Goal: Task Accomplishment & Management: Use online tool/utility

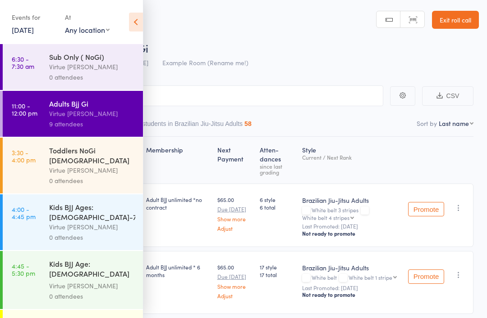
click at [52, 165] on div "Virtue [PERSON_NAME]" at bounding box center [92, 170] width 86 height 10
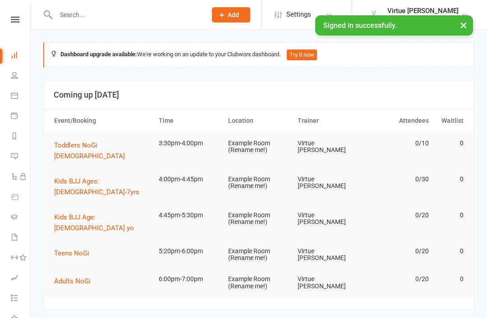
click at [18, 21] on icon at bounding box center [15, 20] width 9 height 6
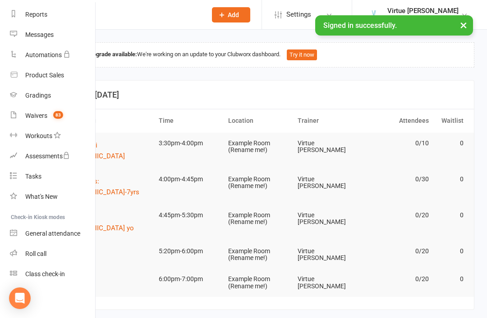
scroll to position [115, 1]
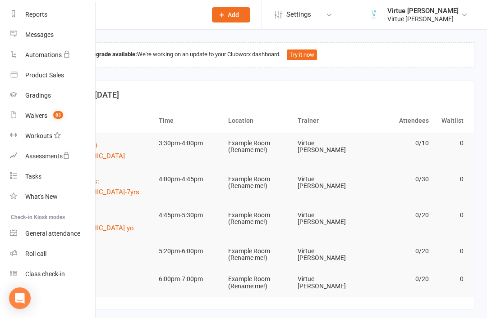
click at [33, 258] on div "Roll call" at bounding box center [35, 253] width 21 height 7
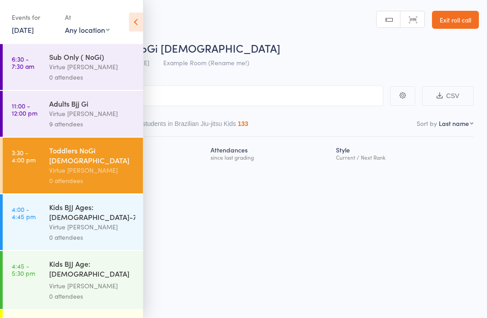
click at [134, 27] on icon at bounding box center [136, 22] width 14 height 19
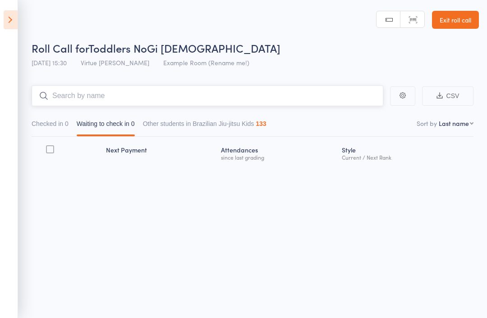
click at [159, 101] on input "search" at bounding box center [207, 96] width 351 height 21
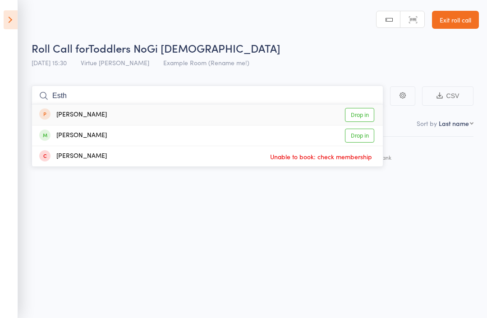
type input "Esth"
click at [361, 133] on link "Drop in" at bounding box center [359, 136] width 29 height 14
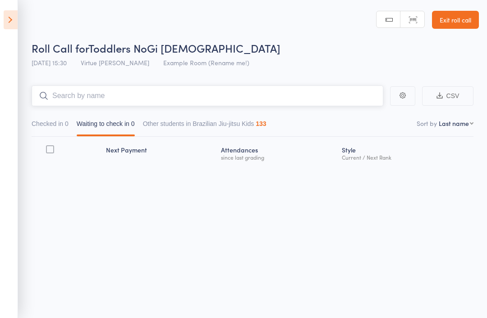
click at [275, 97] on input "search" at bounding box center [207, 96] width 351 height 21
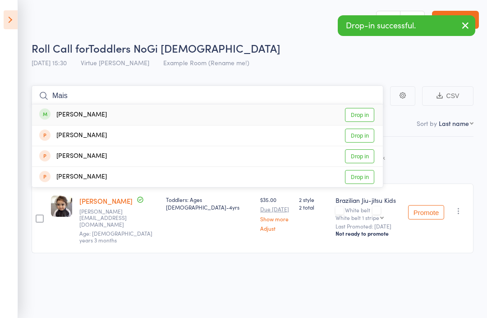
type input "Mais"
click at [365, 116] on link "Drop in" at bounding box center [359, 115] width 29 height 14
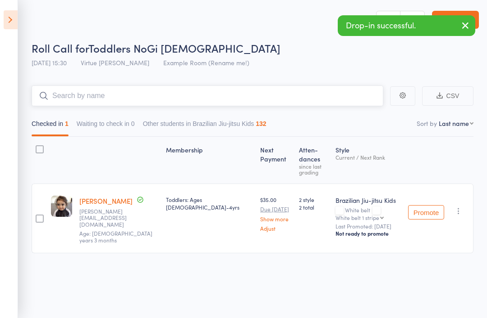
click at [321, 104] on input "search" at bounding box center [207, 96] width 351 height 21
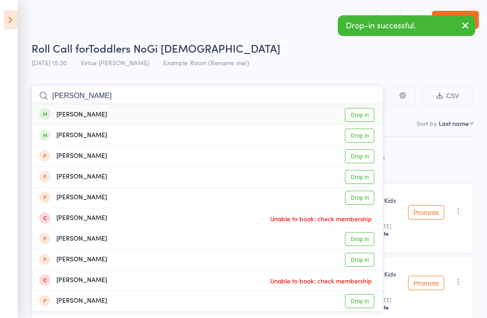
type input "Stevie"
click at [370, 113] on link "Drop in" at bounding box center [359, 115] width 29 height 14
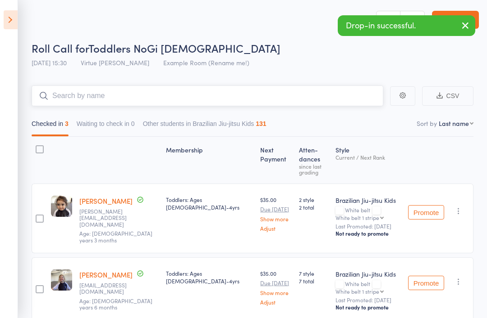
click at [303, 103] on input "search" at bounding box center [207, 96] width 351 height 21
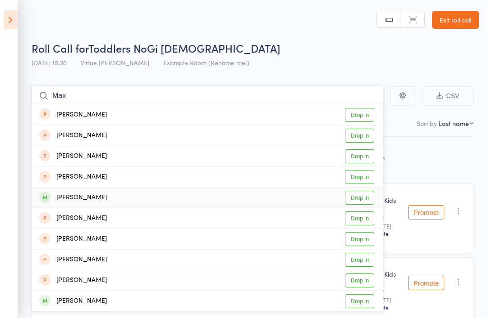
type input "Max"
click at [364, 196] on link "Drop in" at bounding box center [359, 198] width 29 height 14
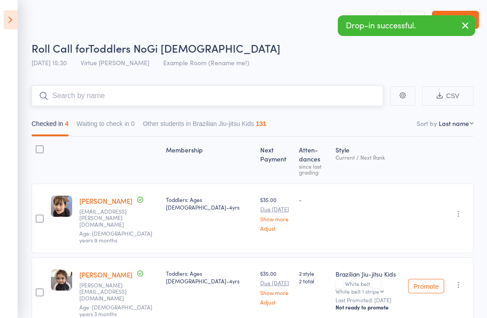
click at [282, 105] on input "search" at bounding box center [207, 96] width 351 height 21
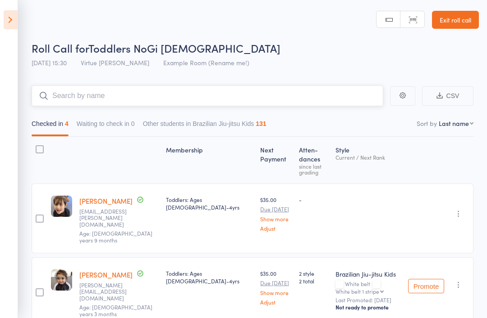
click at [243, 101] on input "search" at bounding box center [207, 96] width 351 height 21
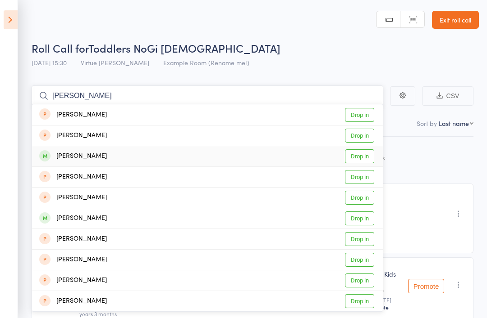
type input "Eliza"
click at [368, 157] on link "Drop in" at bounding box center [359, 157] width 29 height 14
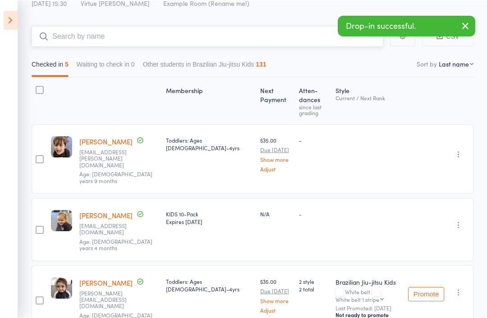
scroll to position [59, 0]
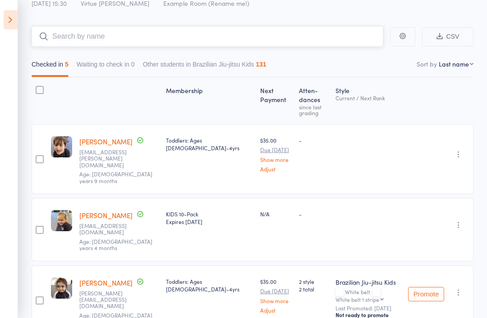
click at [232, 42] on input "search" at bounding box center [207, 36] width 351 height 21
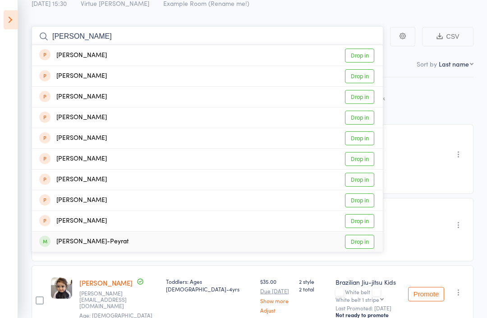
type input "Benj"
click at [359, 246] on link "Drop in" at bounding box center [359, 242] width 29 height 14
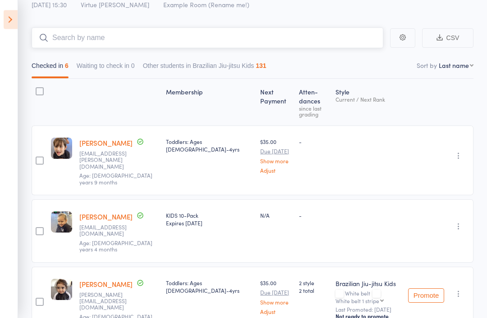
scroll to position [58, 0]
click at [195, 38] on input "search" at bounding box center [207, 37] width 351 height 21
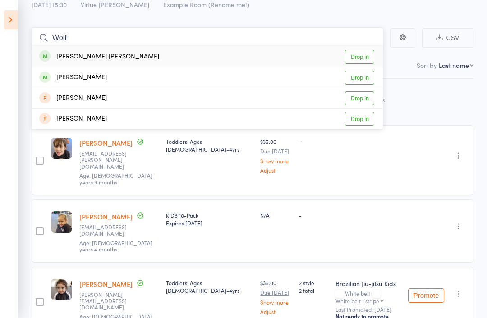
type input "Wolf"
click at [364, 56] on link "Drop in" at bounding box center [359, 57] width 29 height 14
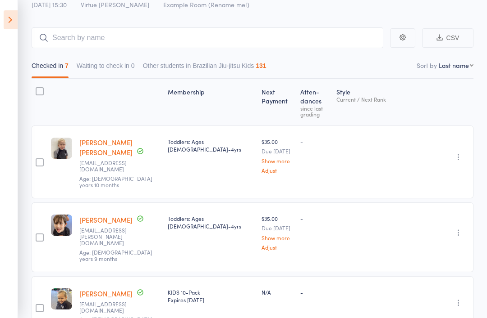
click at [14, 19] on icon at bounding box center [11, 19] width 14 height 19
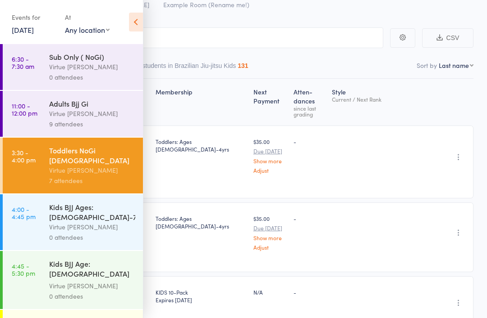
click at [100, 222] on div "Virtue [PERSON_NAME]" at bounding box center [92, 227] width 86 height 10
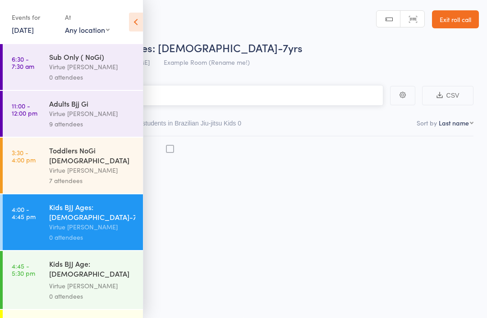
scroll to position [6, 0]
click at [142, 74] on div "Sub Only ( NoGi) Virtue BJJ Lennox 0 attendees" at bounding box center [96, 67] width 94 height 46
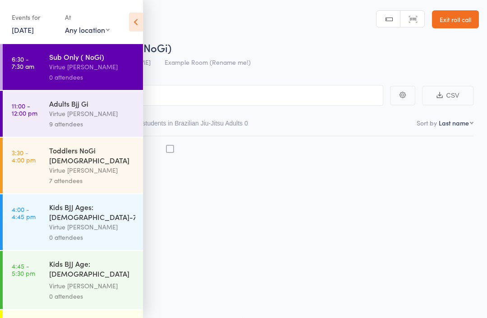
click at [140, 23] on icon at bounding box center [136, 22] width 14 height 19
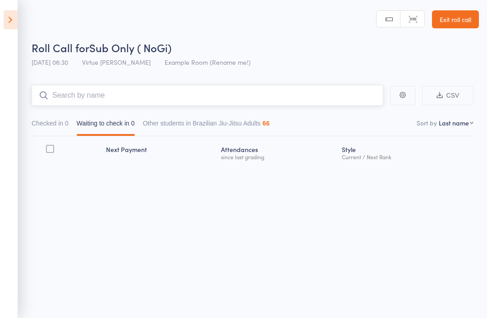
click at [183, 93] on input "search" at bounding box center [207, 95] width 351 height 21
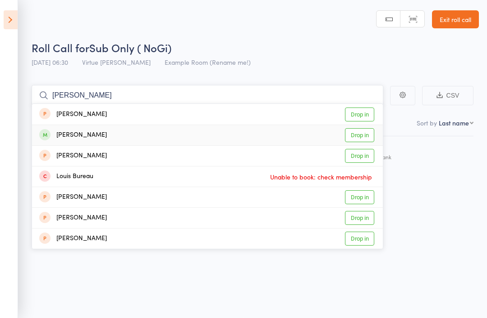
type input "Louis"
click at [359, 130] on link "Drop in" at bounding box center [359, 135] width 29 height 14
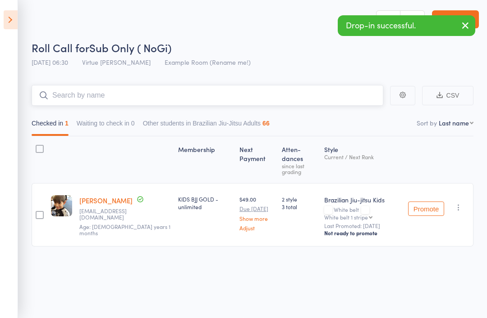
click at [246, 96] on input "search" at bounding box center [207, 95] width 351 height 21
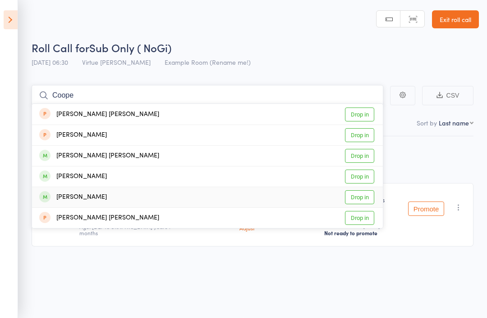
type input "Coope"
click at [360, 191] on link "Drop in" at bounding box center [359, 198] width 29 height 14
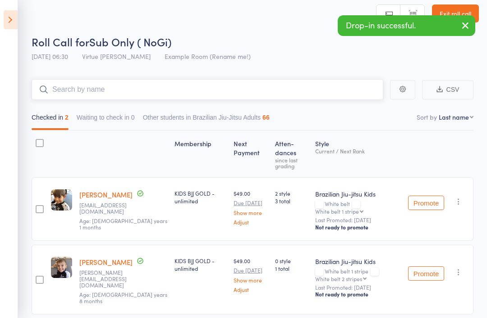
click at [267, 95] on input "search" at bounding box center [207, 89] width 351 height 21
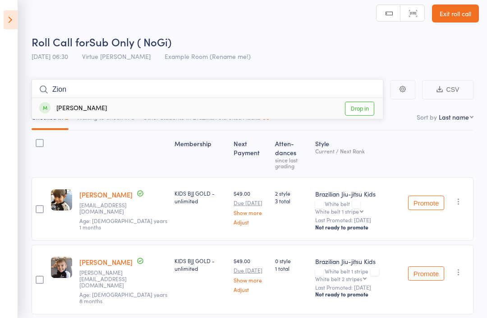
type input "Zion"
click at [364, 110] on link "Drop in" at bounding box center [359, 109] width 29 height 14
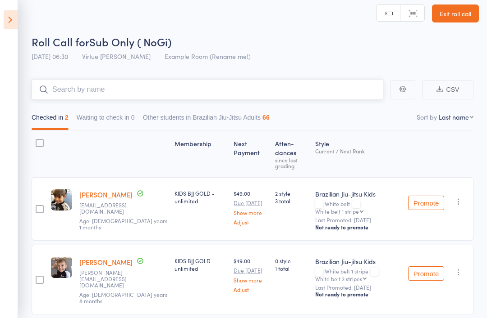
click at [333, 89] on input "search" at bounding box center [207, 89] width 351 height 21
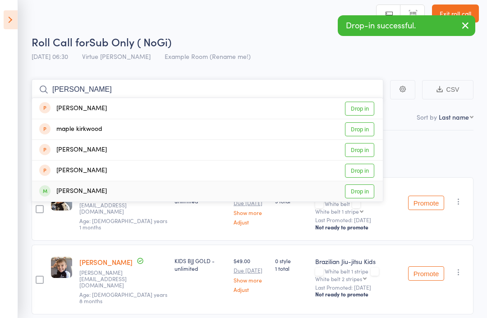
type input "Mable"
click at [369, 199] on link "Drop in" at bounding box center [359, 192] width 29 height 14
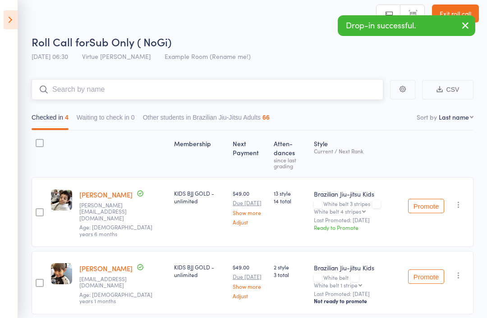
click at [329, 84] on input "search" at bounding box center [207, 89] width 351 height 21
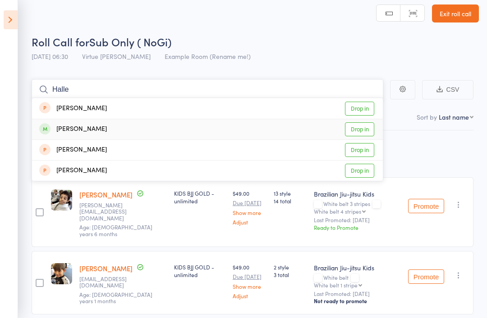
type input "Halle"
click at [362, 132] on link "Drop in" at bounding box center [359, 130] width 29 height 14
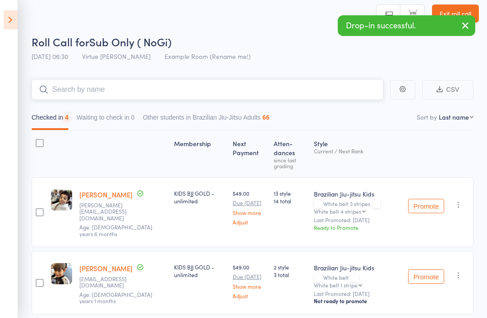
click at [320, 84] on input "search" at bounding box center [207, 89] width 351 height 21
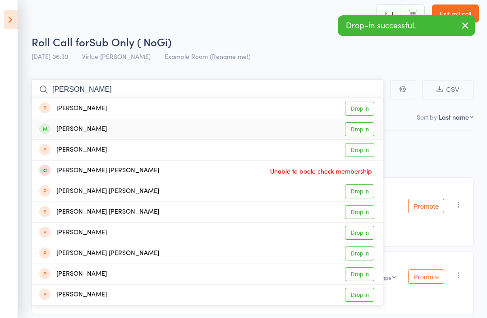
type input "Marlow"
click at [360, 131] on link "Drop in" at bounding box center [359, 130] width 29 height 14
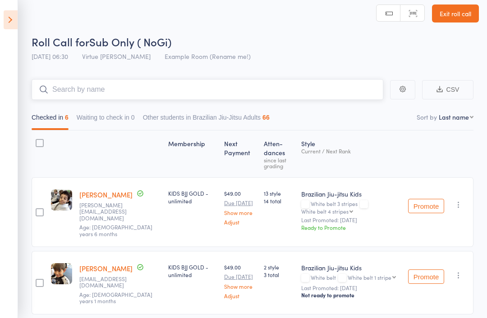
click at [200, 100] on input "search" at bounding box center [207, 89] width 351 height 21
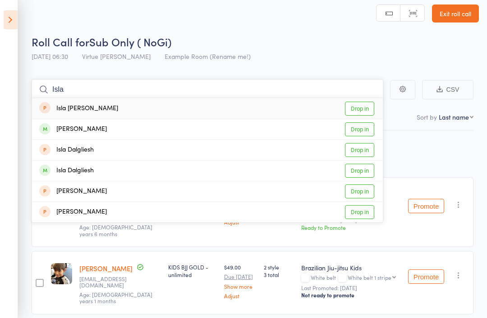
type input "Isla"
click at [368, 131] on link "Drop in" at bounding box center [359, 130] width 29 height 14
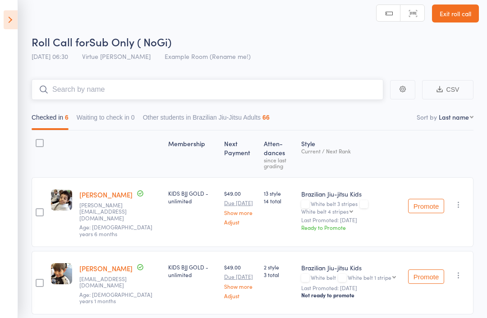
click at [240, 96] on input "search" at bounding box center [207, 89] width 351 height 21
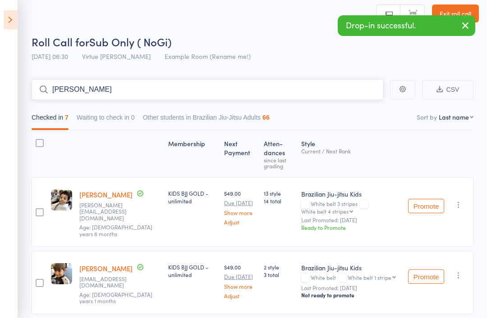
click at [244, 88] on input "Archer" at bounding box center [207, 89] width 351 height 21
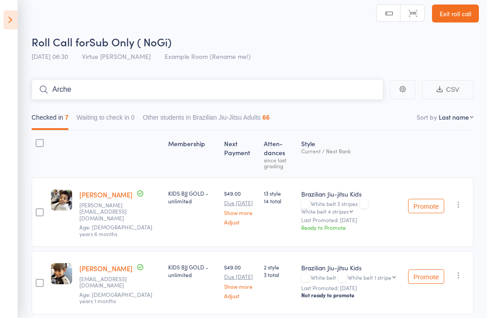
click at [250, 90] on input "Arche" at bounding box center [207, 89] width 351 height 21
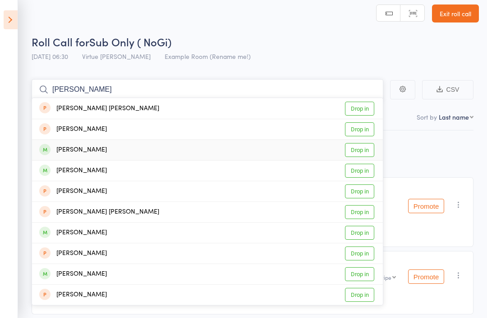
type input "Archer"
click at [369, 150] on link "Drop in" at bounding box center [359, 150] width 29 height 14
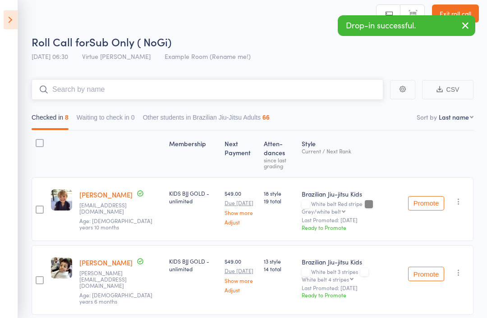
click at [316, 86] on input "search" at bounding box center [207, 89] width 351 height 21
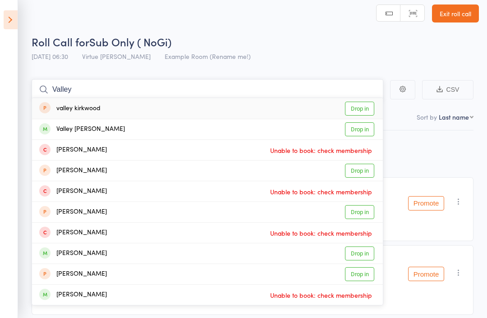
type input "Valley"
click at [367, 133] on link "Drop in" at bounding box center [359, 130] width 29 height 14
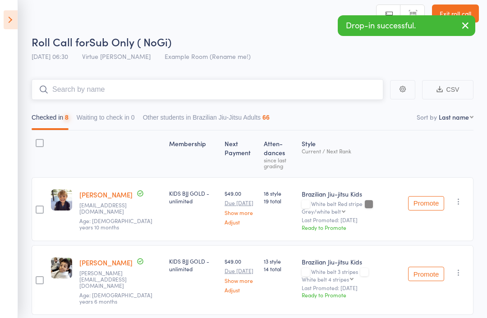
click at [311, 93] on input "search" at bounding box center [207, 89] width 351 height 21
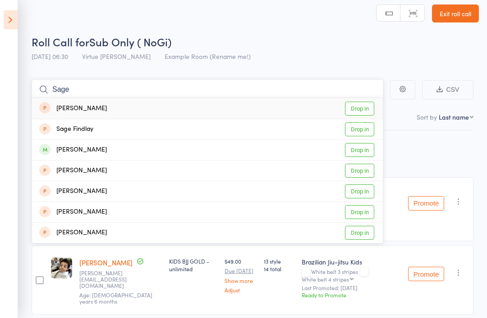
type input "Sage"
click at [369, 148] on link "Drop in" at bounding box center [359, 150] width 29 height 14
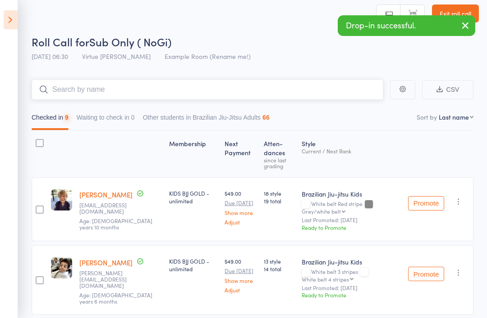
click at [320, 88] on input "search" at bounding box center [207, 89] width 351 height 21
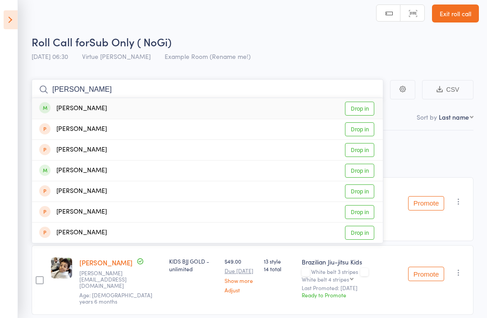
type input "Jarvis"
click at [370, 109] on link "Drop in" at bounding box center [359, 109] width 29 height 14
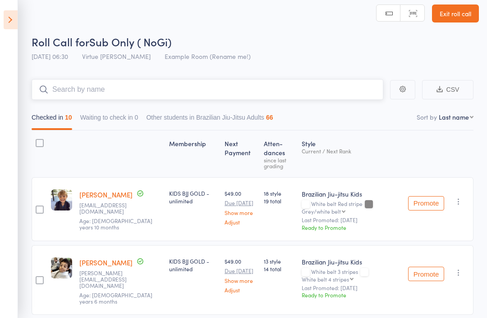
click at [306, 91] on input "search" at bounding box center [207, 89] width 351 height 21
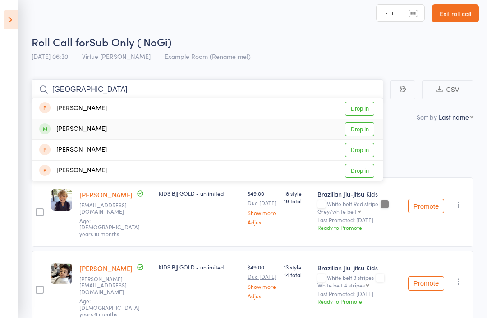
type input "Sydney"
click at [368, 131] on link "Drop in" at bounding box center [359, 130] width 29 height 14
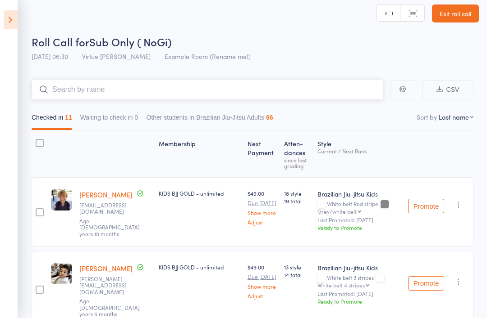
click at [309, 92] on input "search" at bounding box center [207, 89] width 351 height 21
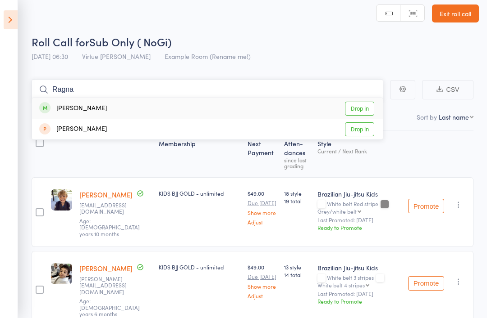
type input "Ragna"
click at [360, 112] on link "Drop in" at bounding box center [359, 109] width 29 height 14
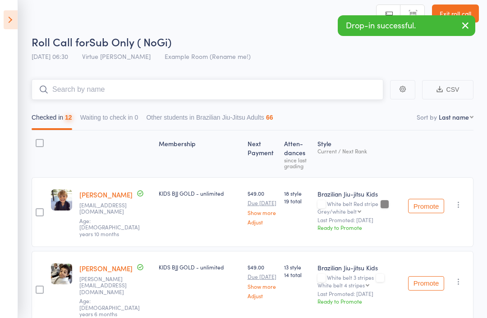
click at [293, 94] on input "search" at bounding box center [207, 89] width 351 height 21
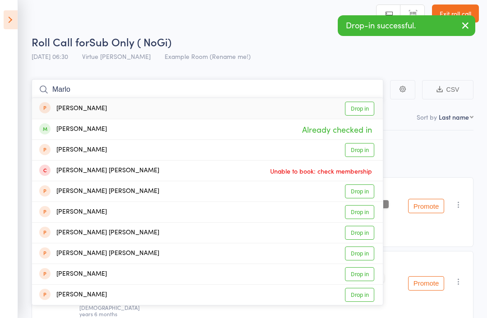
click at [309, 90] on input "Marlo" at bounding box center [207, 89] width 351 height 21
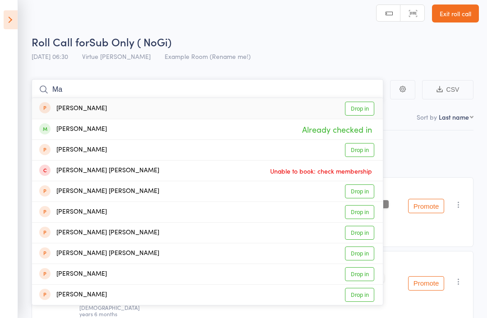
type input "M"
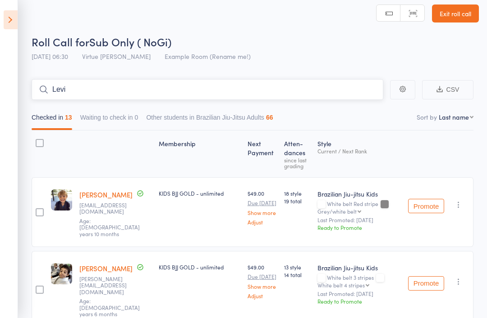
click at [317, 87] on input "Levi" at bounding box center [207, 89] width 351 height 21
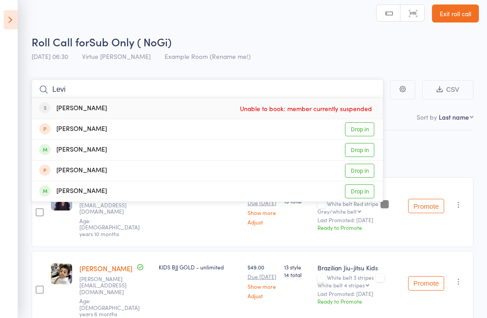
type input "Levi"
click at [364, 150] on link "Drop in" at bounding box center [359, 150] width 29 height 14
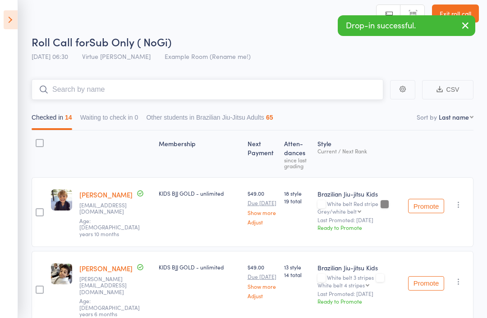
click at [350, 91] on input "search" at bounding box center [207, 89] width 351 height 21
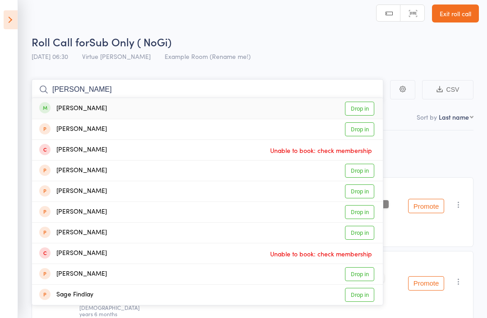
type input "Finley"
click at [365, 114] on link "Drop in" at bounding box center [359, 109] width 29 height 14
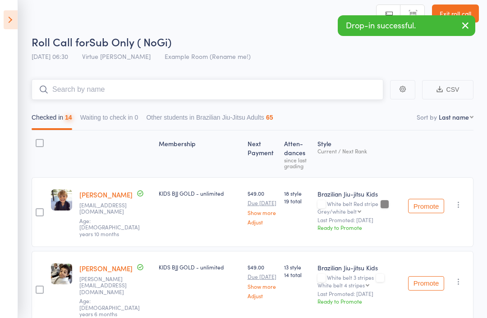
click at [325, 85] on input "search" at bounding box center [207, 89] width 351 height 21
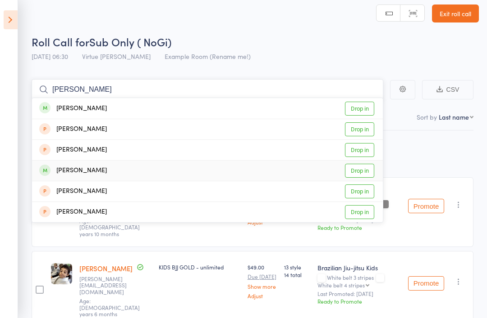
type input "Noah"
click at [364, 173] on link "Drop in" at bounding box center [359, 171] width 29 height 14
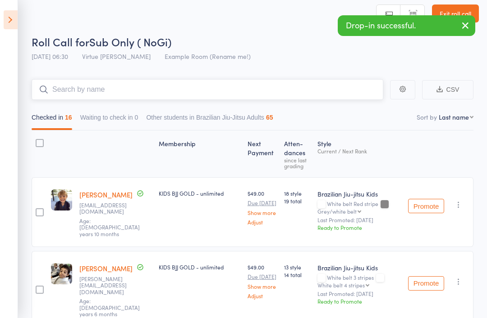
click at [209, 96] on input "search" at bounding box center [207, 89] width 351 height 21
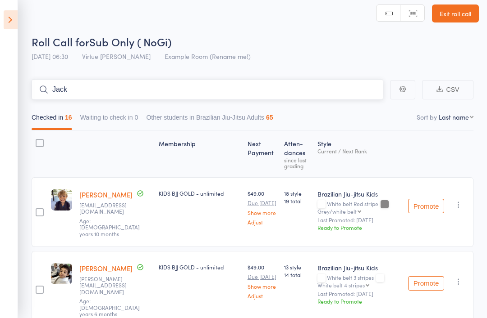
click at [334, 83] on input "Jack" at bounding box center [207, 89] width 351 height 21
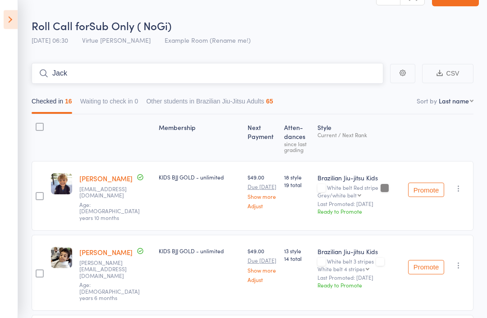
click at [326, 73] on input "Jack" at bounding box center [207, 74] width 351 height 21
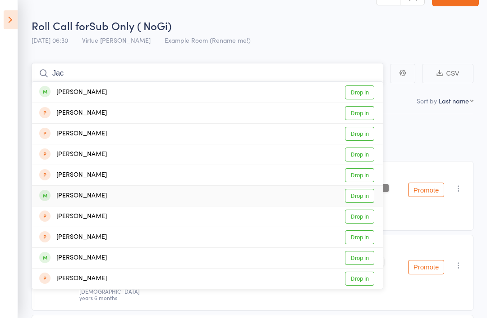
type input "Jac"
click at [367, 197] on link "Drop in" at bounding box center [359, 196] width 29 height 14
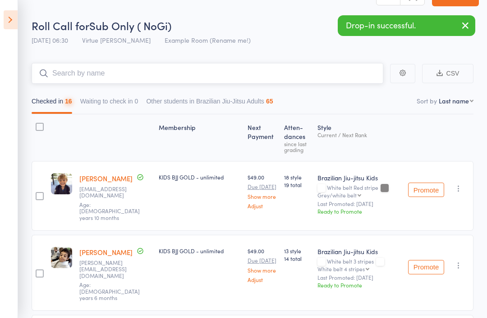
click at [330, 78] on input "search" at bounding box center [207, 73] width 351 height 21
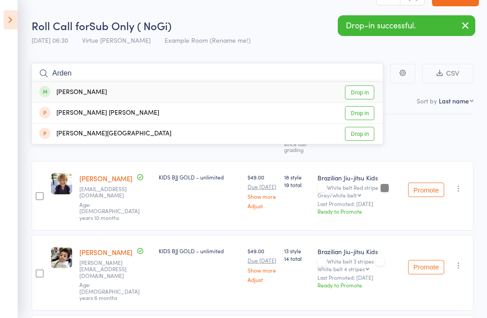
type input "Arden"
click at [363, 94] on link "Drop in" at bounding box center [359, 93] width 29 height 14
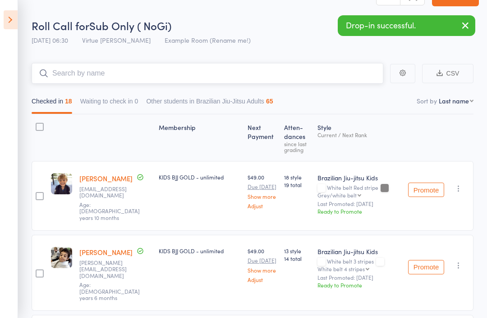
click at [296, 79] on input "search" at bounding box center [207, 73] width 351 height 21
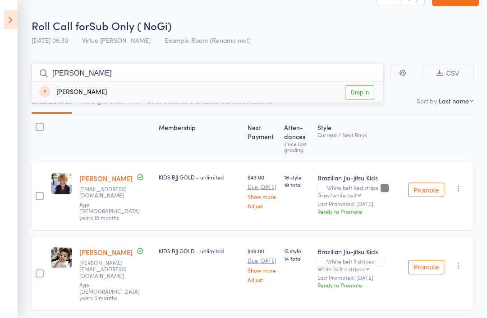
click at [318, 79] on input "Zev" at bounding box center [207, 73] width 351 height 21
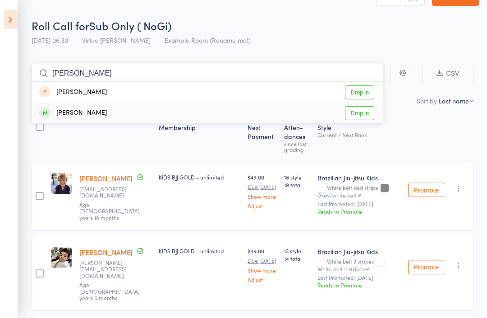
type input "Zev"
click at [365, 115] on link "Drop in" at bounding box center [359, 113] width 29 height 14
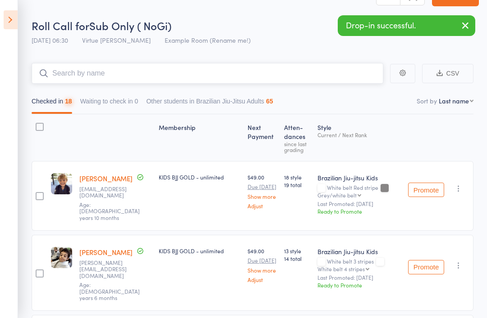
click at [233, 70] on input "search" at bounding box center [207, 73] width 351 height 21
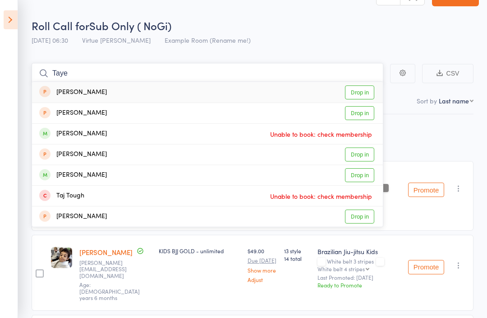
click at [286, 73] on input "Taye" at bounding box center [207, 73] width 351 height 21
type input "T"
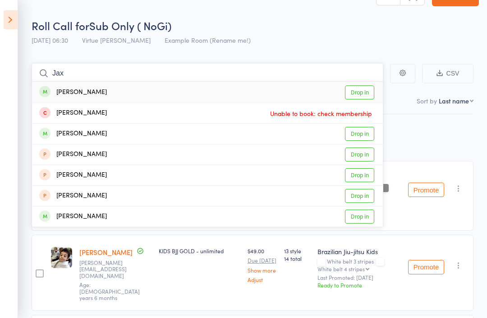
type input "Jax"
click at [367, 95] on link "Drop in" at bounding box center [359, 93] width 29 height 14
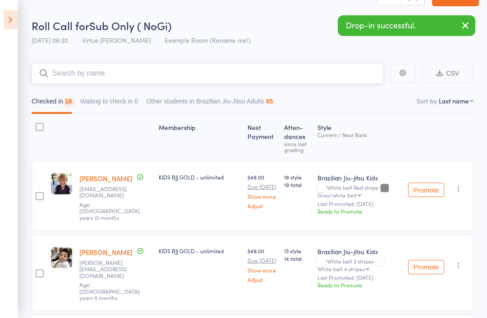
click at [313, 78] on input "search" at bounding box center [207, 73] width 351 height 21
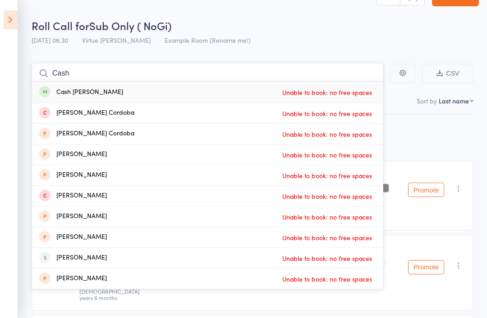
click at [352, 76] on input "Cash" at bounding box center [207, 73] width 351 height 21
click at [356, 74] on input "Cash" at bounding box center [207, 73] width 351 height 21
click at [272, 74] on input "Cash" at bounding box center [207, 73] width 351 height 21
type input "C"
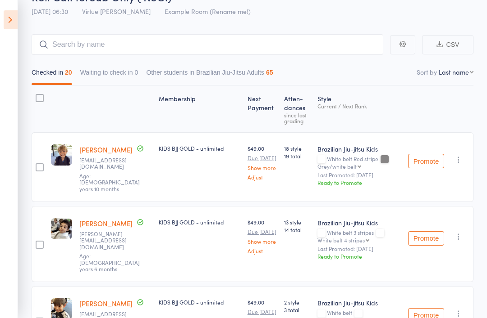
scroll to position [0, 0]
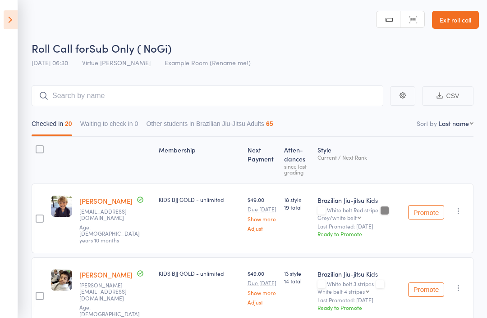
click at [453, 20] on link "Exit roll call" at bounding box center [455, 20] width 47 height 18
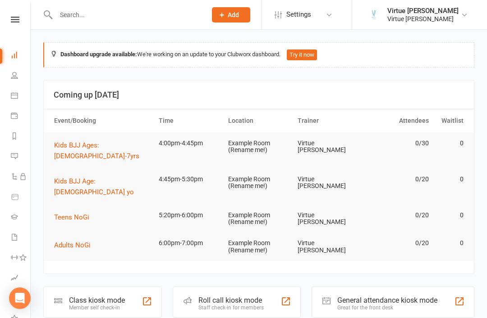
click at [12, 78] on icon at bounding box center [14, 75] width 7 height 7
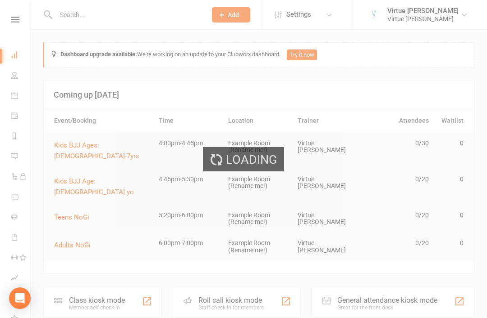
select select "100"
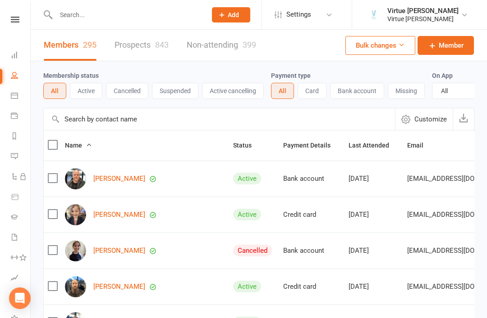
click at [92, 94] on button "Active" at bounding box center [86, 91] width 32 height 16
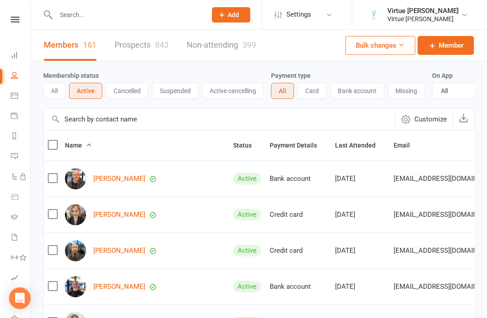
click at [142, 124] on input "text" at bounding box center [219, 120] width 351 height 22
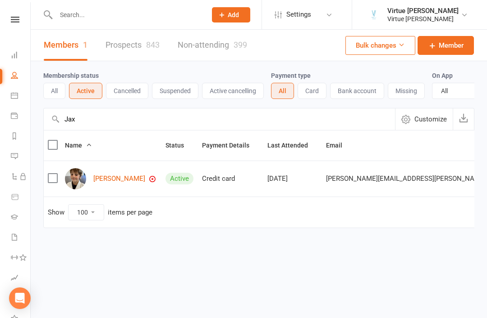
type input "Jax"
click at [112, 182] on link "[PERSON_NAME]" at bounding box center [119, 179] width 52 height 8
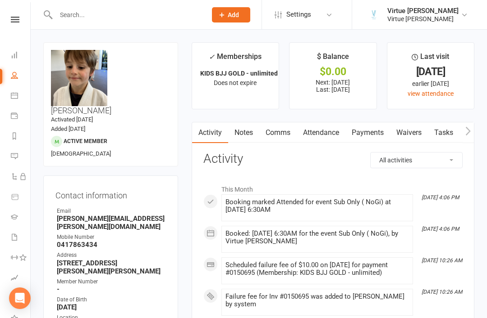
click at [370, 136] on link "Payments" at bounding box center [367, 133] width 45 height 21
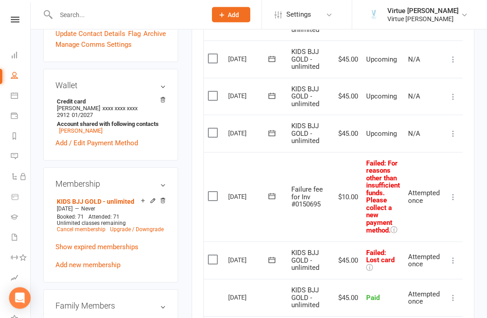
scroll to position [300, 0]
click at [9, 77] on li "People" at bounding box center [15, 76] width 30 height 20
click at [18, 81] on link "People" at bounding box center [21, 76] width 20 height 20
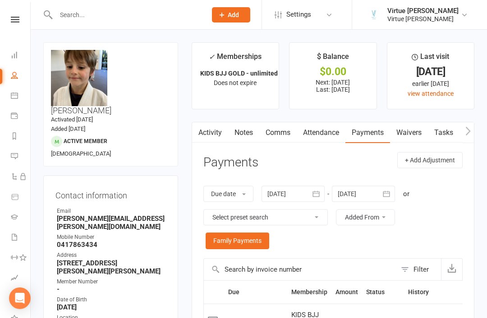
select select "100"
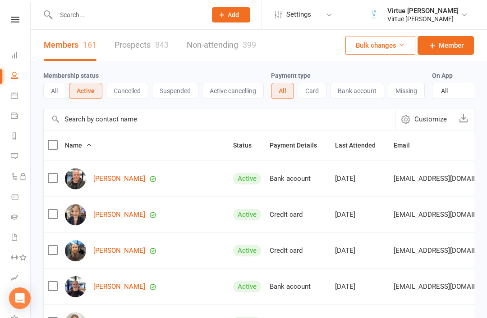
click at [130, 123] on input "text" at bounding box center [219, 120] width 351 height 22
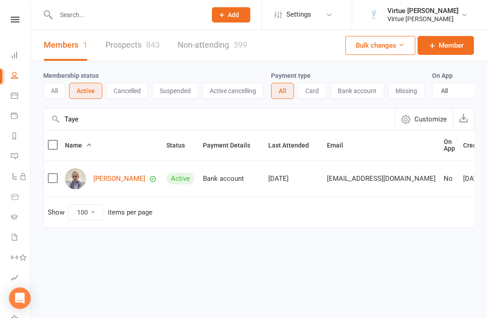
type input "Taye"
click at [109, 182] on link "[PERSON_NAME]" at bounding box center [119, 179] width 52 height 8
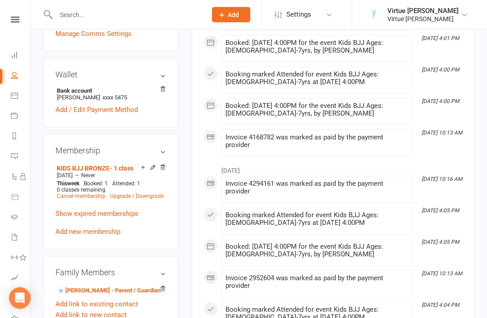
scroll to position [286, 0]
click at [14, 72] on icon at bounding box center [14, 75] width 7 height 7
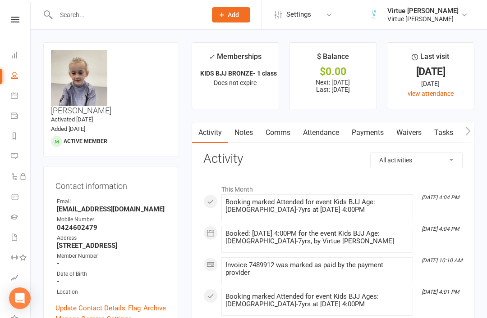
select select "100"
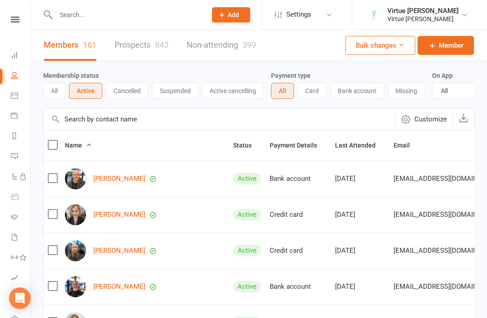
click at [13, 17] on icon at bounding box center [15, 20] width 9 height 6
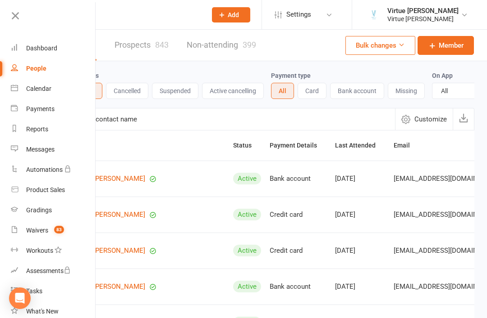
click at [45, 91] on div "Calendar" at bounding box center [38, 88] width 25 height 7
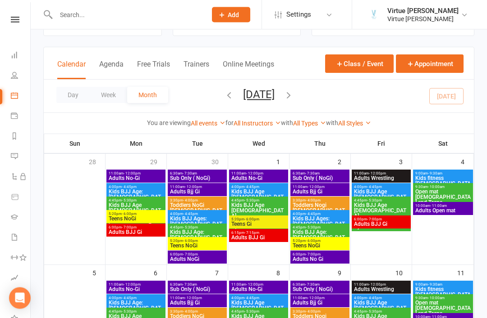
scroll to position [37, 0]
click at [211, 215] on span "4:00pm - 4:45pm" at bounding box center [196, 214] width 55 height 4
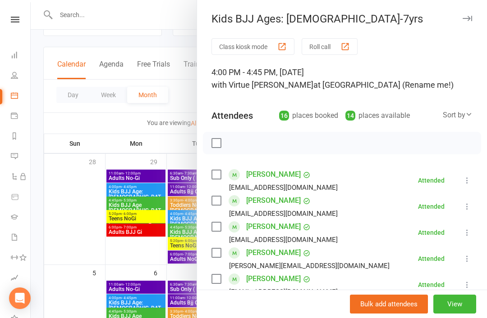
click at [459, 17] on div "Kids BJJ Ages: [DEMOGRAPHIC_DATA]-7yrs" at bounding box center [342, 19] width 290 height 13
click at [461, 23] on button "button" at bounding box center [466, 18] width 11 height 11
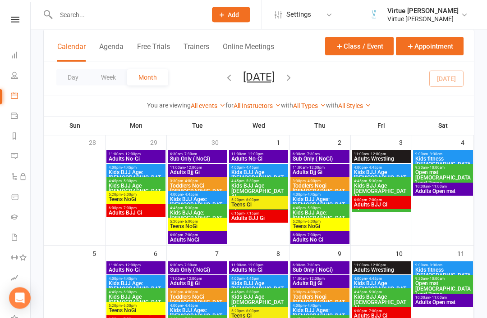
scroll to position [0, 0]
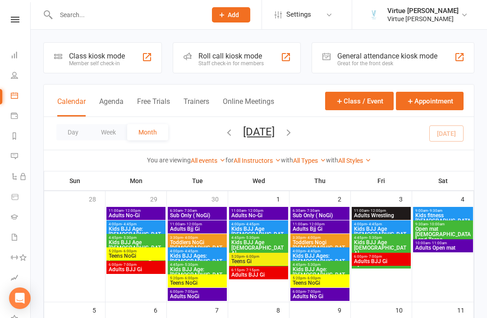
click at [428, 242] on span "10:00am - 11:00am" at bounding box center [442, 243] width 56 height 4
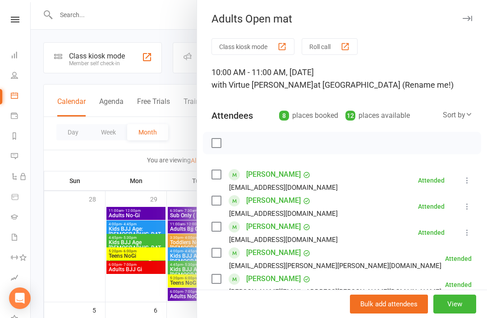
click at [466, 22] on button "button" at bounding box center [466, 18] width 11 height 11
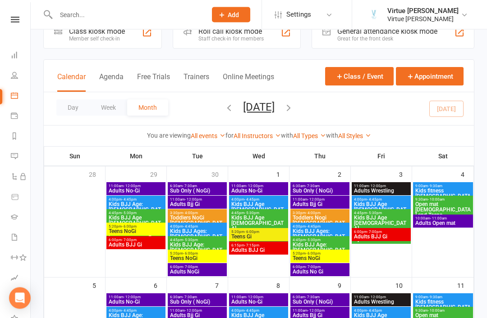
scroll to position [24, 0]
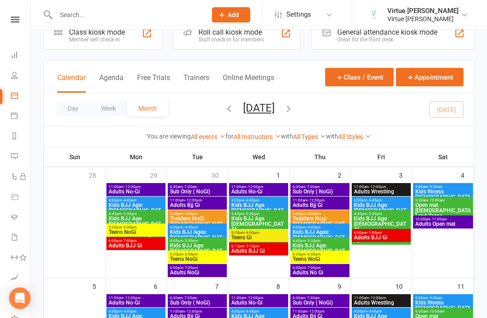
click at [212, 234] on span "Kids BJJ Ages: [DEMOGRAPHIC_DATA]-7yrs" at bounding box center [196, 238] width 55 height 16
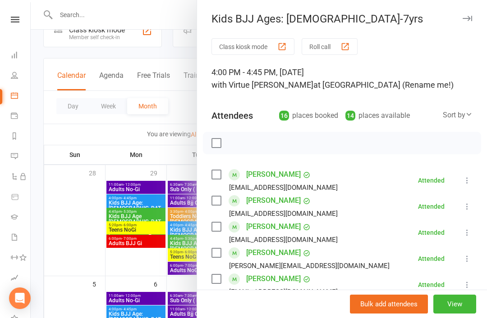
scroll to position [0, 0]
click at [471, 20] on icon "button" at bounding box center [466, 18] width 9 height 5
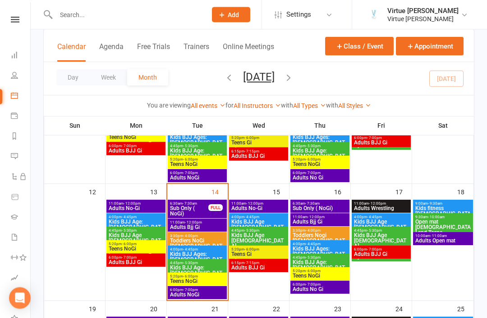
scroll to position [230, 0]
click at [204, 253] on span "Kids BJJ Ages: [DEMOGRAPHIC_DATA]-7yrs" at bounding box center [196, 260] width 55 height 16
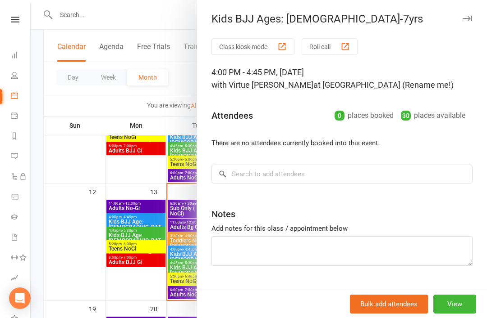
click at [10, 22] on link at bounding box center [15, 20] width 32 height 6
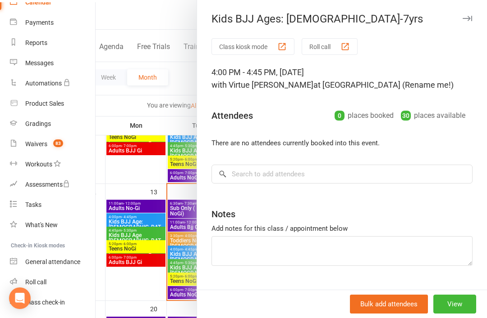
scroll to position [86, 1]
click at [32, 283] on div "Roll call" at bounding box center [35, 282] width 21 height 7
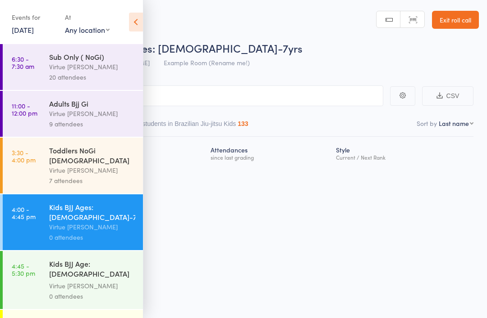
click at [34, 30] on link "14 Oct, 2025" at bounding box center [23, 30] width 22 height 10
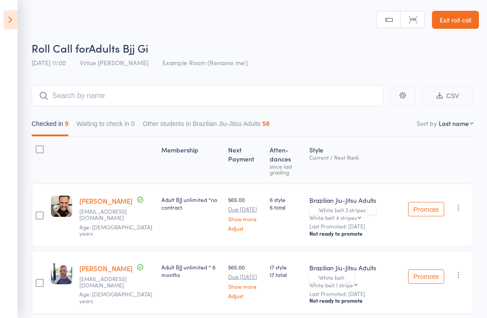
click at [452, 27] on link "Exit roll call" at bounding box center [455, 20] width 47 height 18
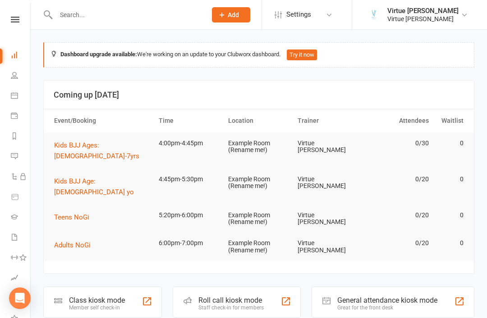
click at [18, 21] on icon at bounding box center [15, 20] width 9 height 6
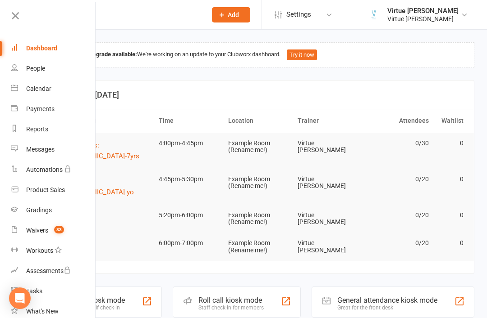
click at [42, 73] on link "People" at bounding box center [53, 69] width 85 height 20
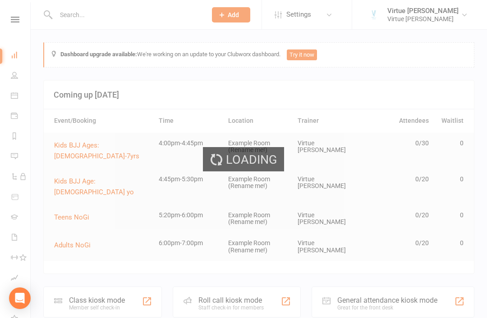
select select "100"
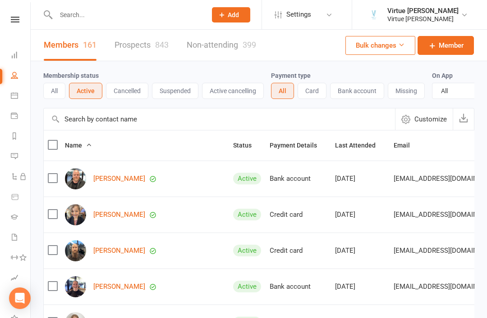
click at [179, 94] on button "Suspended" at bounding box center [175, 91] width 46 height 16
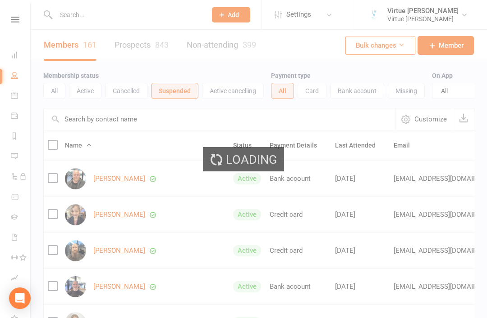
click at [236, 96] on button "Active cancelling" at bounding box center [233, 91] width 62 height 16
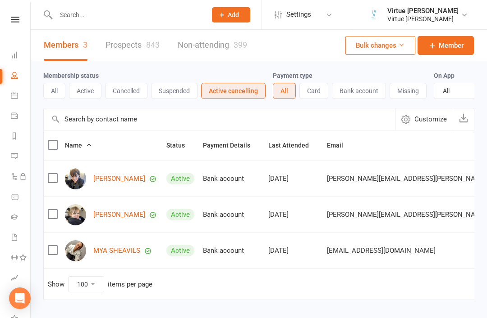
click at [123, 211] on link "[PERSON_NAME]" at bounding box center [119, 215] width 52 height 8
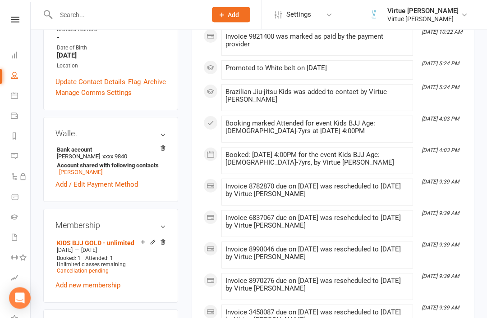
scroll to position [275, 0]
click at [101, 268] on span "Cancellation pending" at bounding box center [83, 271] width 52 height 6
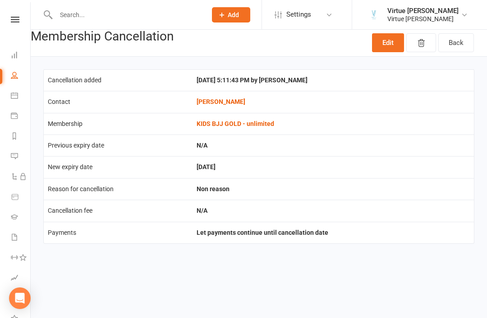
click at [421, 46] on icon "button" at bounding box center [420, 43] width 9 height 9
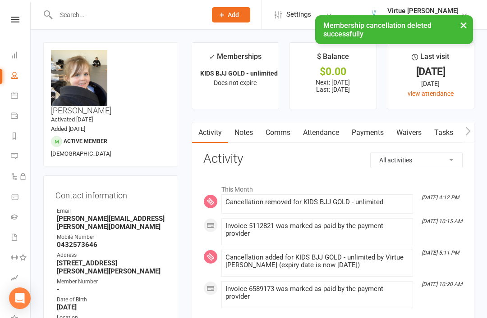
click at [21, 81] on link "People" at bounding box center [21, 76] width 20 height 20
select select "100"
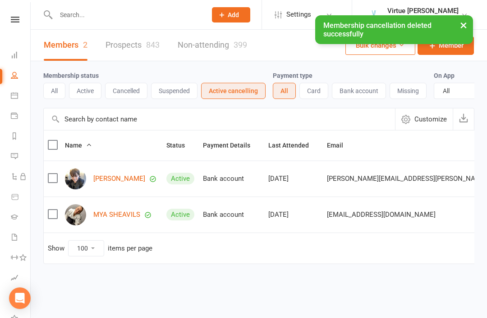
click at [124, 180] on link "Archie Latimer" at bounding box center [119, 179] width 52 height 8
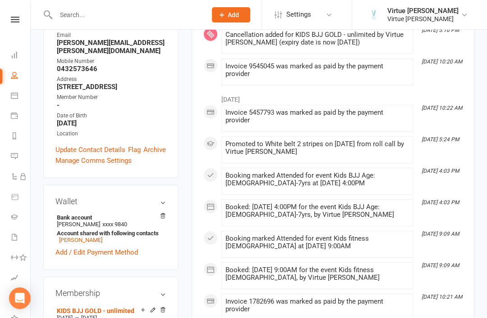
scroll to position [200, 0]
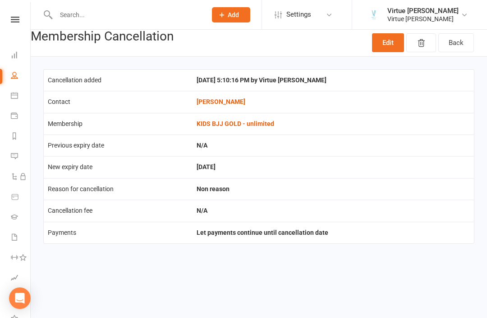
click at [425, 44] on icon "button" at bounding box center [420, 43] width 9 height 9
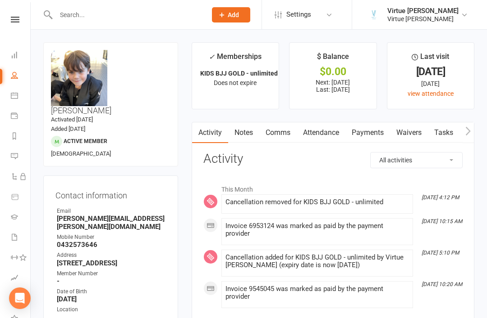
click at [9, 21] on link at bounding box center [15, 20] width 32 height 6
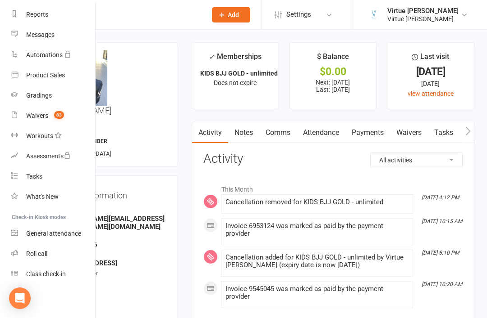
scroll to position [115, 0]
click at [28, 257] on div "Roll call" at bounding box center [36, 253] width 21 height 7
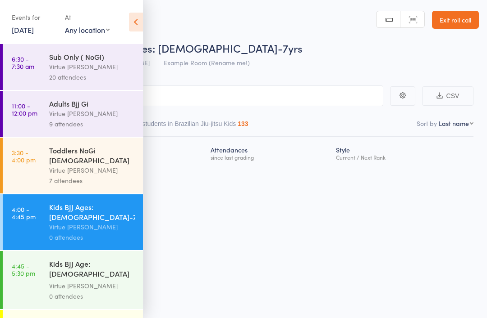
click at [44, 176] on link "3:30 - 4:00 pm Toddlers NoGi [DEMOGRAPHIC_DATA] Virtue [PERSON_NAME] 7 attendees" at bounding box center [73, 166] width 140 height 56
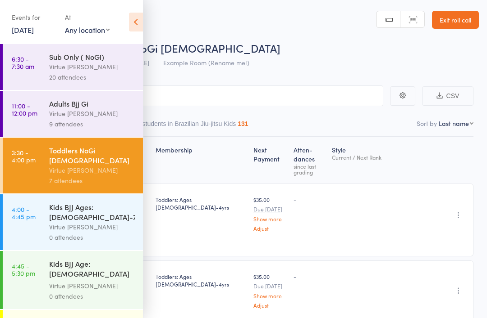
click at [32, 212] on time "4:00 - 4:45 pm" at bounding box center [24, 213] width 24 height 14
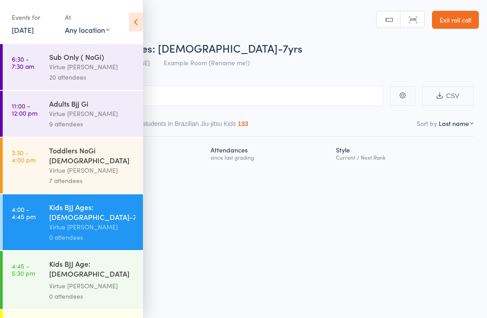
click at [132, 17] on icon at bounding box center [136, 22] width 14 height 19
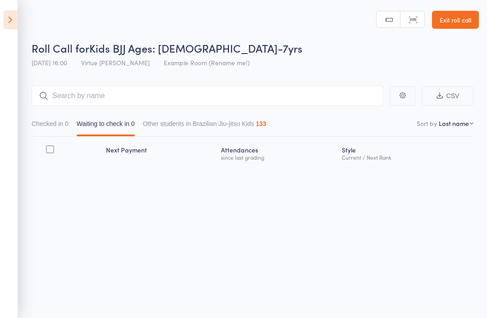
click at [464, 19] on link "Exit roll call" at bounding box center [455, 20] width 47 height 18
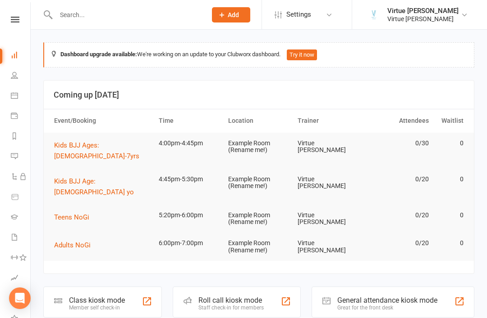
click at [16, 21] on icon at bounding box center [15, 20] width 9 height 6
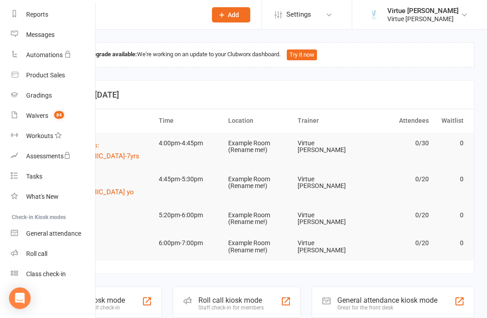
scroll to position [115, 0]
click at [35, 254] on div "Roll call" at bounding box center [36, 253] width 21 height 7
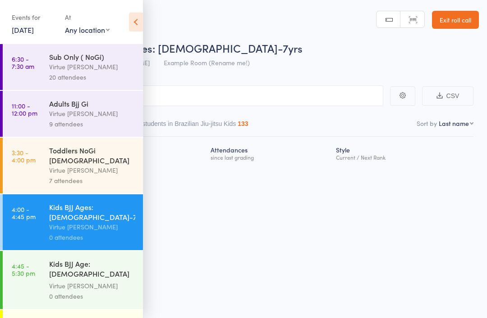
click at [46, 209] on link "4:00 - 4:45 pm Kids BJJ Ages: [DEMOGRAPHIC_DATA]-7yrs Virtue [PERSON_NAME] 0 at…" at bounding box center [73, 223] width 140 height 56
click at [89, 59] on div "Sub Only ( NoGi)" at bounding box center [92, 57] width 86 height 10
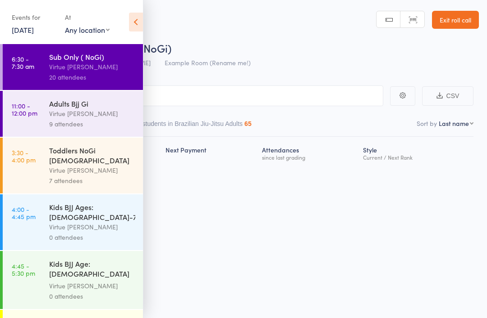
click at [130, 27] on icon at bounding box center [136, 22] width 14 height 19
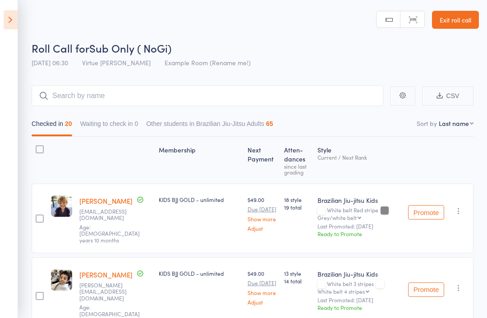
click at [12, 24] on icon at bounding box center [11, 19] width 14 height 19
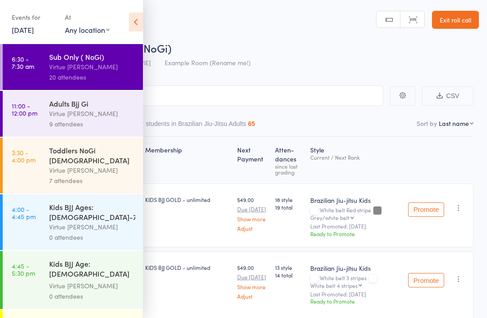
click at [36, 215] on link "4:00 - 4:45 pm Kids BJJ Ages: [DEMOGRAPHIC_DATA]-7yrs Virtue [PERSON_NAME] 0 at…" at bounding box center [73, 223] width 140 height 56
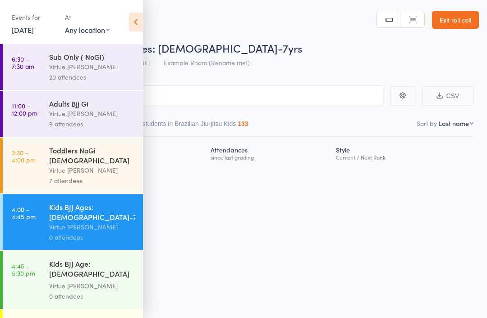
click at [293, 89] on input "search" at bounding box center [198, 96] width 369 height 21
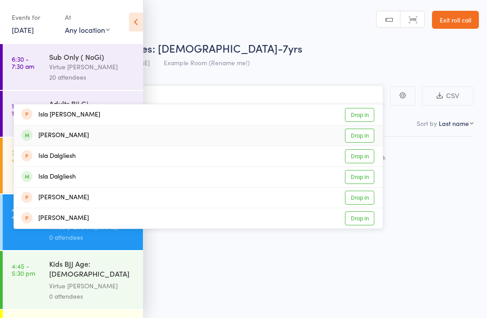
type input "Isla"
click at [47, 136] on div "[PERSON_NAME]" at bounding box center [55, 136] width 68 height 10
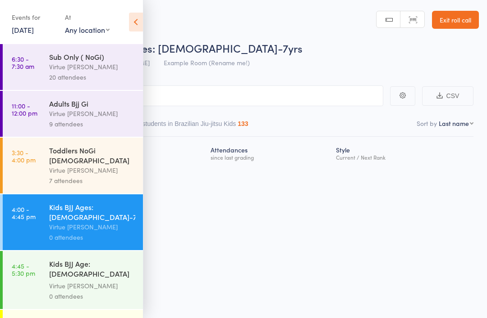
click at [137, 23] on icon at bounding box center [136, 22] width 14 height 19
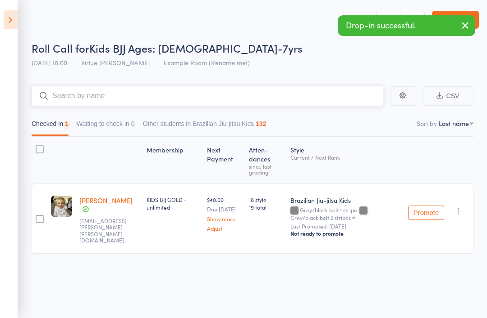
click at [65, 96] on input "search" at bounding box center [207, 96] width 351 height 21
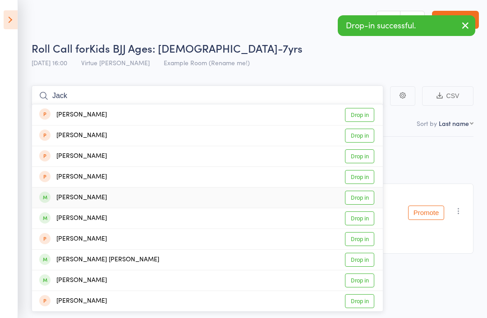
type input "Jack"
click at [69, 192] on div "[PERSON_NAME] Drop in" at bounding box center [207, 198] width 350 height 20
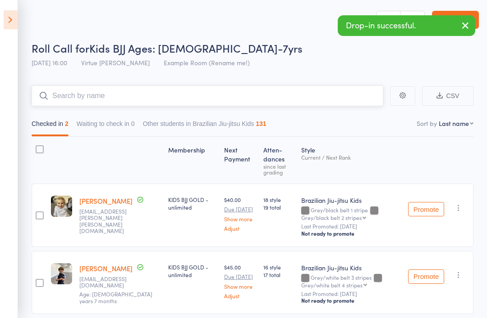
click at [244, 97] on input "search" at bounding box center [207, 96] width 351 height 21
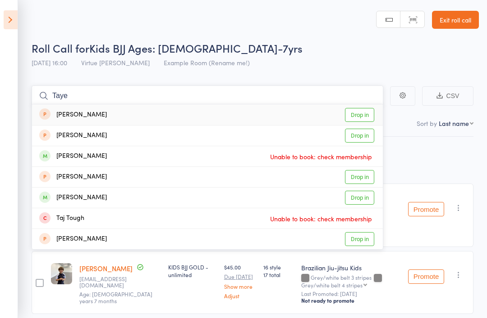
type input "Taye"
click at [67, 152] on div "[PERSON_NAME]" at bounding box center [73, 156] width 68 height 10
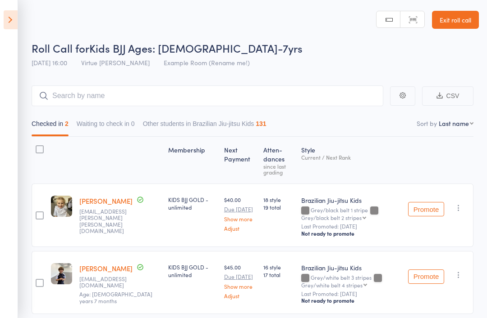
click at [6, 38] on aside "Events for [DATE] [DATE] [DATE] Sun Mon Tue Wed Thu Fri Sat 40 28 29 30 01 02 0…" at bounding box center [9, 159] width 18 height 318
click at [14, 22] on icon at bounding box center [11, 19] width 14 height 19
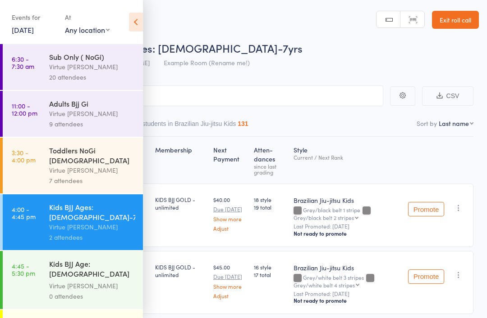
click at [83, 61] on div "Sub Only ( NoGi)" at bounding box center [92, 57] width 86 height 10
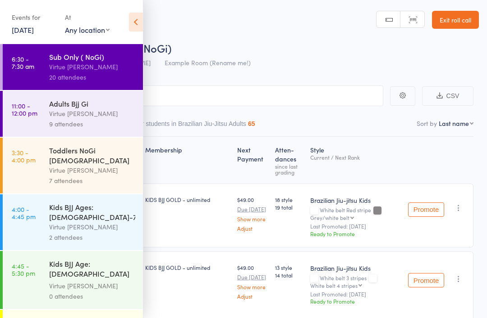
click at [141, 17] on icon at bounding box center [136, 22] width 14 height 19
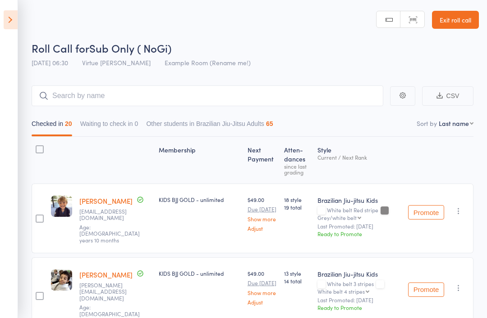
click at [8, 23] on icon at bounding box center [11, 19] width 14 height 19
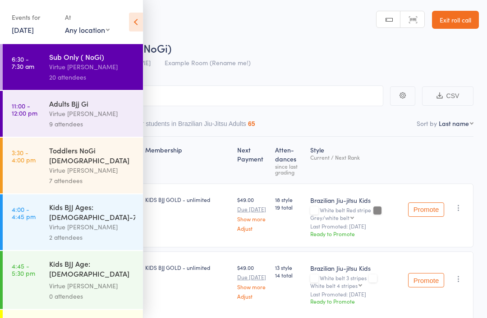
click at [44, 72] on link "6:30 - 7:30 am Sub Only ( NoGi) Virtue [PERSON_NAME] 20 attendees" at bounding box center [73, 67] width 140 height 46
click at [63, 72] on div "Virtue [PERSON_NAME]" at bounding box center [92, 67] width 86 height 10
click at [138, 28] on icon at bounding box center [136, 22] width 14 height 19
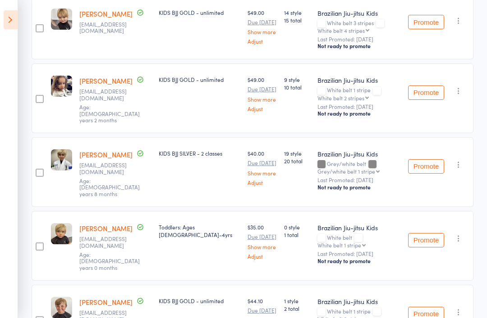
scroll to position [766, 0]
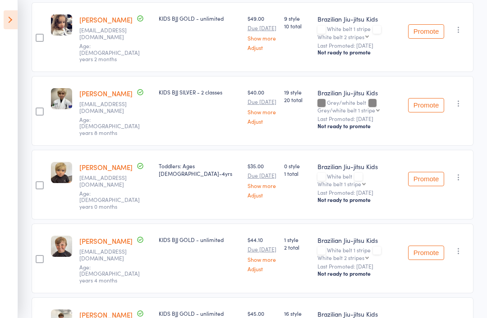
click at [6, 23] on icon at bounding box center [11, 19] width 14 height 19
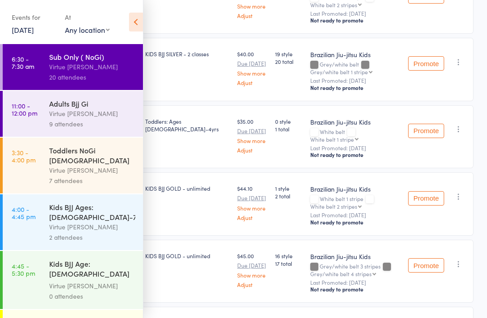
click at [56, 109] on div "Adults Bjj Gi" at bounding box center [92, 104] width 86 height 10
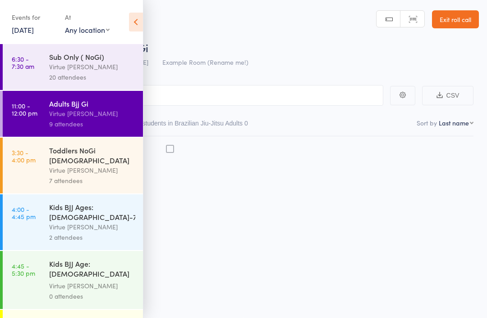
scroll to position [6, 0]
click at [40, 195] on link "4:00 - 4:45 pm Kids BJJ Ages: [DEMOGRAPHIC_DATA]-7yrs Virtue [PERSON_NAME] 2 at…" at bounding box center [73, 223] width 140 height 56
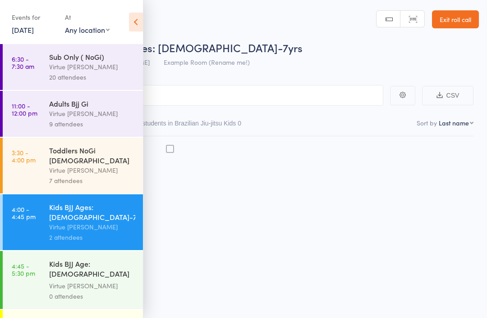
click at [49, 205] on link "4:00 - 4:45 pm Kids BJJ Ages: [DEMOGRAPHIC_DATA]-7yrs Virtue [PERSON_NAME] 2 at…" at bounding box center [73, 223] width 140 height 56
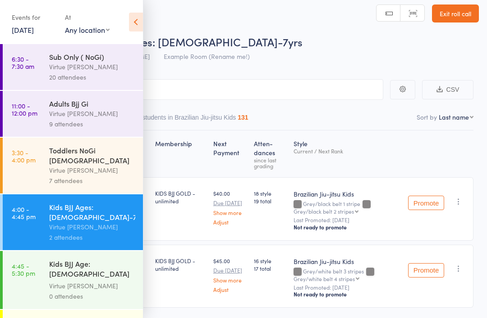
click at [133, 23] on icon at bounding box center [136, 22] width 14 height 19
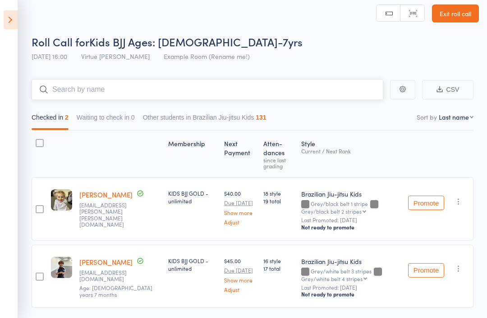
click at [60, 94] on input "search" at bounding box center [207, 89] width 351 height 21
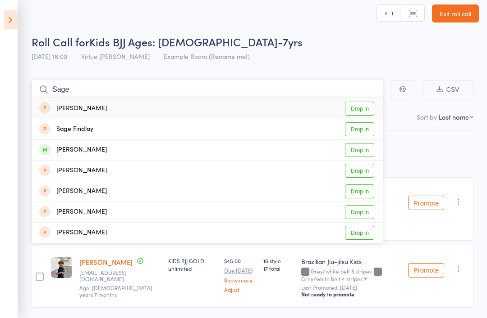
type input "Sage"
click at [70, 151] on div "[PERSON_NAME]" at bounding box center [73, 150] width 68 height 10
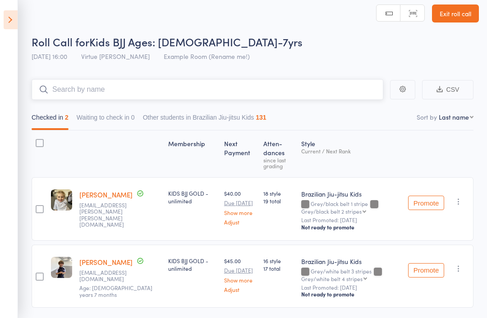
click at [66, 86] on input "search" at bounding box center [207, 89] width 351 height 21
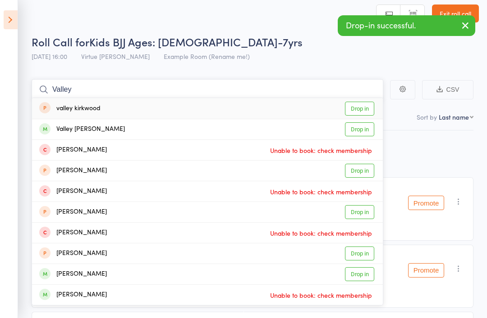
type input "Valley"
click at [68, 132] on div "Valley [PERSON_NAME]" at bounding box center [82, 129] width 86 height 10
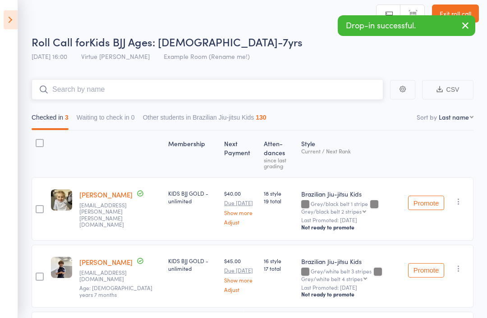
click at [65, 93] on input "search" at bounding box center [207, 89] width 351 height 21
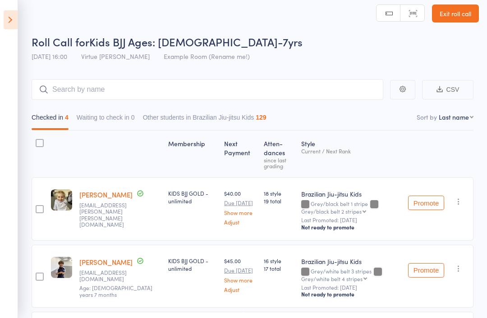
click at [4, 19] on icon at bounding box center [11, 19] width 14 height 19
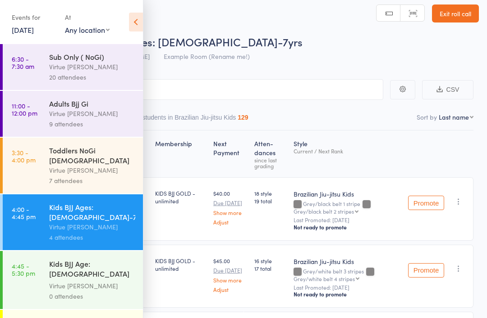
click at [116, 71] on div "Virtue [PERSON_NAME]" at bounding box center [92, 67] width 86 height 10
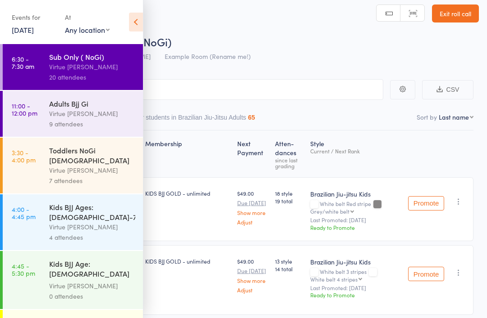
click at [141, 27] on icon at bounding box center [136, 22] width 14 height 19
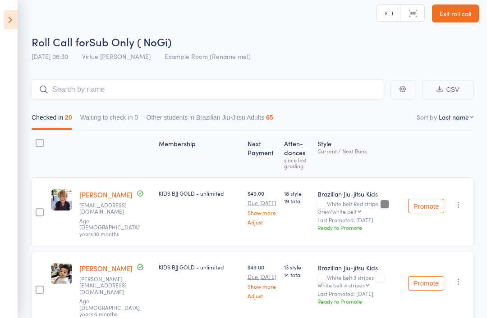
click at [17, 15] on icon at bounding box center [11, 19] width 14 height 19
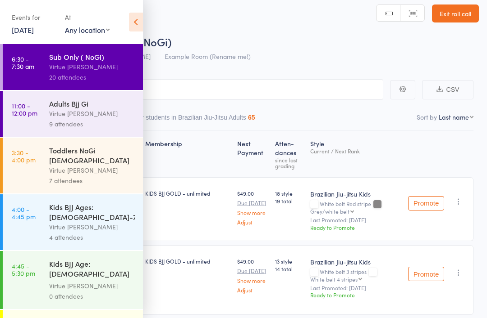
click at [94, 222] on div "Virtue [PERSON_NAME]" at bounding box center [92, 227] width 86 height 10
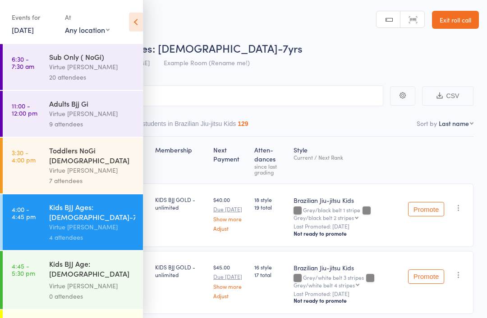
click at [458, 21] on link "Exit roll call" at bounding box center [455, 20] width 47 height 18
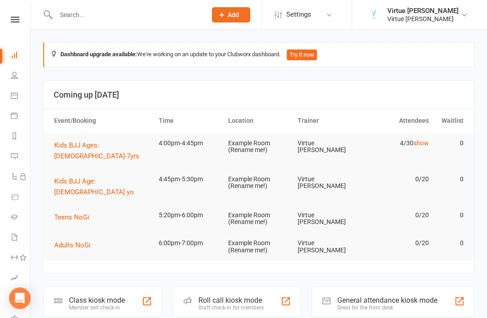
click at [18, 78] on icon at bounding box center [14, 75] width 7 height 7
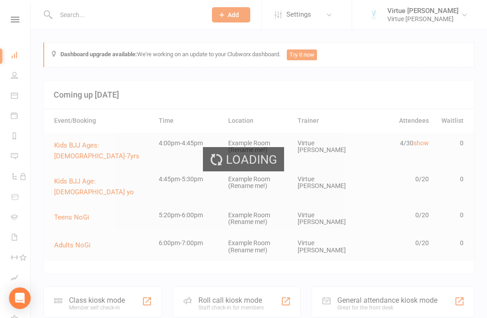
select select "100"
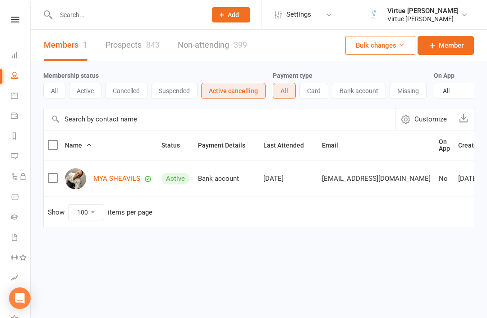
click at [96, 97] on button "Active" at bounding box center [85, 91] width 32 height 16
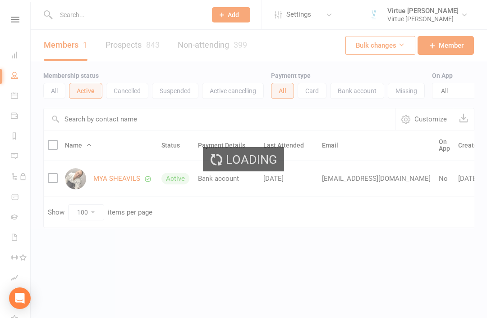
click at [158, 126] on input "text" at bounding box center [219, 120] width 351 height 22
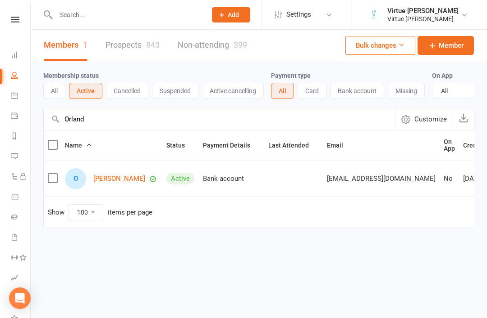
type input "Orland"
click at [126, 182] on link "[PERSON_NAME]" at bounding box center [119, 179] width 52 height 8
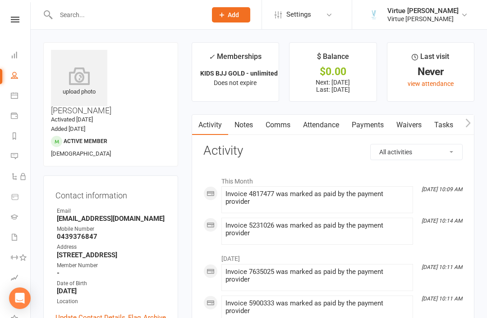
click at [78, 83] on icon at bounding box center [79, 76] width 56 height 18
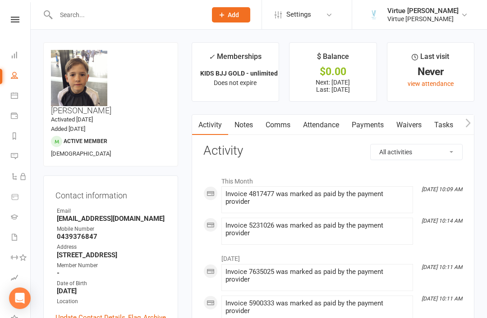
click at [10, 27] on div "Clubworx" at bounding box center [15, 31] width 30 height 29
click at [20, 22] on link at bounding box center [15, 20] width 32 height 6
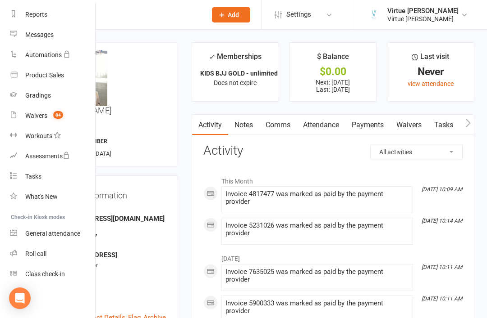
scroll to position [115, 1]
click at [37, 253] on div "Roll call" at bounding box center [35, 253] width 21 height 7
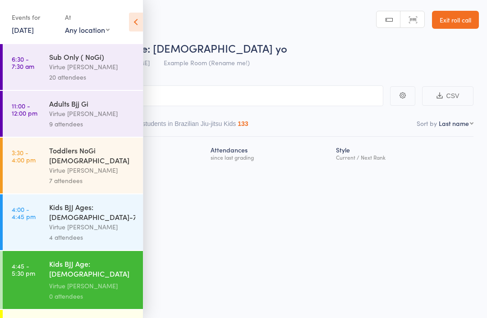
click at [137, 15] on icon at bounding box center [136, 22] width 14 height 19
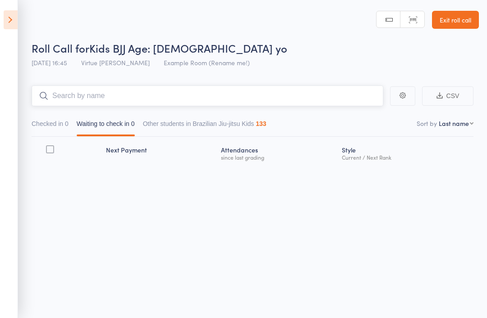
click at [119, 99] on input "search" at bounding box center [207, 96] width 351 height 21
click at [88, 98] on input "search" at bounding box center [207, 96] width 351 height 21
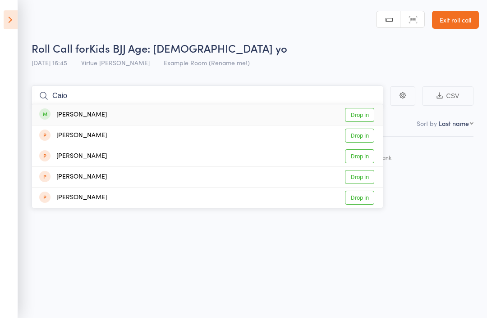
type input "Caio"
click at [67, 118] on div "[PERSON_NAME]" at bounding box center [73, 115] width 68 height 10
click at [59, 105] on input "search" at bounding box center [207, 96] width 351 height 21
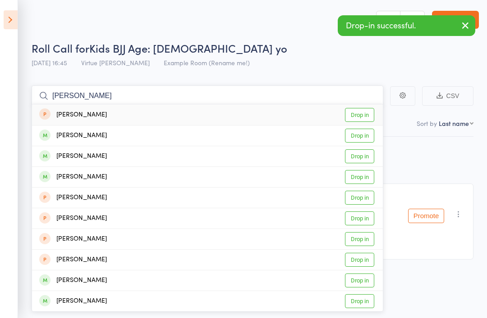
type input "Kelly"
click at [68, 299] on div "[PERSON_NAME]" at bounding box center [73, 301] width 68 height 10
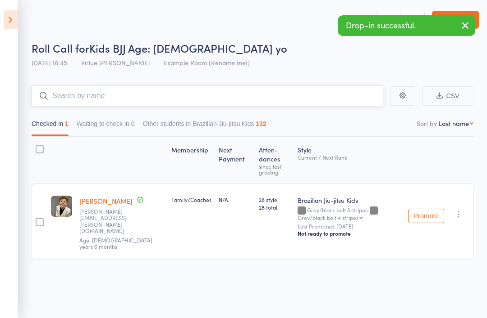
click at [74, 96] on input "search" at bounding box center [207, 96] width 351 height 21
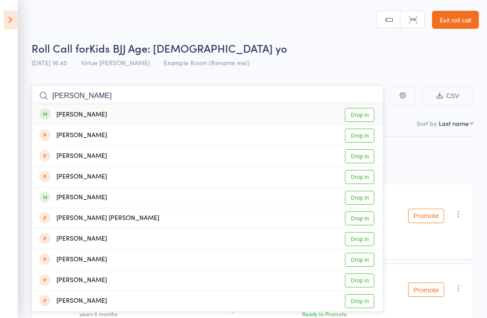
type input "Zander"
click at [73, 116] on div "[PERSON_NAME]" at bounding box center [73, 115] width 68 height 10
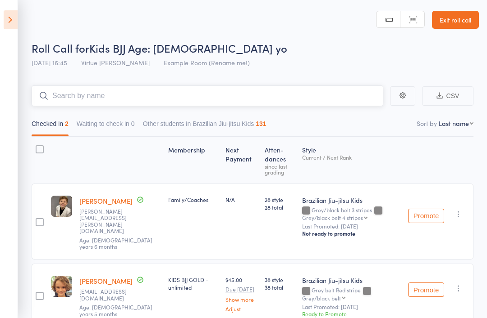
click at [63, 92] on input "search" at bounding box center [207, 96] width 351 height 21
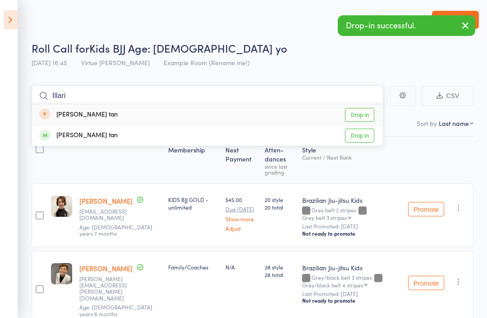
type input "Illari"
click at [65, 133] on div "[PERSON_NAME] tan" at bounding box center [78, 136] width 78 height 10
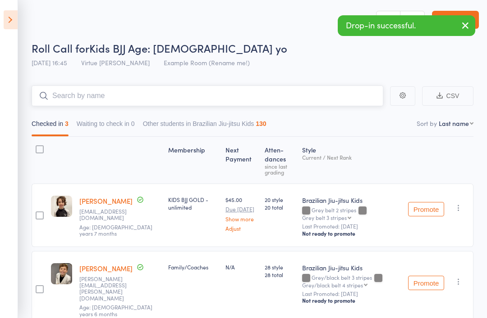
click at [67, 96] on input "search" at bounding box center [207, 96] width 351 height 21
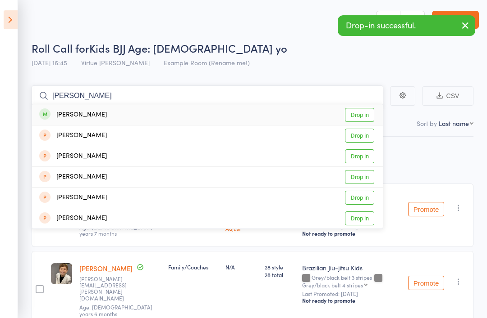
type input "Emile"
click at [70, 116] on div "[PERSON_NAME]" at bounding box center [73, 115] width 68 height 10
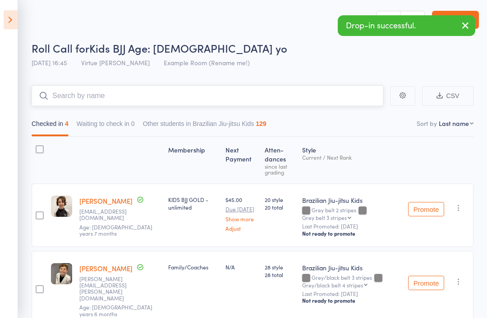
click at [64, 100] on input "search" at bounding box center [207, 96] width 351 height 21
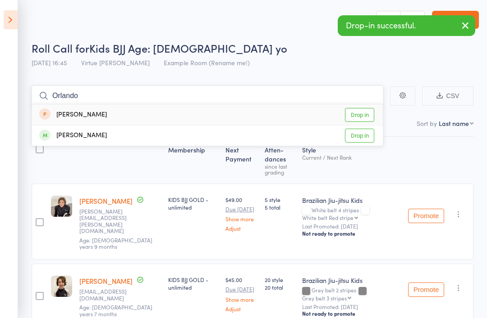
type input "Orlando"
click at [64, 134] on div "[PERSON_NAME]" at bounding box center [73, 136] width 68 height 10
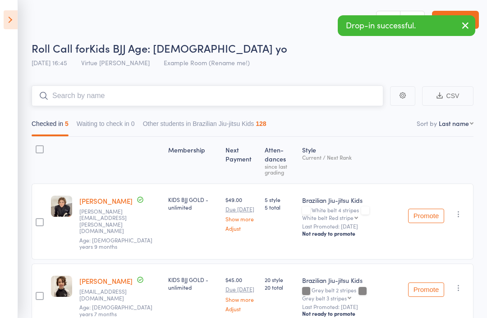
click at [71, 100] on input "search" at bounding box center [207, 96] width 351 height 21
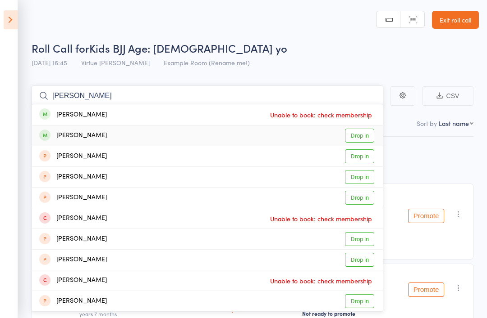
type input "Stevie"
click at [74, 135] on div "[PERSON_NAME]" at bounding box center [73, 136] width 68 height 10
click at [68, 96] on input "search" at bounding box center [207, 96] width 351 height 21
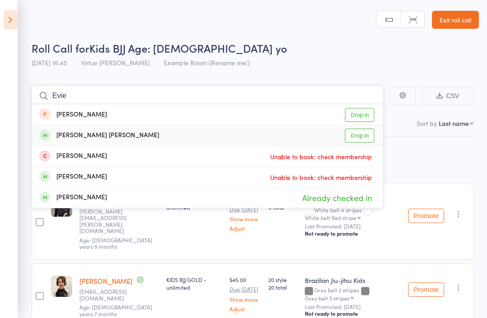
type input "Evie"
click at [64, 136] on div "[PERSON_NAME] [PERSON_NAME]" at bounding box center [99, 136] width 120 height 10
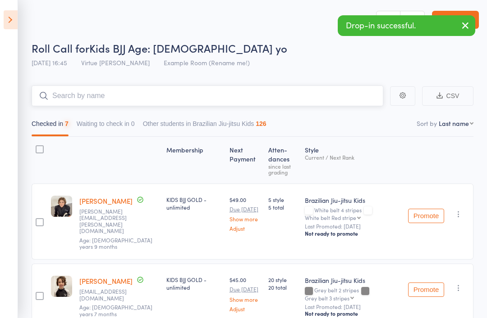
click at [62, 97] on input "search" at bounding box center [207, 96] width 351 height 21
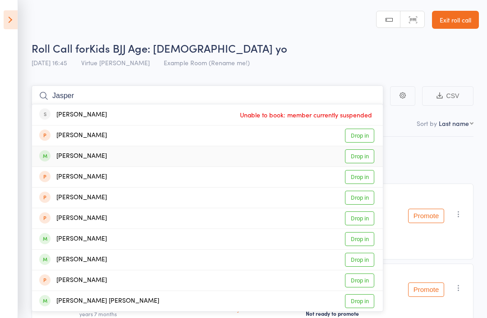
type input "Jasper"
click at [77, 155] on div "[PERSON_NAME]" at bounding box center [73, 156] width 68 height 10
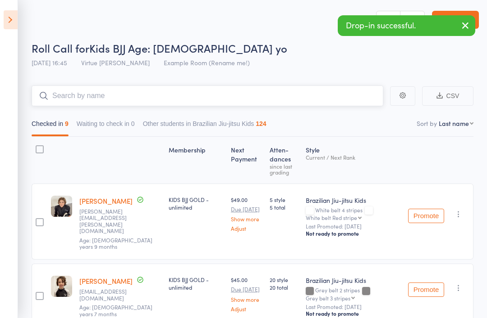
click at [73, 100] on input "search" at bounding box center [207, 96] width 351 height 21
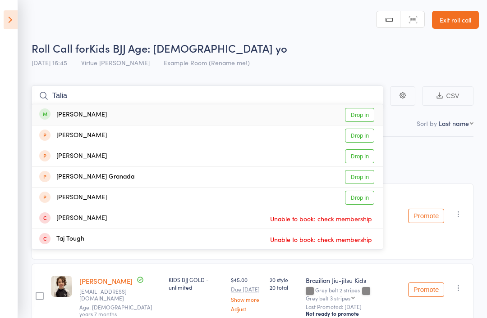
type input "Talia"
click at [63, 116] on div "[PERSON_NAME]" at bounding box center [73, 115] width 68 height 10
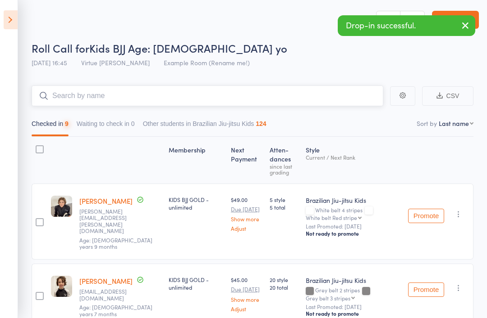
click at [59, 95] on input "search" at bounding box center [207, 96] width 351 height 21
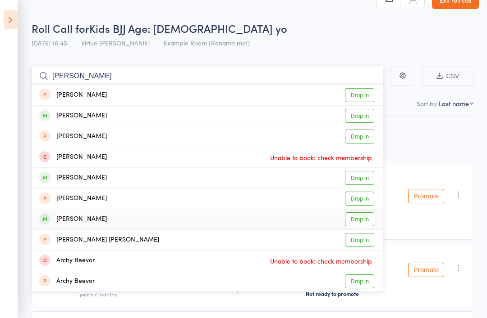
type input "[PERSON_NAME]"
click at [69, 219] on div "[PERSON_NAME]" at bounding box center [73, 219] width 68 height 10
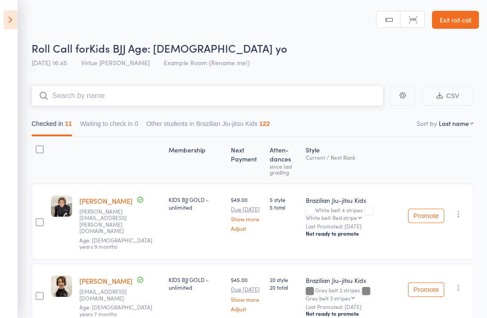
click at [84, 95] on input "search" at bounding box center [207, 96] width 351 height 21
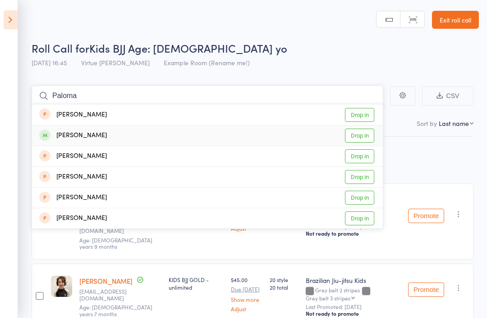
type input "Paloma"
click at [62, 138] on div "[PERSON_NAME]" at bounding box center [73, 136] width 68 height 10
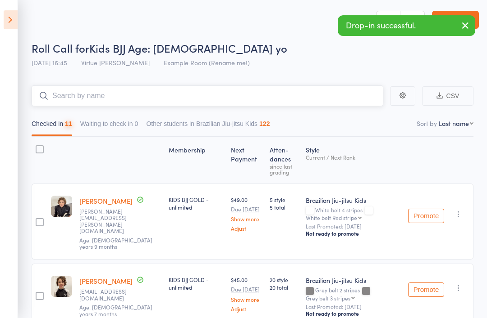
click at [66, 92] on input "search" at bounding box center [207, 96] width 351 height 21
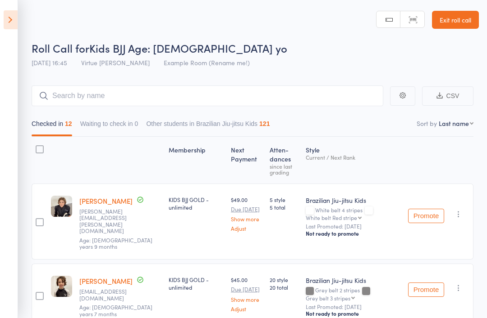
click at [12, 23] on icon at bounding box center [11, 19] width 14 height 19
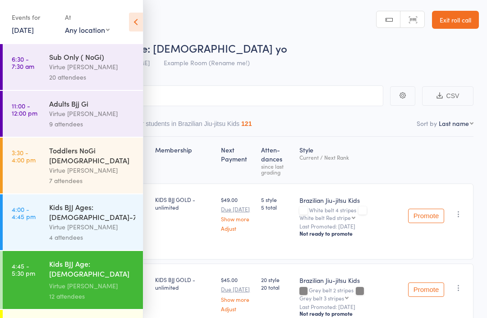
click at [105, 222] on div "Virtue [PERSON_NAME]" at bounding box center [92, 227] width 86 height 10
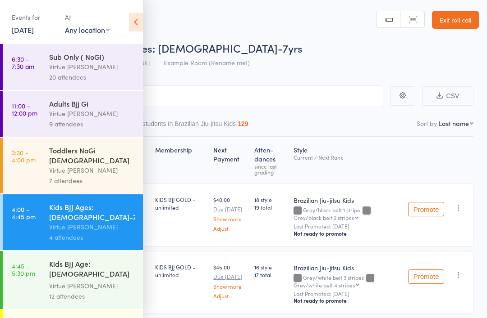
click at [137, 23] on icon at bounding box center [136, 22] width 14 height 19
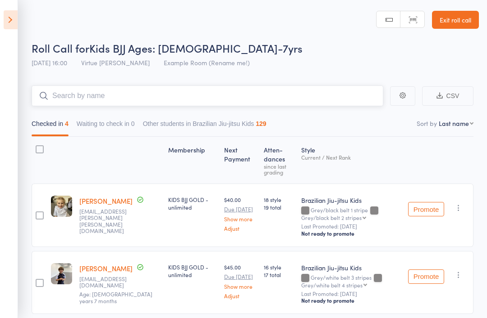
click at [131, 102] on input "search" at bounding box center [207, 96] width 351 height 21
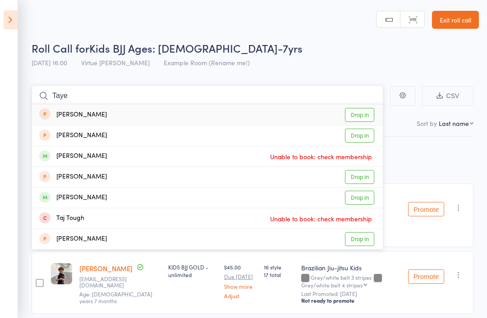
click at [338, 92] on input "Taye" at bounding box center [207, 96] width 351 height 21
type input "T"
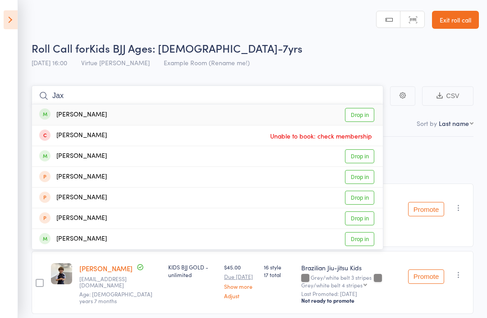
type input "Jax"
click at [359, 112] on link "Drop in" at bounding box center [359, 115] width 29 height 14
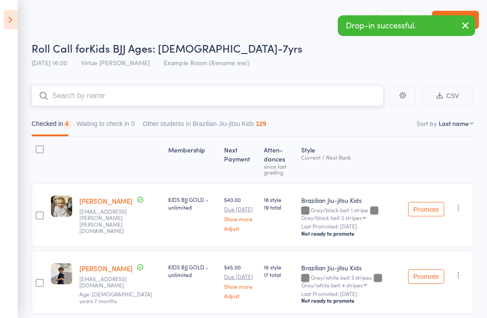
click at [308, 94] on input "search" at bounding box center [207, 96] width 351 height 21
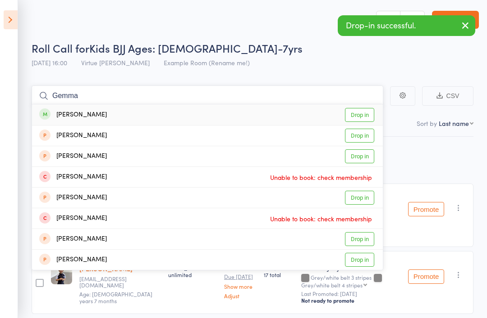
type input "Gemma"
click at [367, 110] on link "Drop in" at bounding box center [359, 115] width 29 height 14
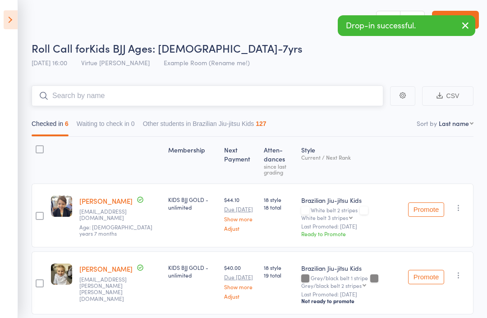
click at [310, 91] on input "search" at bounding box center [207, 96] width 351 height 21
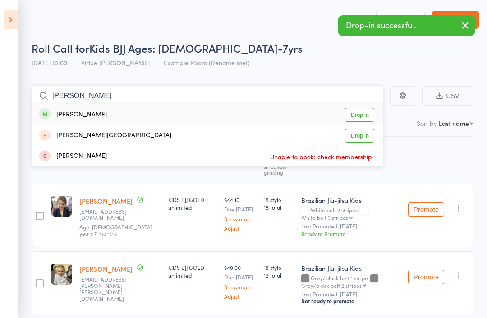
type input "Aida"
click at [362, 116] on link "Drop in" at bounding box center [359, 115] width 29 height 14
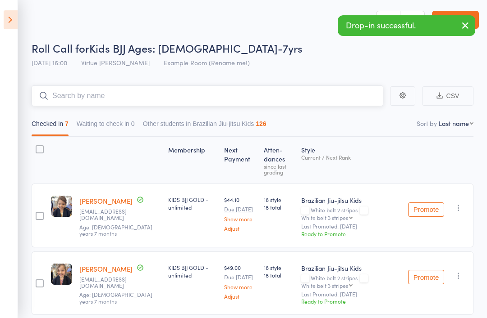
click at [260, 97] on input "search" at bounding box center [207, 96] width 351 height 21
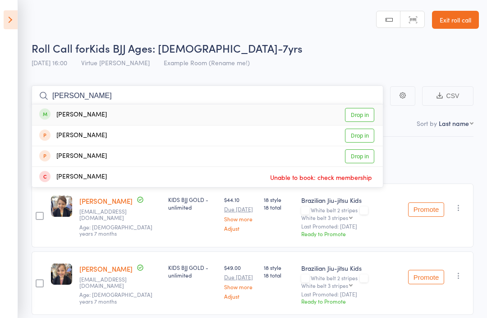
type input "Lennox"
click at [363, 115] on link "Drop in" at bounding box center [359, 115] width 29 height 14
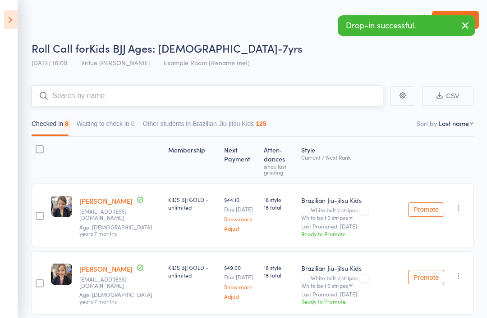
click at [326, 98] on input "search" at bounding box center [207, 96] width 351 height 21
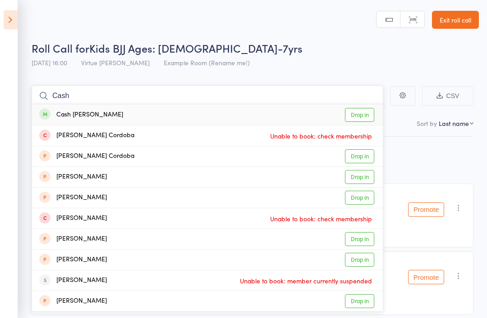
type input "Cash"
click at [363, 114] on link "Drop in" at bounding box center [359, 115] width 29 height 14
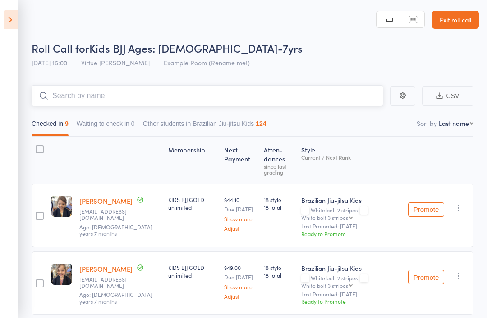
click at [229, 98] on input "search" at bounding box center [207, 96] width 351 height 21
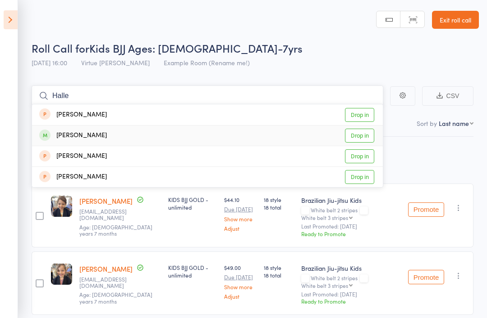
type input "Halle"
click at [373, 138] on link "Drop in" at bounding box center [359, 136] width 29 height 14
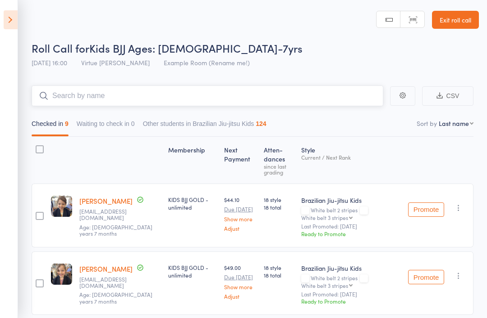
click at [291, 98] on input "search" at bounding box center [207, 96] width 351 height 21
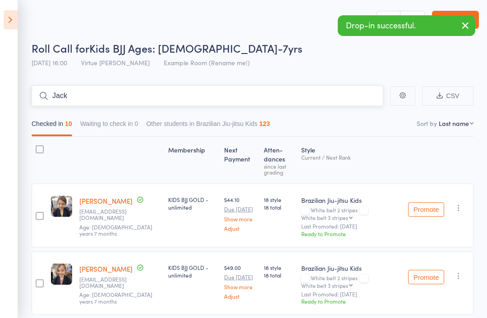
click at [307, 102] on input "Jack" at bounding box center [207, 96] width 351 height 21
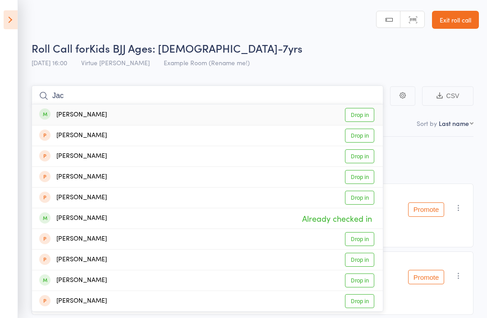
click at [300, 95] on input "Jac" at bounding box center [207, 96] width 351 height 21
type input "J"
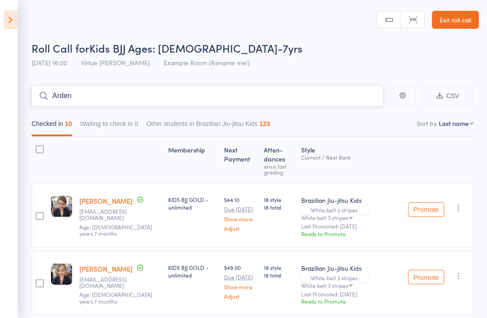
click at [272, 98] on input "Arden" at bounding box center [207, 96] width 351 height 21
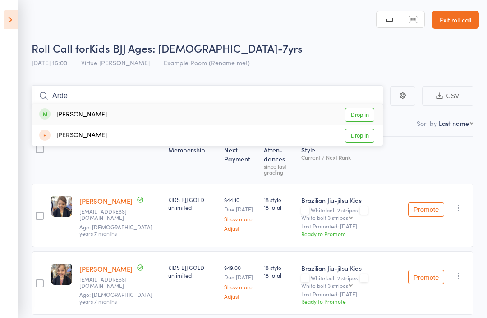
type input "Arde"
click at [364, 115] on link "Drop in" at bounding box center [359, 115] width 29 height 14
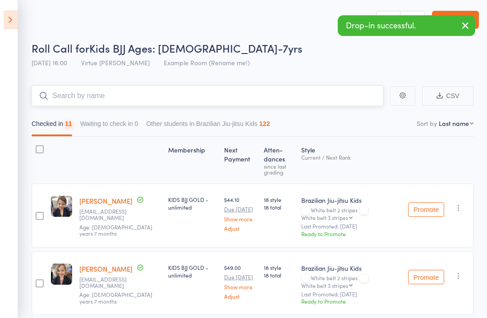
click at [331, 96] on input "search" at bounding box center [207, 96] width 351 height 21
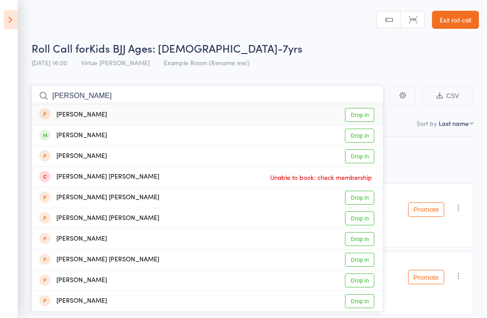
type input "Marlow"
click at [362, 141] on link "Drop in" at bounding box center [359, 136] width 29 height 14
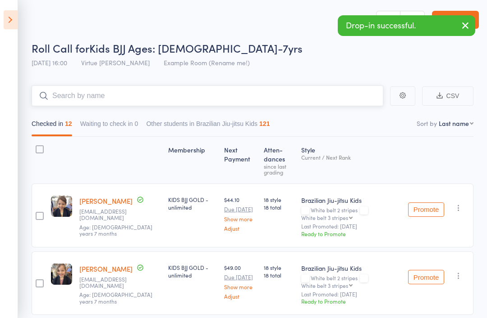
click at [339, 94] on input "search" at bounding box center [207, 96] width 351 height 21
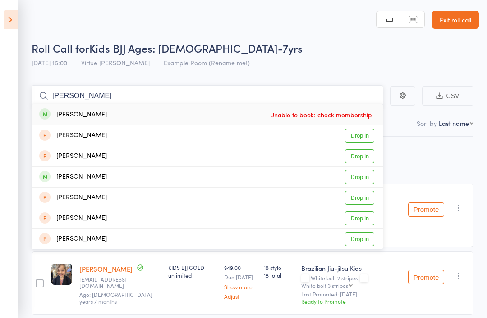
click at [341, 103] on input "Jarvis" at bounding box center [207, 96] width 351 height 21
type input "J"
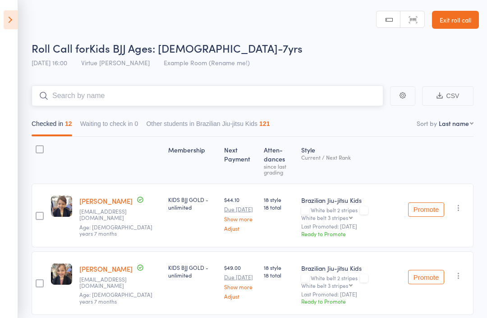
click at [305, 100] on input "search" at bounding box center [207, 96] width 351 height 21
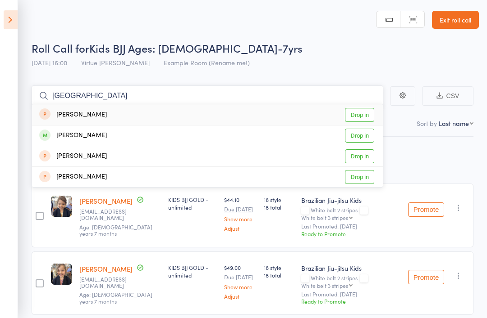
type input "Sydney"
click at [360, 134] on link "Drop in" at bounding box center [359, 136] width 29 height 14
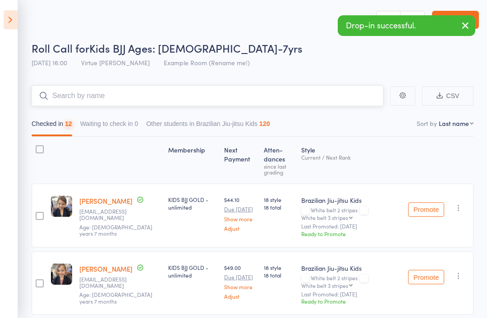
click at [327, 105] on input "search" at bounding box center [207, 96] width 351 height 21
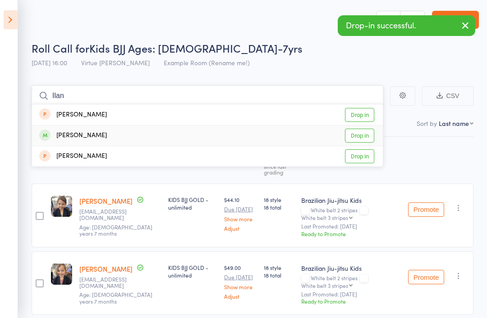
type input "Ilan"
click at [363, 134] on link "Drop in" at bounding box center [359, 136] width 29 height 14
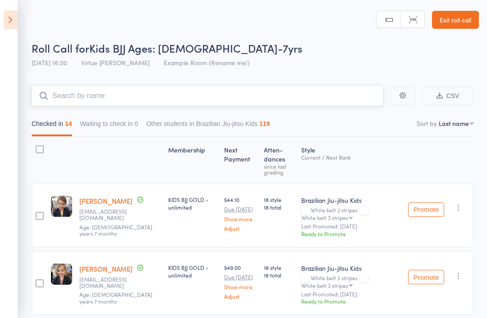
click at [290, 97] on input "search" at bounding box center [207, 96] width 351 height 21
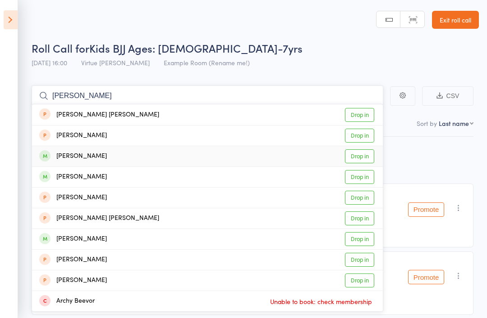
type input "[PERSON_NAME]"
click at [362, 163] on link "Drop in" at bounding box center [359, 157] width 29 height 14
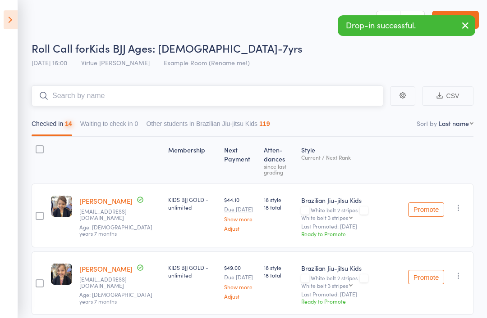
click at [289, 106] on input "search" at bounding box center [207, 96] width 351 height 21
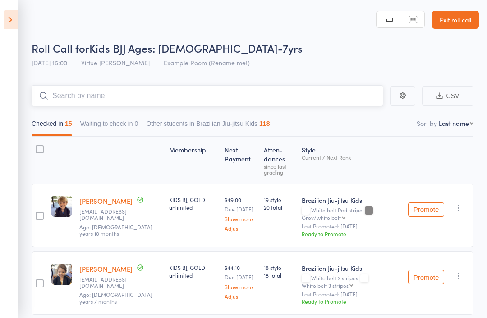
click at [293, 92] on input "search" at bounding box center [207, 96] width 351 height 21
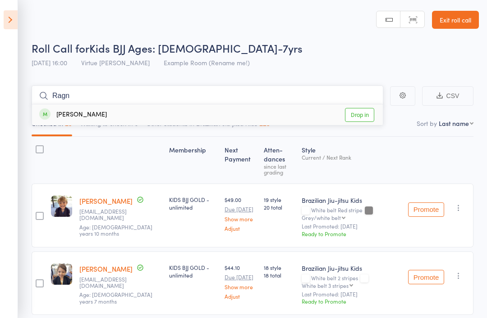
type input "Ragn"
click at [367, 120] on link "Drop in" at bounding box center [359, 115] width 29 height 14
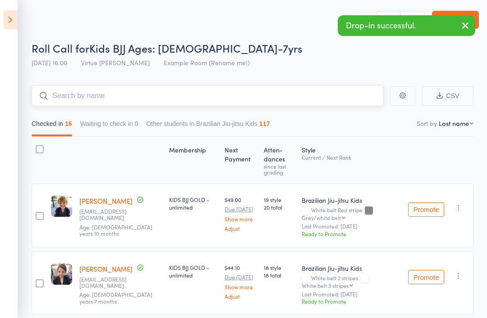
click at [290, 105] on input "search" at bounding box center [207, 96] width 351 height 21
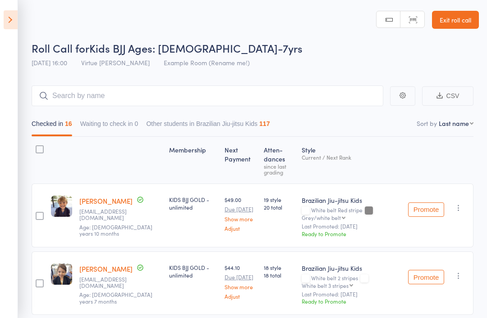
click at [16, 17] on icon at bounding box center [11, 19] width 14 height 19
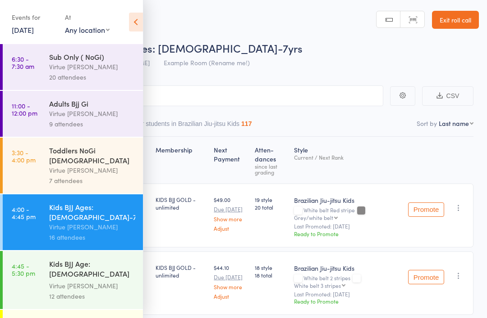
click at [117, 81] on div "20 attendees" at bounding box center [92, 77] width 86 height 10
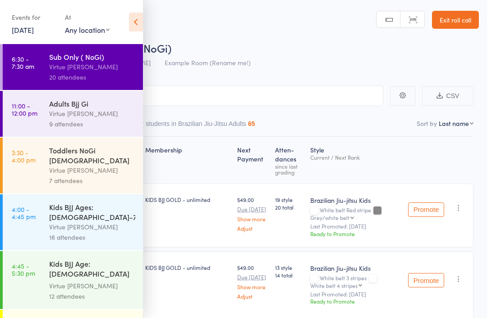
click at [139, 26] on icon at bounding box center [136, 22] width 14 height 19
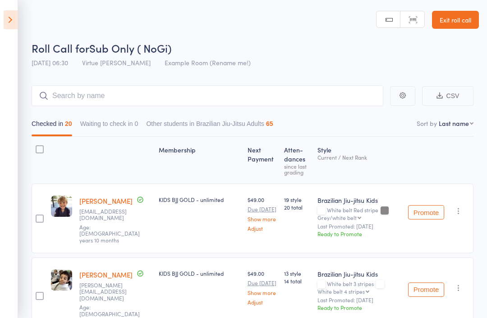
click at [11, 21] on icon at bounding box center [11, 19] width 14 height 19
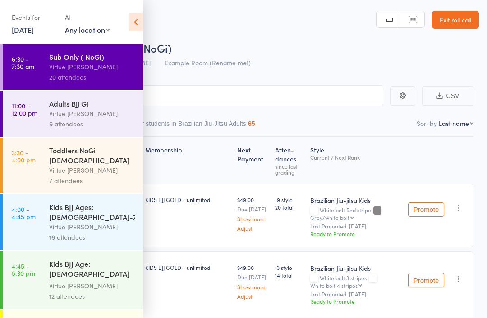
click at [117, 232] on div "16 attendees" at bounding box center [92, 237] width 86 height 10
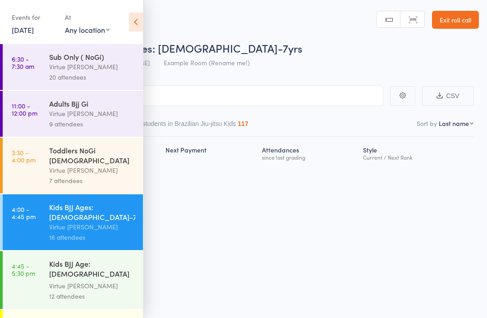
click at [138, 27] on icon at bounding box center [136, 22] width 14 height 19
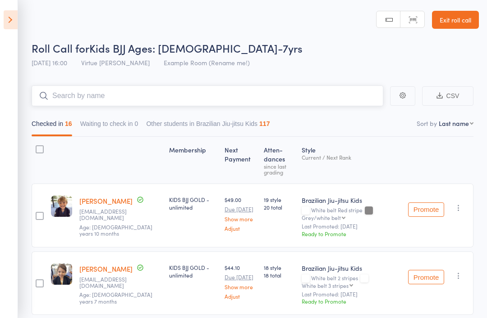
click at [193, 100] on input "search" at bounding box center [207, 96] width 351 height 21
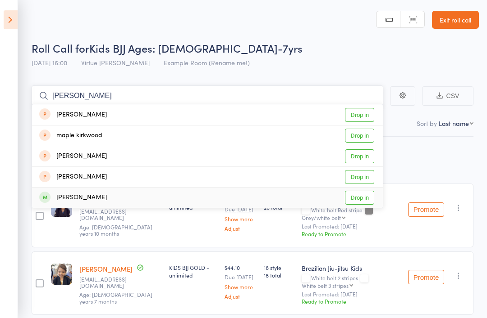
type input "Mable"
click at [363, 201] on link "Drop in" at bounding box center [359, 198] width 29 height 14
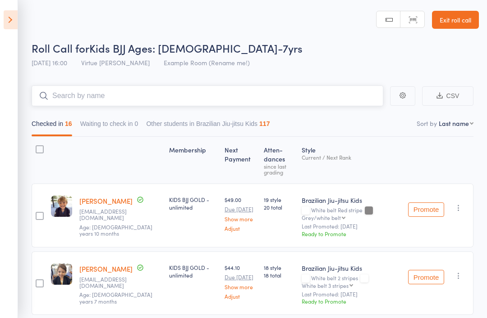
click at [343, 101] on input "search" at bounding box center [207, 96] width 351 height 21
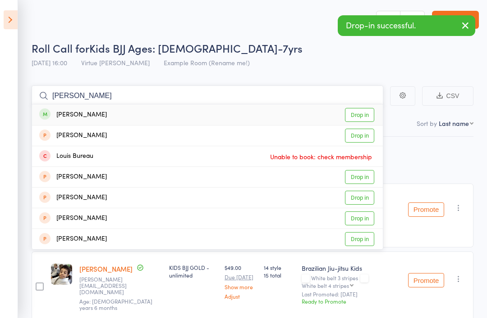
type input "Louis"
click at [358, 120] on link "Drop in" at bounding box center [359, 115] width 29 height 14
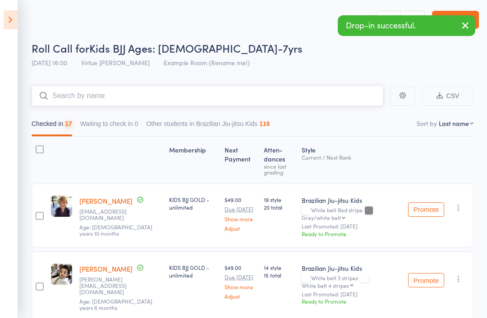
click at [349, 97] on input "search" at bounding box center [207, 96] width 351 height 21
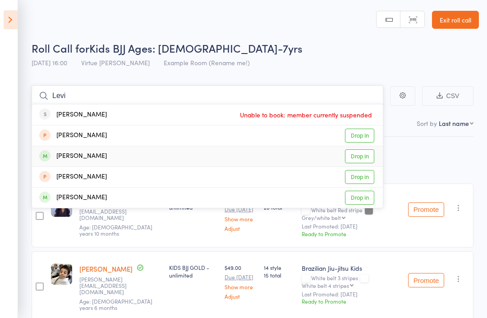
type input "Levi"
click at [364, 159] on link "Drop in" at bounding box center [359, 157] width 29 height 14
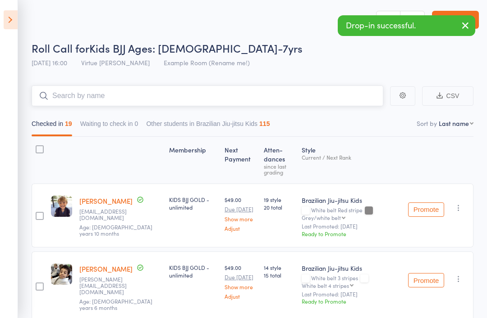
scroll to position [0, 0]
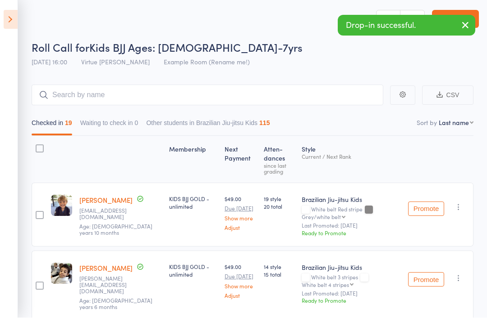
click at [14, 24] on icon at bounding box center [11, 19] width 14 height 19
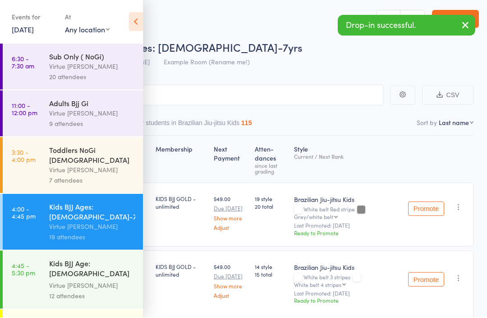
scroll to position [1, 0]
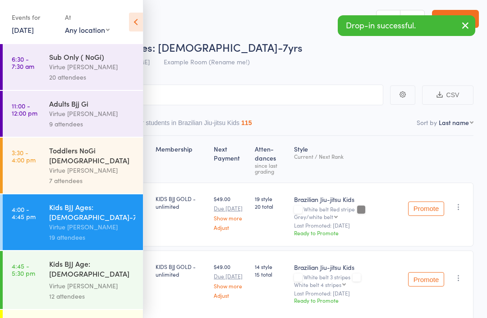
click at [106, 72] on div "Virtue [PERSON_NAME]" at bounding box center [92, 67] width 86 height 10
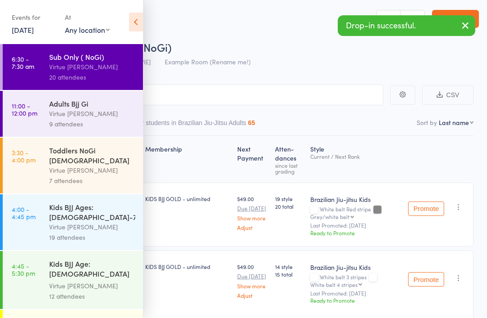
click at [133, 26] on icon at bounding box center [136, 22] width 14 height 19
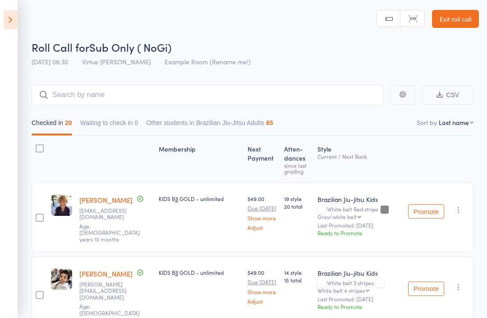
click at [460, 212] on icon "button" at bounding box center [458, 210] width 9 height 9
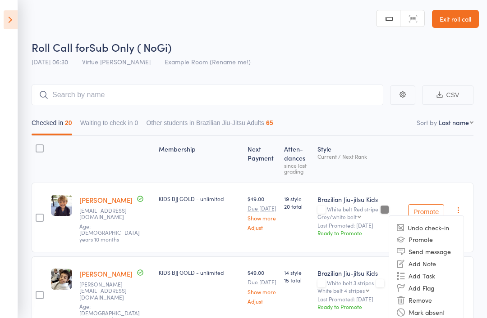
click at [432, 297] on li "Remove" at bounding box center [426, 301] width 74 height 12
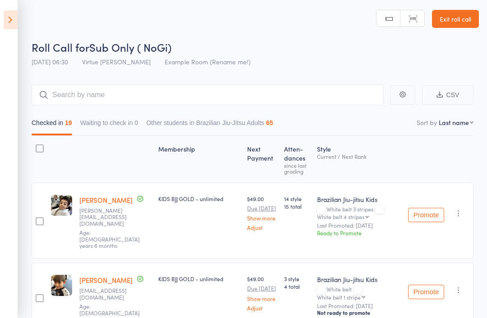
click at [459, 210] on icon "button" at bounding box center [458, 213] width 9 height 9
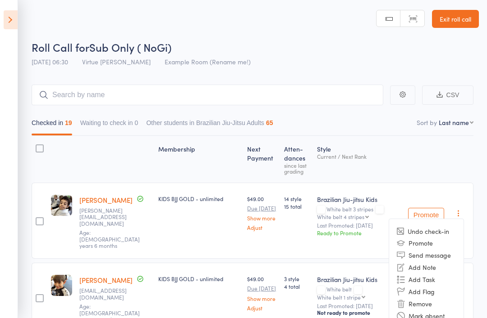
click at [428, 299] on li "Remove" at bounding box center [426, 304] width 74 height 12
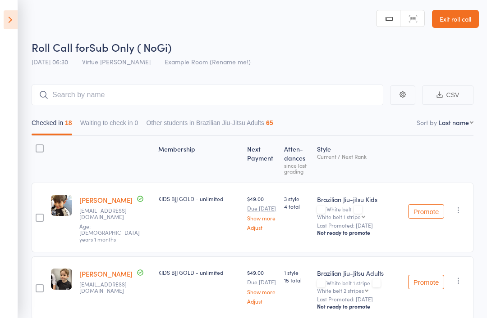
click at [461, 209] on icon "button" at bounding box center [458, 210] width 9 height 9
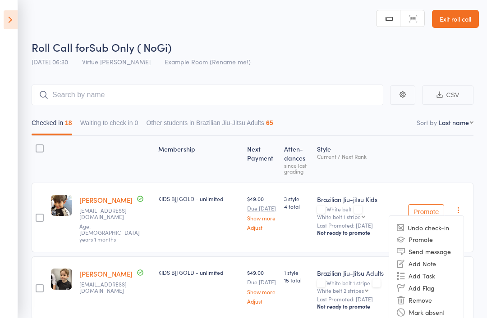
click at [428, 297] on li "Remove" at bounding box center [426, 301] width 74 height 12
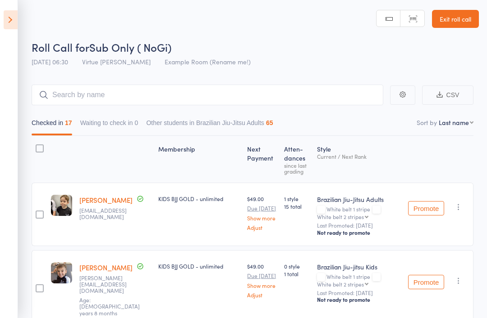
click at [460, 210] on icon "button" at bounding box center [458, 207] width 9 height 9
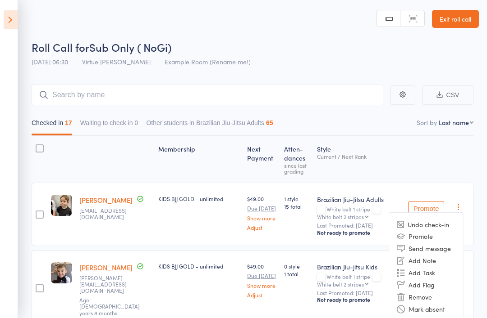
click at [430, 297] on li "Remove" at bounding box center [426, 297] width 74 height 12
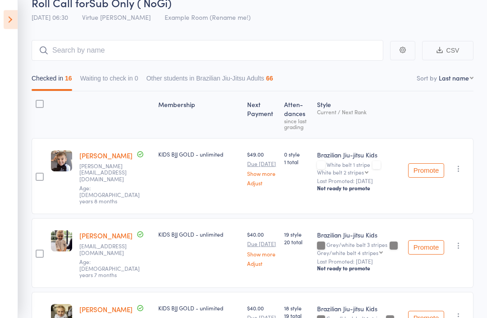
scroll to position [45, 0]
click at [459, 241] on icon "button" at bounding box center [458, 245] width 9 height 9
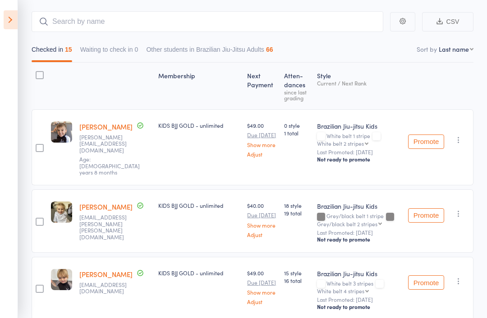
click at [455, 209] on icon "button" at bounding box center [458, 213] width 9 height 9
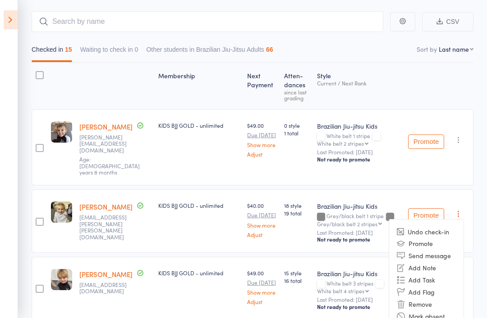
click at [426, 298] on li "Remove" at bounding box center [426, 304] width 74 height 12
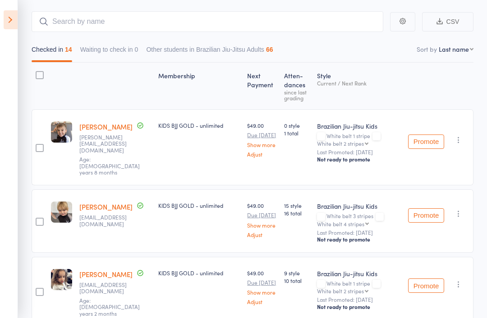
click at [459, 209] on icon "button" at bounding box center [458, 213] width 9 height 9
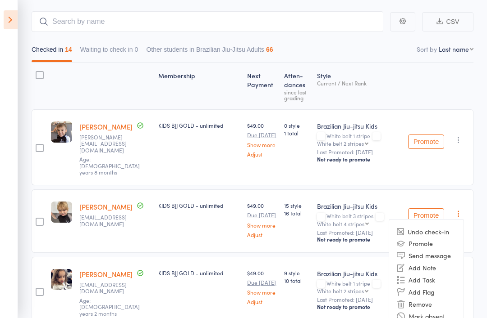
click at [430, 298] on li "Remove" at bounding box center [426, 304] width 74 height 12
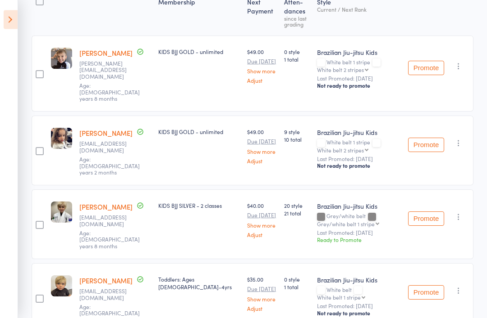
scroll to position [148, 0]
click at [464, 212] on button "button" at bounding box center [458, 217] width 11 height 11
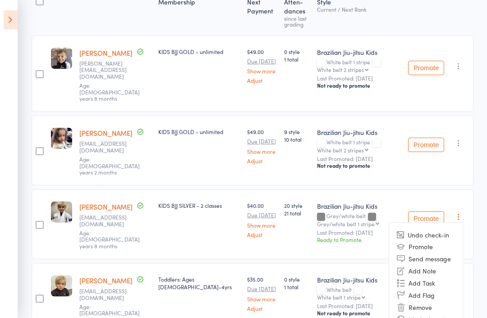
click at [430, 301] on li "Remove" at bounding box center [426, 307] width 74 height 12
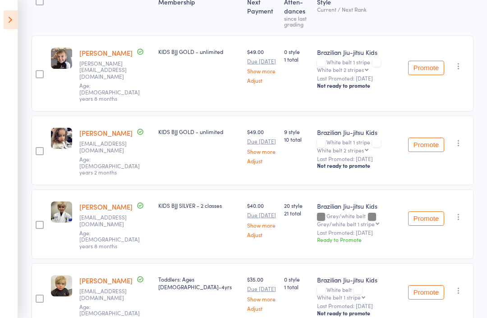
scroll to position [177, 0]
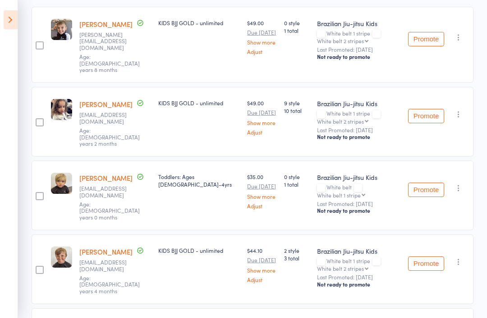
click at [458, 258] on icon "button" at bounding box center [458, 262] width 9 height 9
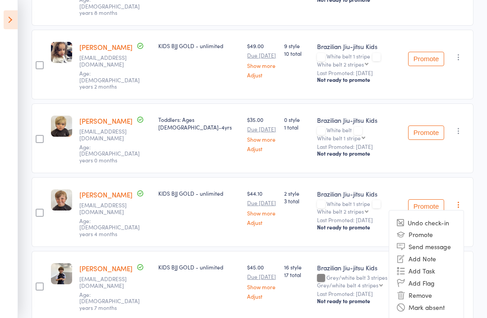
scroll to position [235, 0]
click at [429, 289] on li "Remove" at bounding box center [426, 295] width 74 height 12
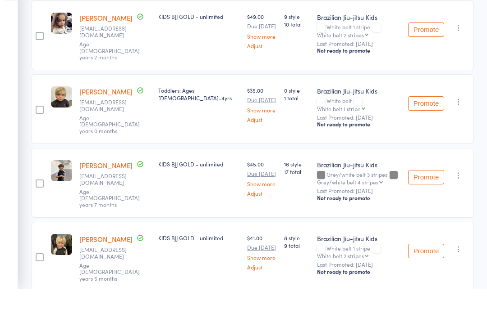
scroll to position [264, 0]
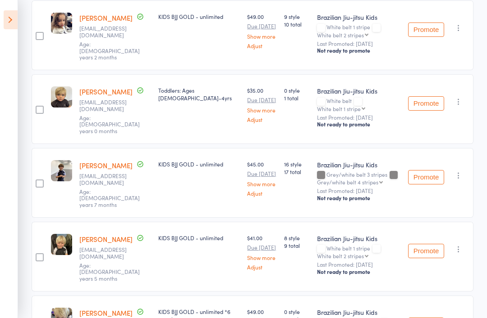
click at [459, 97] on icon "button" at bounding box center [458, 101] width 9 height 9
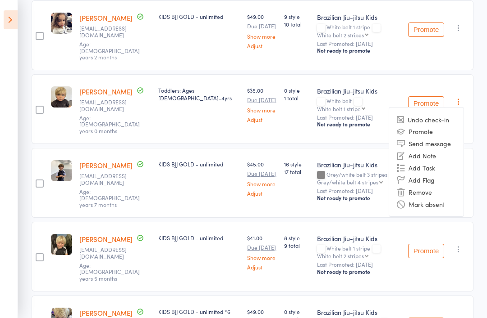
click at [427, 186] on li "Remove" at bounding box center [426, 192] width 74 height 12
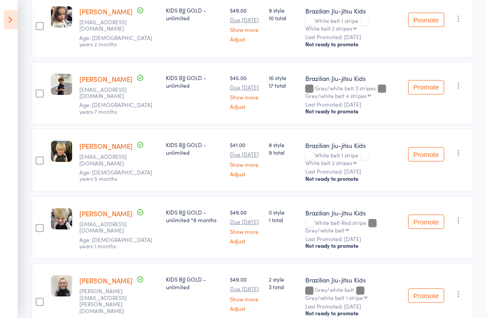
click at [463, 149] on icon "button" at bounding box center [458, 153] width 9 height 9
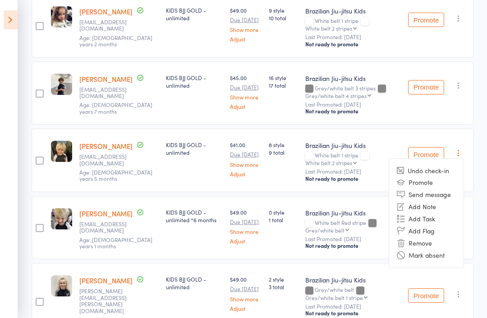
click at [426, 237] on li "Remove" at bounding box center [426, 243] width 74 height 12
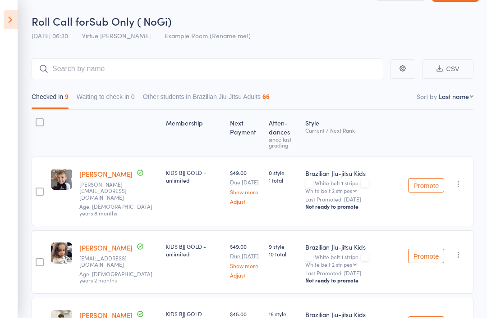
scroll to position [0, 0]
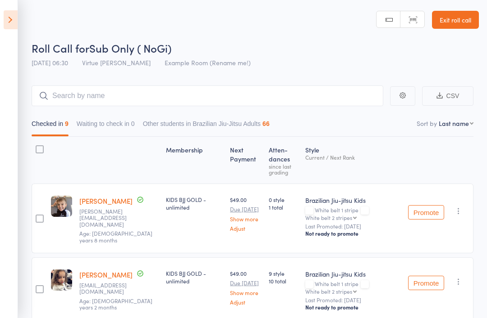
click at [12, 18] on icon at bounding box center [11, 19] width 14 height 19
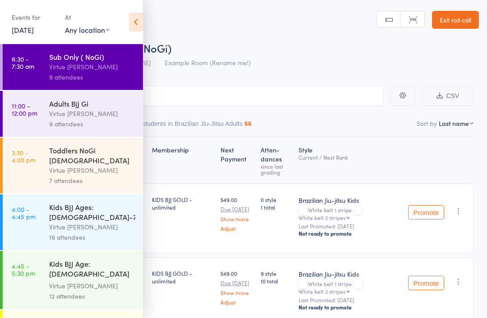
click at [57, 222] on div "Virtue [PERSON_NAME]" at bounding box center [92, 227] width 86 height 10
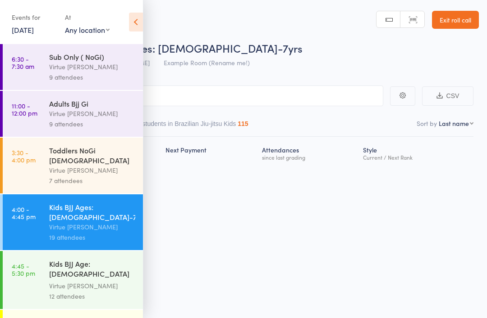
click at [136, 26] on icon at bounding box center [136, 22] width 14 height 19
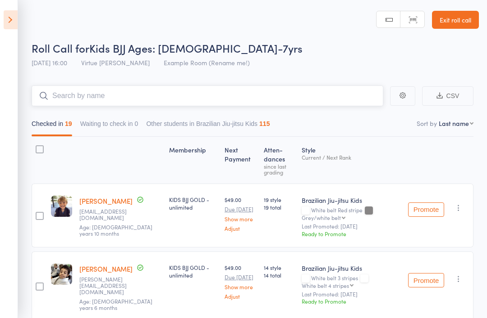
click at [176, 99] on input "search" at bounding box center [207, 96] width 351 height 21
click at [300, 101] on input "Cooper" at bounding box center [207, 96] width 351 height 21
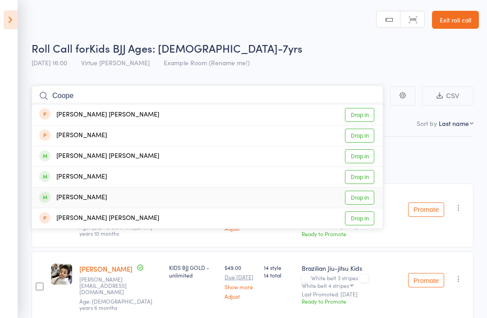
type input "Coope"
click at [363, 201] on link "Drop in" at bounding box center [359, 198] width 29 height 14
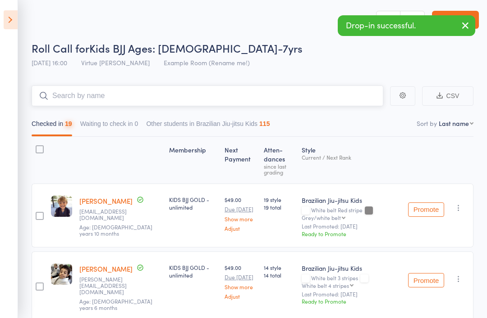
click at [316, 100] on input "search" at bounding box center [207, 96] width 351 height 21
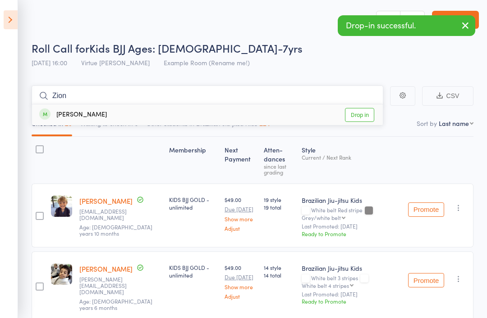
type input "Zion"
click at [369, 119] on link "Drop in" at bounding box center [359, 115] width 29 height 14
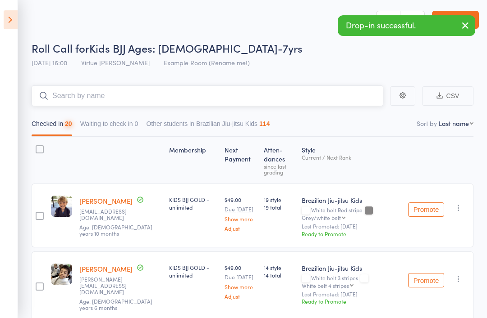
click at [305, 104] on input "search" at bounding box center [207, 96] width 351 height 21
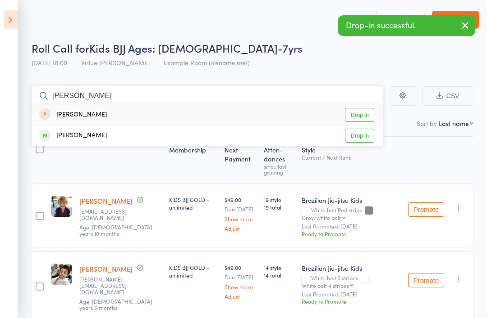
type input "Zev"
click at [366, 133] on link "Drop in" at bounding box center [359, 136] width 29 height 14
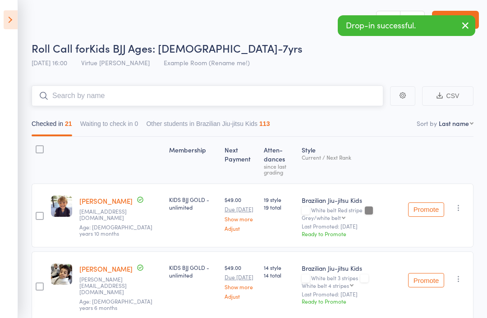
click at [308, 105] on input "search" at bounding box center [207, 96] width 351 height 21
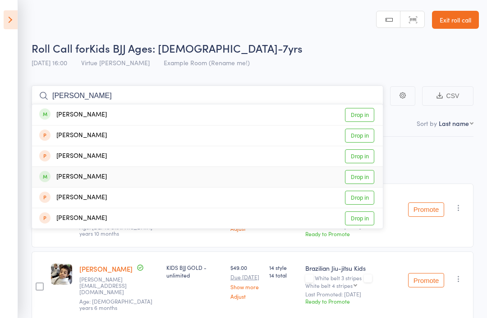
type input "Noah"
click at [361, 179] on link "Drop in" at bounding box center [359, 177] width 29 height 14
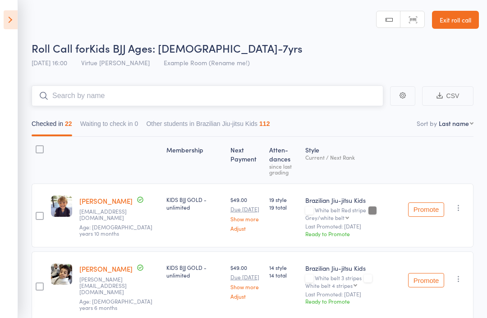
click at [311, 100] on input "search" at bounding box center [207, 96] width 351 height 21
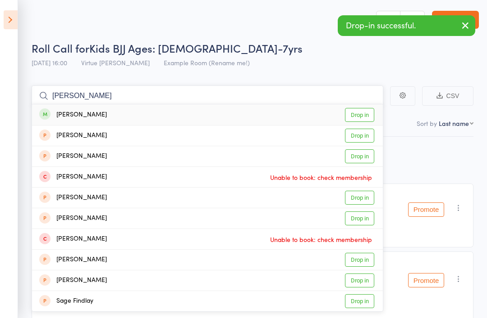
type input "Finley"
click at [367, 114] on link "Drop in" at bounding box center [359, 115] width 29 height 14
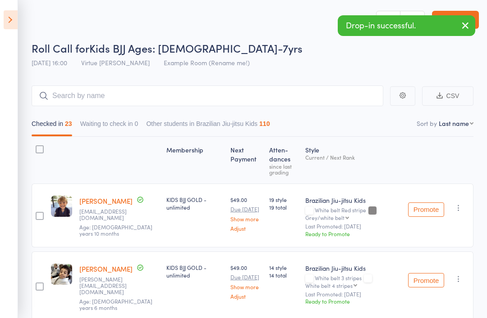
click at [16, 25] on icon at bounding box center [11, 19] width 14 height 19
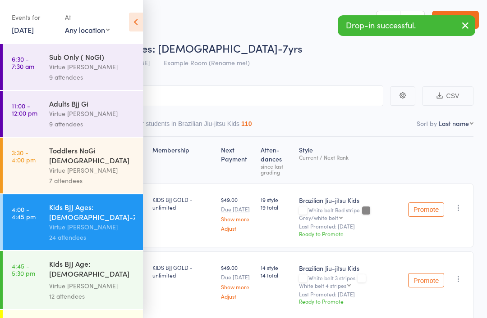
click at [115, 72] on div "Virtue [PERSON_NAME]" at bounding box center [92, 67] width 86 height 10
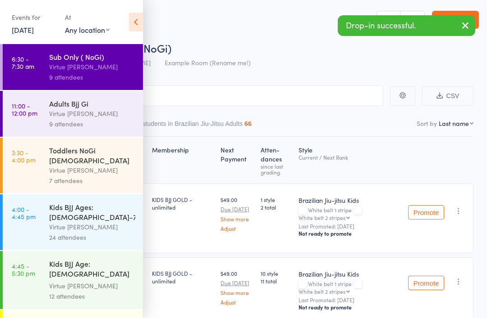
click at [136, 22] on icon at bounding box center [136, 22] width 14 height 19
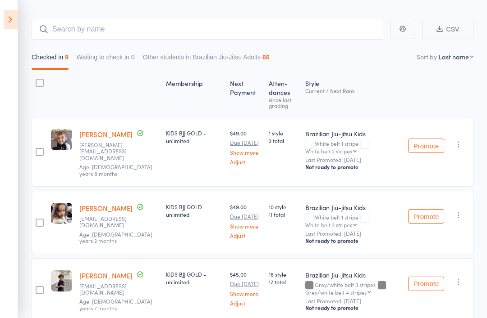
scroll to position [67, 0]
click at [456, 147] on icon "button" at bounding box center [458, 144] width 9 height 9
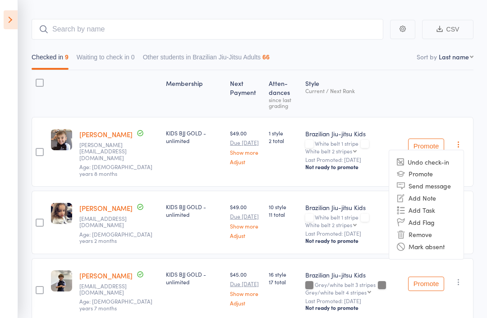
click at [429, 234] on li "Remove" at bounding box center [426, 235] width 74 height 12
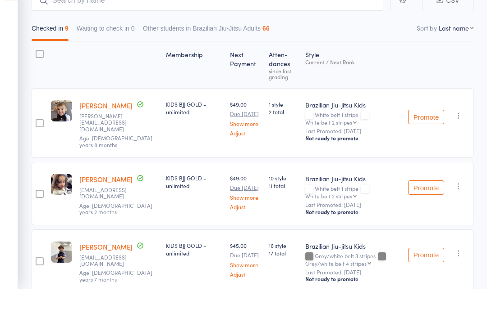
scroll to position [96, 0]
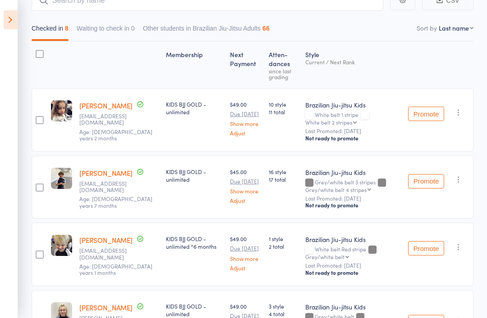
click at [463, 112] on icon "button" at bounding box center [458, 112] width 9 height 9
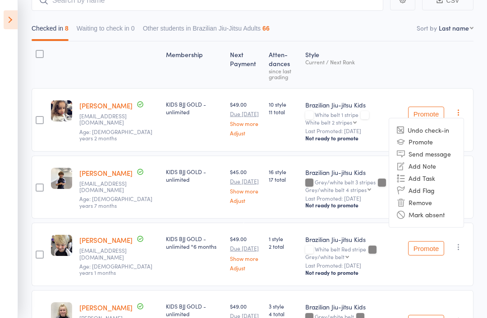
click at [414, 204] on li "Remove" at bounding box center [426, 203] width 74 height 12
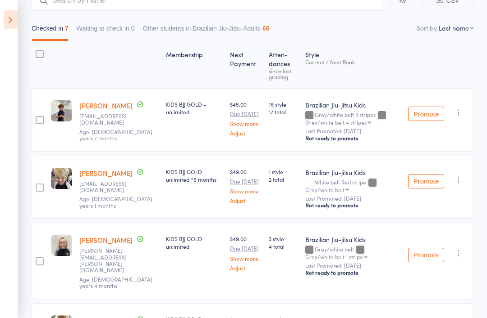
click at [456, 117] on icon "button" at bounding box center [458, 112] width 9 height 9
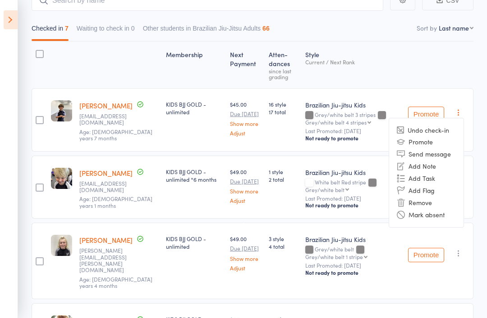
click at [421, 202] on li "Remove" at bounding box center [426, 203] width 74 height 12
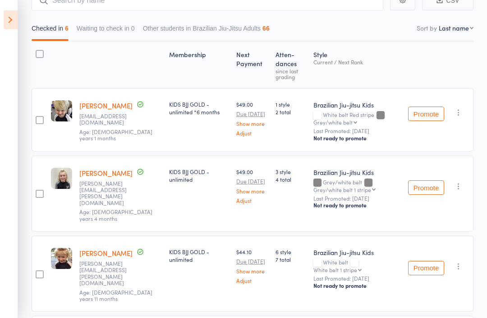
click at [460, 182] on icon "button" at bounding box center [458, 186] width 9 height 9
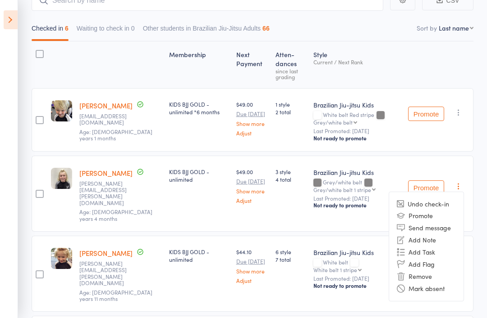
click at [421, 271] on li "Remove" at bounding box center [426, 277] width 74 height 12
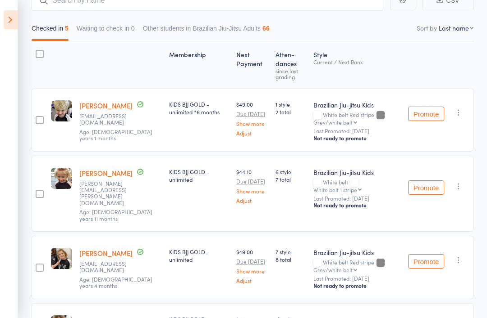
click at [457, 116] on icon "button" at bounding box center [458, 112] width 9 height 9
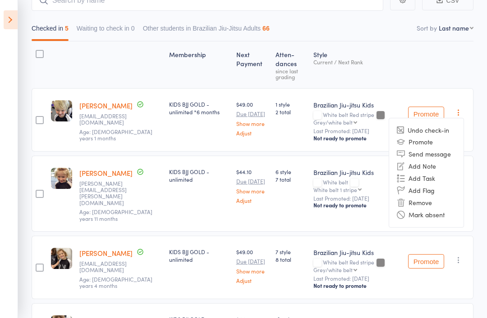
click at [431, 205] on li "Remove" at bounding box center [426, 203] width 74 height 12
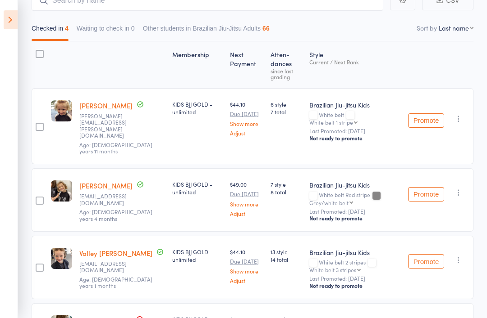
click at [459, 188] on icon "button" at bounding box center [458, 192] width 9 height 9
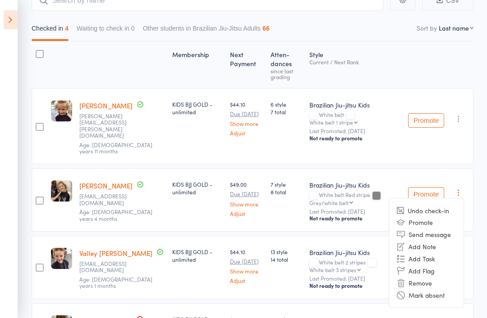
click at [431, 277] on li "Remove" at bounding box center [426, 283] width 74 height 12
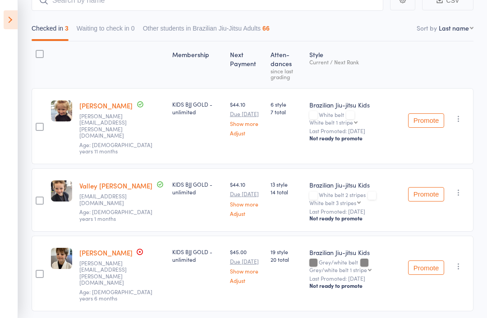
scroll to position [91, 0]
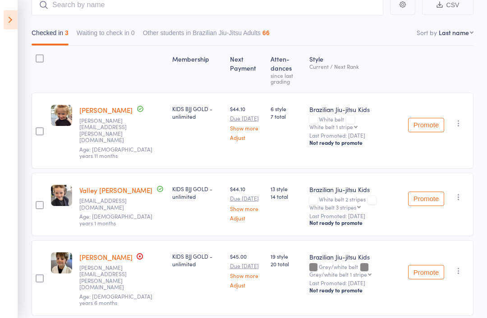
click at [463, 267] on icon "button" at bounding box center [458, 271] width 9 height 9
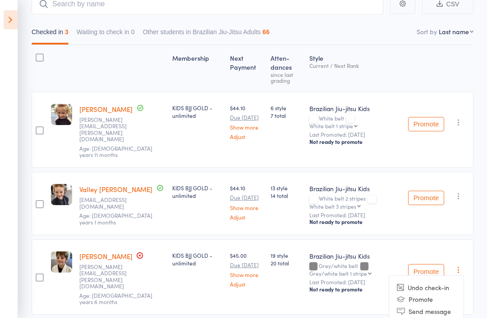
scroll to position [99, 0]
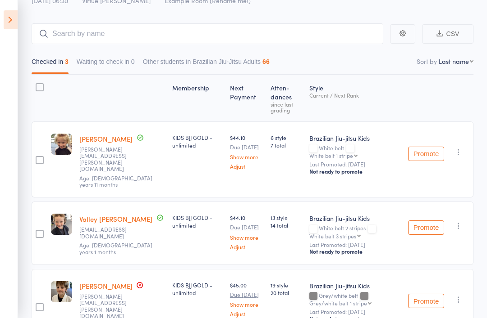
scroll to position [23, 0]
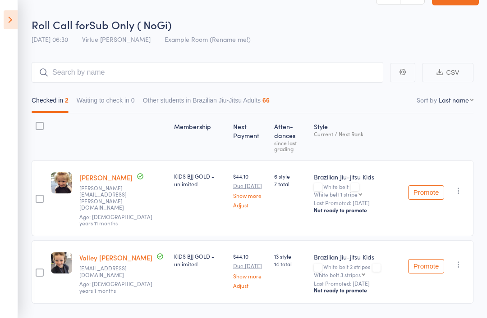
click at [463, 260] on icon "button" at bounding box center [458, 264] width 9 height 9
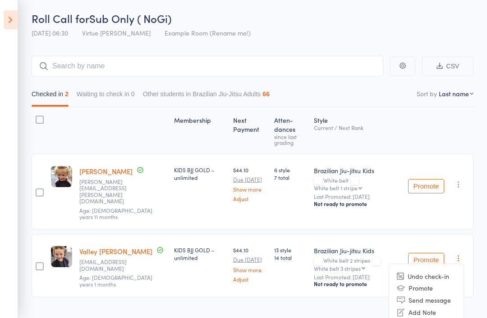
scroll to position [31, 0]
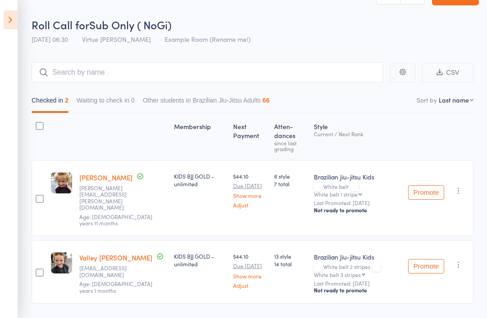
scroll to position [6, 0]
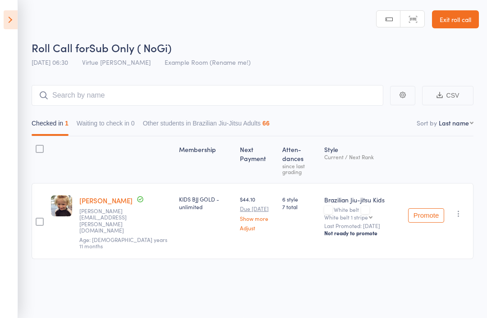
click at [462, 209] on icon "button" at bounding box center [458, 213] width 9 height 9
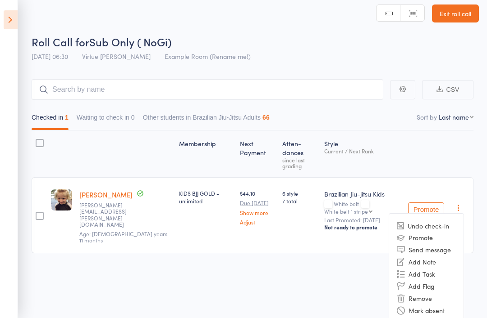
click at [432, 292] on li "Remove" at bounding box center [426, 298] width 74 height 12
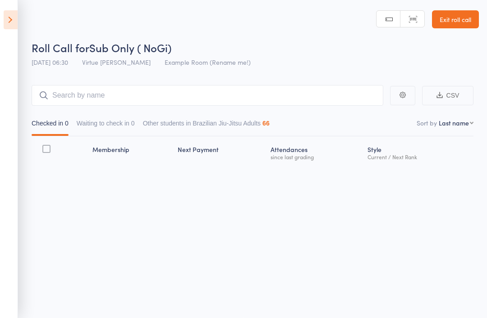
click at [16, 14] on icon at bounding box center [11, 19] width 14 height 19
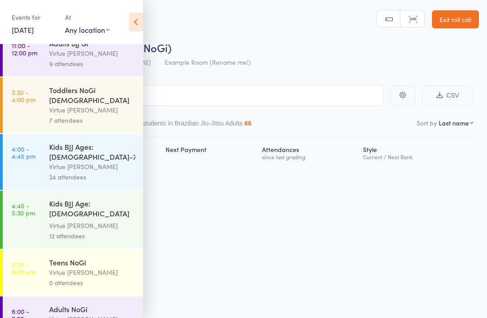
scroll to position [60, 0]
click at [118, 173] on div "24 attendees" at bounding box center [92, 178] width 86 height 10
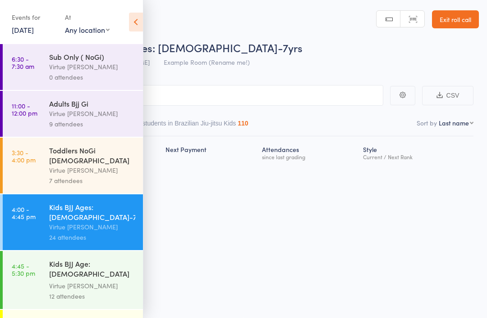
click at [137, 26] on icon at bounding box center [136, 22] width 14 height 19
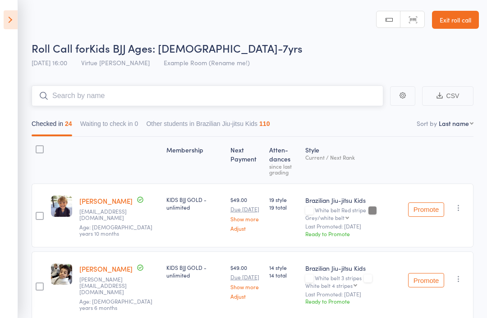
click at [181, 100] on input "search" at bounding box center [207, 96] width 351 height 21
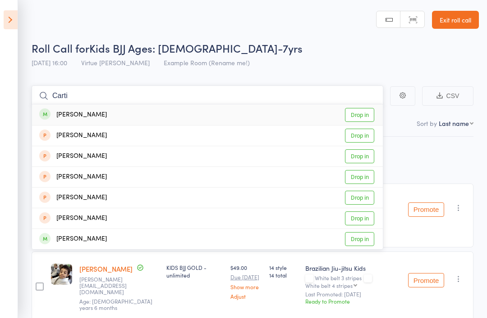
type input "Carti"
click at [365, 114] on link "Drop in" at bounding box center [359, 115] width 29 height 14
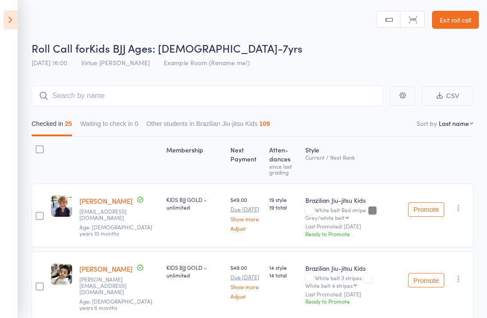
click at [464, 23] on link "Exit roll call" at bounding box center [455, 20] width 47 height 18
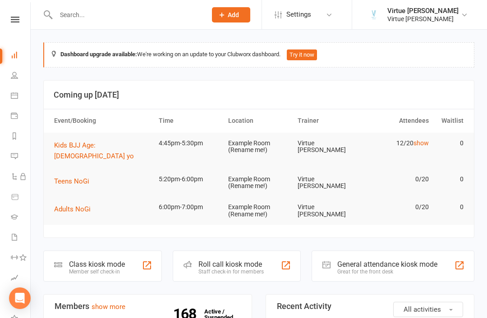
click at [7, 83] on li "People" at bounding box center [15, 76] width 30 height 20
click at [21, 82] on link "People" at bounding box center [21, 76] width 20 height 20
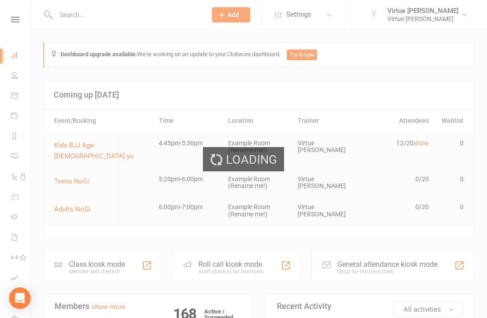
select select "100"
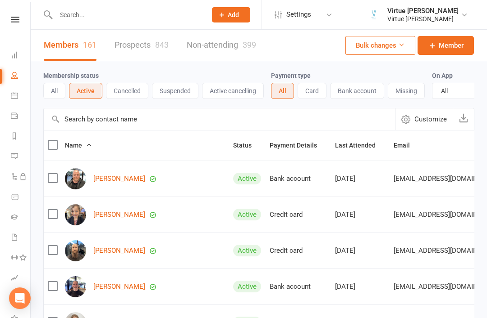
click at [243, 91] on button "Active cancelling" at bounding box center [233, 91] width 62 height 16
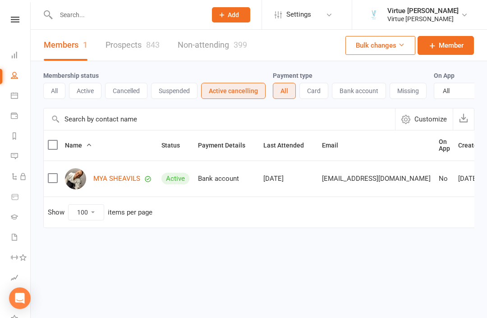
click at [93, 96] on button "Active" at bounding box center [85, 91] width 32 height 16
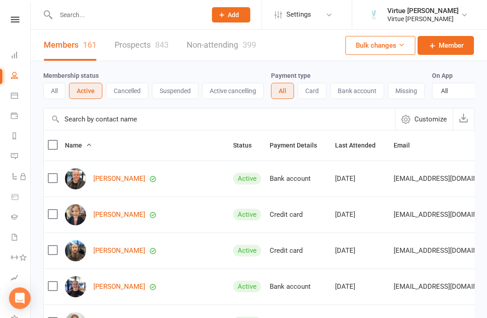
click at [183, 93] on button "Suspended" at bounding box center [175, 91] width 46 height 16
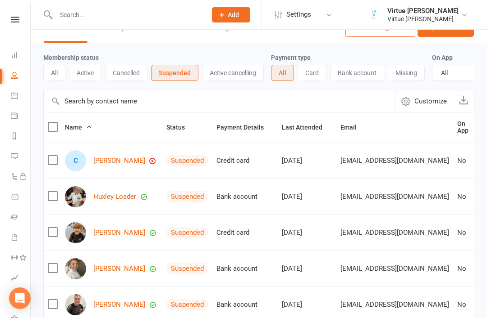
scroll to position [14, 0]
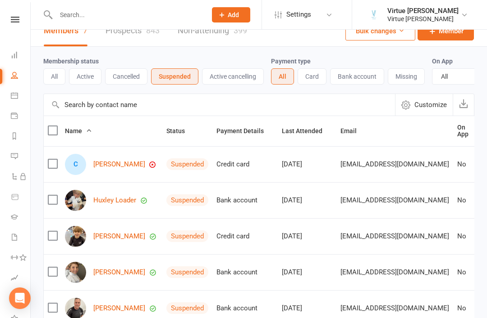
click at [91, 79] on button "Active" at bounding box center [85, 76] width 32 height 16
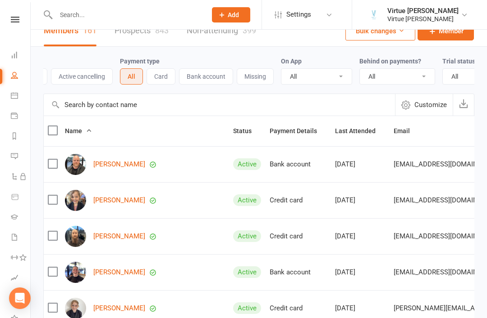
scroll to position [0, 153]
click at [422, 82] on select "All No Yes" at bounding box center [394, 76] width 75 height 15
select select "true"
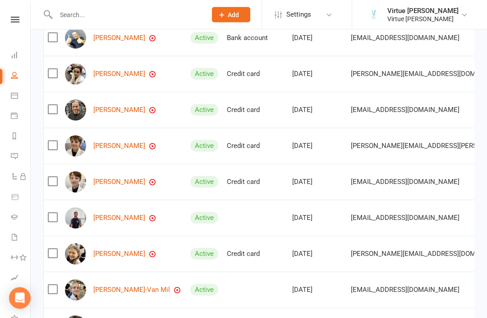
scroll to position [149, 0]
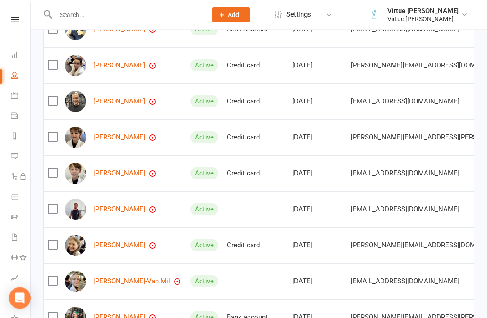
click at [115, 209] on link "[PERSON_NAME]" at bounding box center [119, 210] width 52 height 8
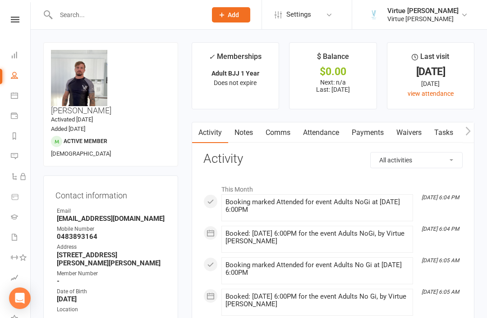
click at [374, 136] on link "Payments" at bounding box center [367, 133] width 45 height 21
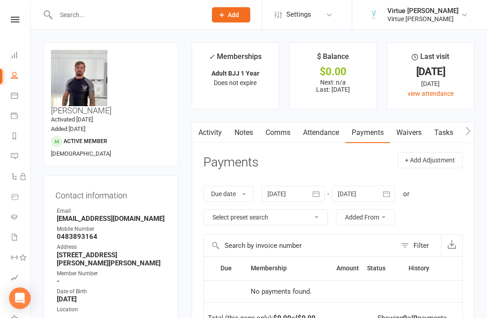
scroll to position [29, 0]
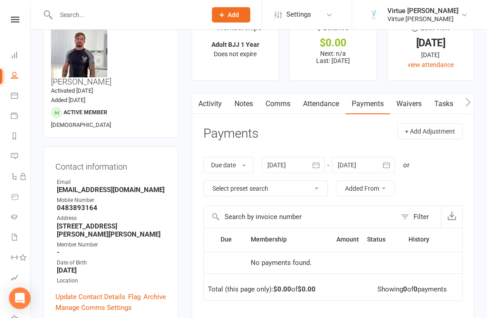
select select "true"
select select "100"
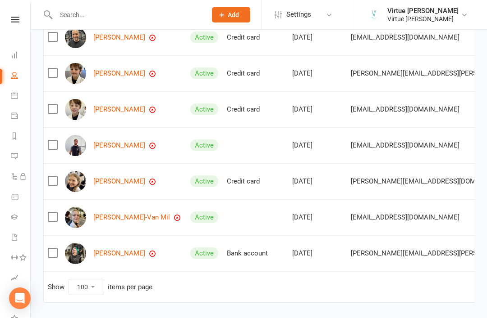
scroll to position [225, 0]
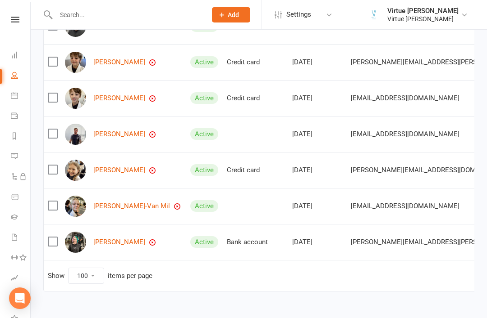
click at [119, 173] on link "Olive Lefel" at bounding box center [119, 171] width 52 height 8
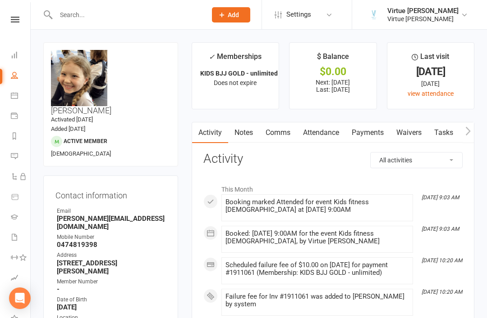
click at [367, 137] on link "Payments" at bounding box center [367, 133] width 45 height 21
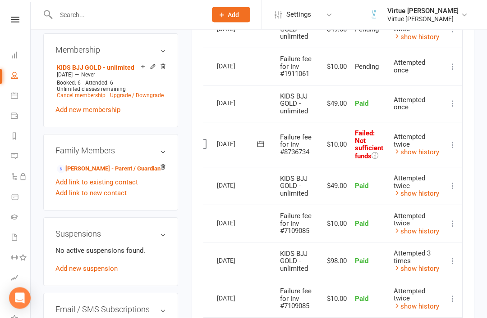
scroll to position [0, 12]
click at [454, 141] on icon at bounding box center [452, 145] width 9 height 9
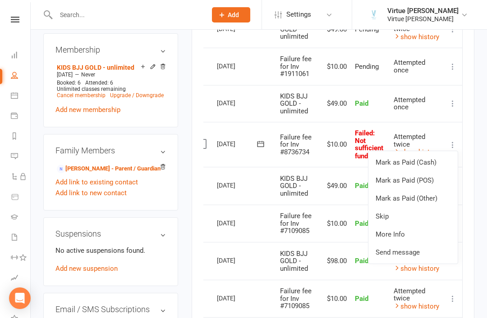
click at [395, 214] on link "Skip" at bounding box center [412, 217] width 89 height 18
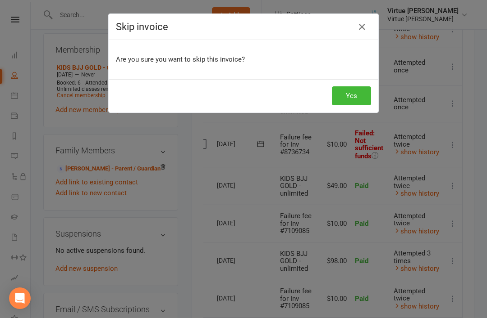
click at [358, 96] on button "Yes" at bounding box center [351, 95] width 39 height 19
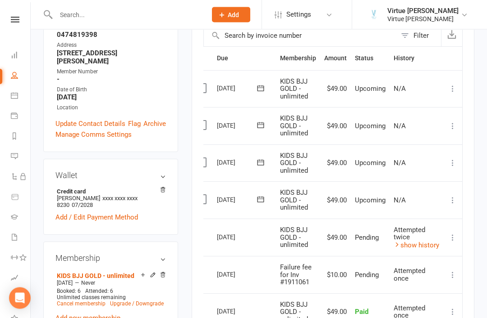
scroll to position [210, 0]
click at [13, 77] on icon at bounding box center [14, 75] width 7 height 7
select select "true"
select select "100"
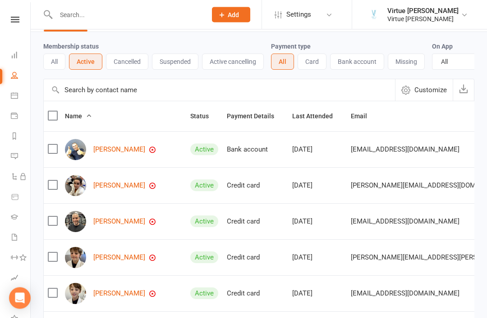
click at [118, 146] on link "Daniel Mclean" at bounding box center [119, 150] width 52 height 8
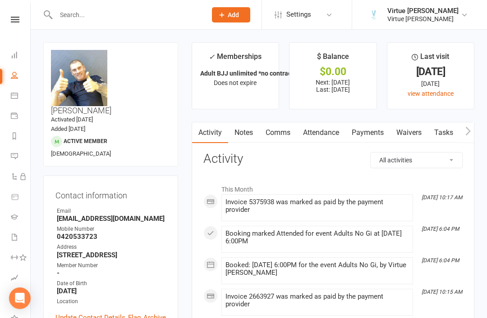
click at [364, 141] on link "Payments" at bounding box center [367, 133] width 45 height 21
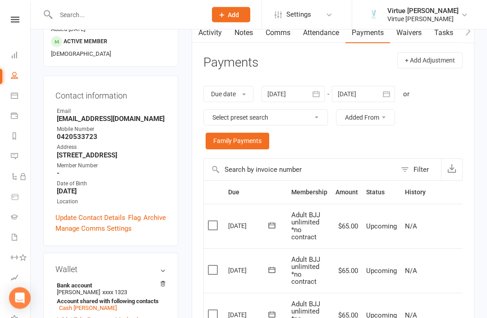
scroll to position [82, 0]
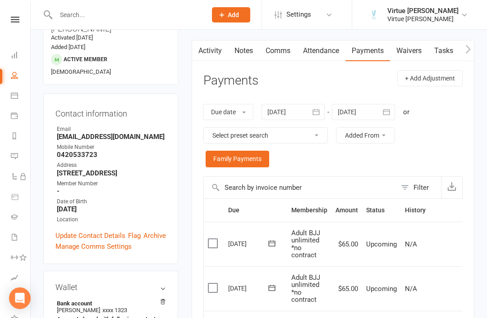
click at [315, 112] on icon "button" at bounding box center [316, 112] width 7 height 6
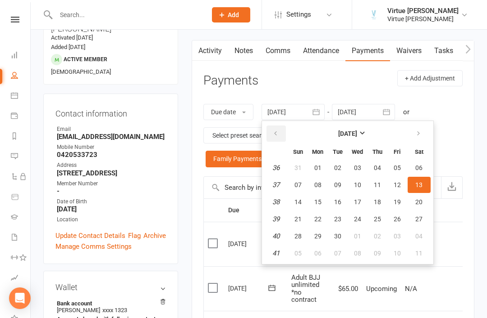
click at [278, 133] on icon "button" at bounding box center [275, 133] width 6 height 7
click at [397, 168] on span "01" at bounding box center [396, 167] width 7 height 7
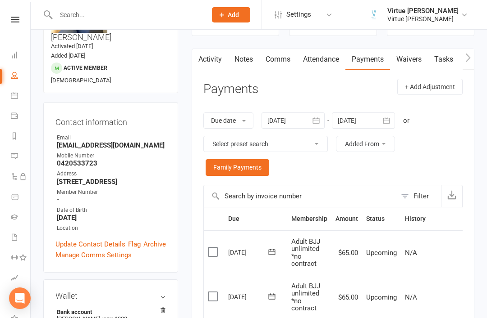
scroll to position [73, 0]
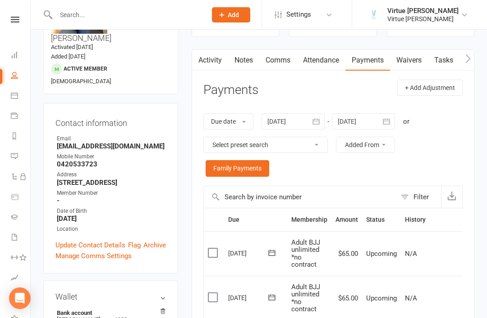
click at [318, 124] on icon "button" at bounding box center [315, 121] width 9 height 9
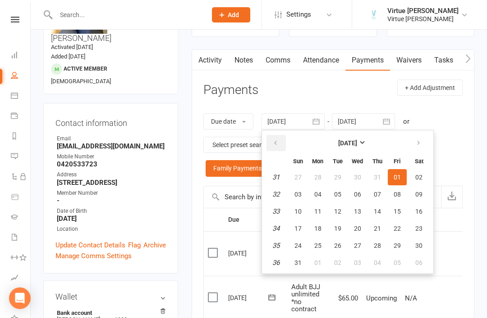
click at [283, 137] on button "button" at bounding box center [275, 143] width 19 height 16
click at [276, 142] on icon "button" at bounding box center [275, 143] width 6 height 7
click at [277, 143] on icon "button" at bounding box center [275, 143] width 6 height 7
click at [380, 175] on span "01" at bounding box center [376, 177] width 7 height 7
type input "01 May 2025"
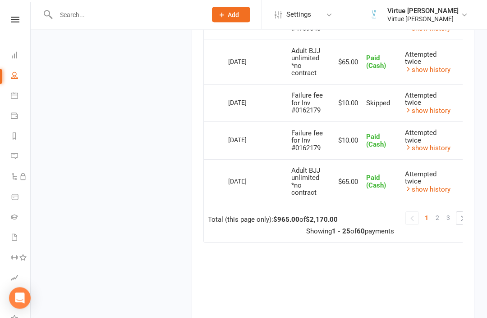
click at [446, 212] on span "3" at bounding box center [448, 218] width 4 height 13
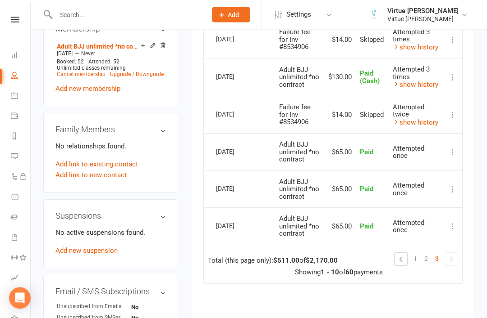
scroll to position [433, 0]
click at [429, 253] on link "2" at bounding box center [425, 259] width 11 height 13
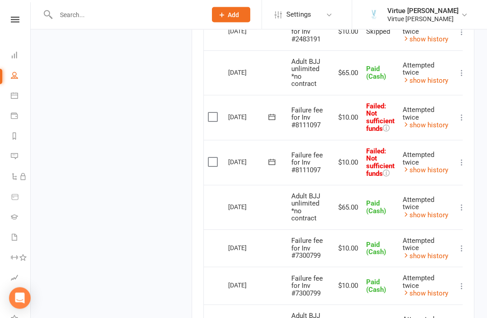
click at [461, 159] on icon at bounding box center [461, 163] width 9 height 9
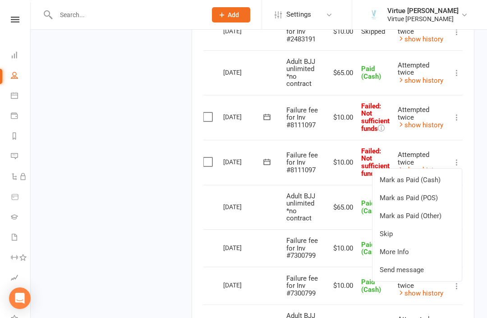
click at [405, 225] on link "Skip" at bounding box center [416, 234] width 89 height 18
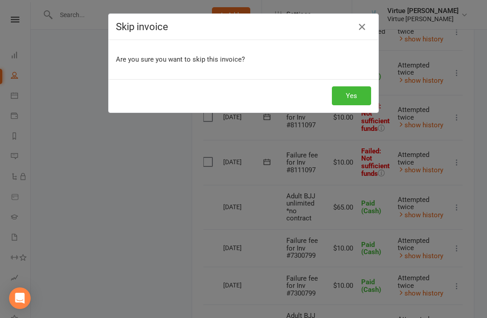
click at [350, 94] on button "Yes" at bounding box center [351, 95] width 39 height 19
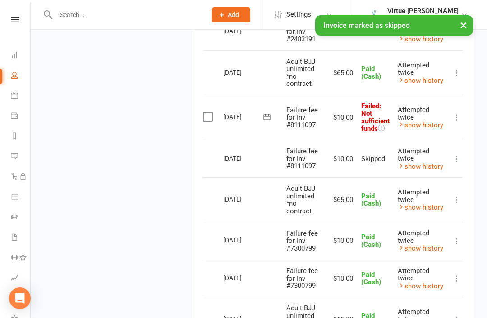
click at [457, 113] on icon at bounding box center [456, 117] width 9 height 9
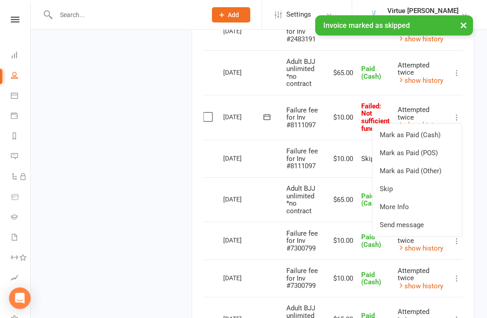
click at [409, 180] on link "Skip" at bounding box center [416, 189] width 89 height 18
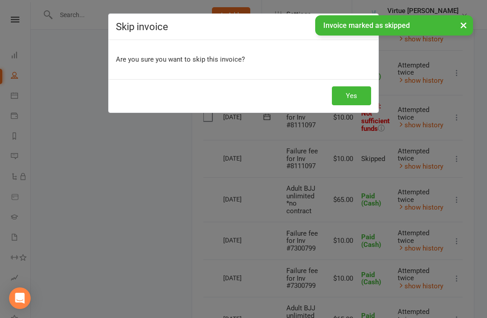
click at [356, 94] on button "Yes" at bounding box center [351, 95] width 39 height 19
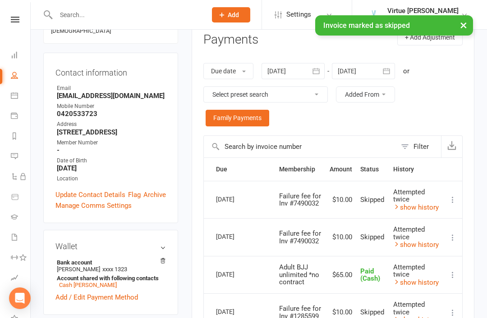
scroll to position [109, 0]
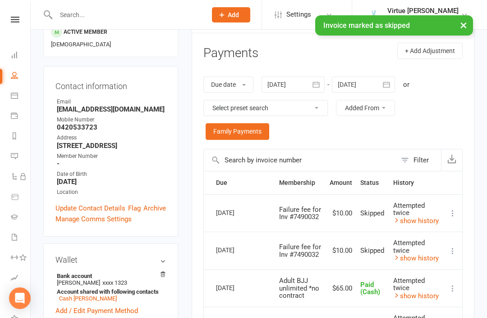
click at [16, 76] on icon at bounding box center [14, 75] width 7 height 7
select select "true"
select select "100"
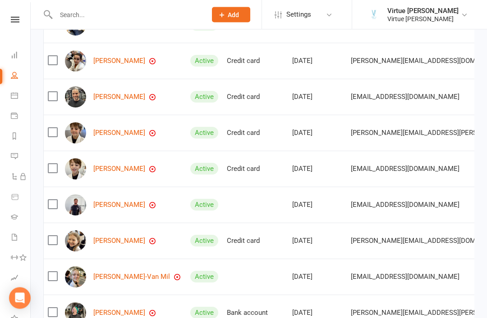
scroll to position [173, 0]
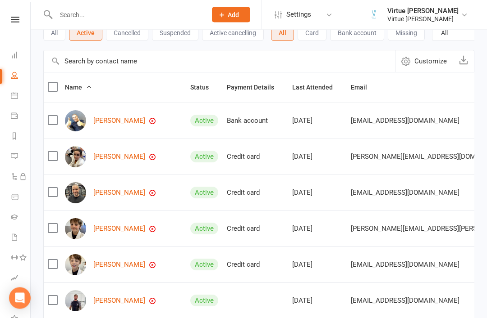
click at [123, 124] on link "Daniel Mclean" at bounding box center [119, 122] width 52 height 8
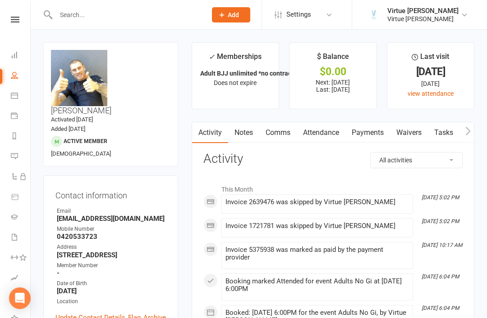
click at [380, 128] on link "Payments" at bounding box center [367, 133] width 45 height 21
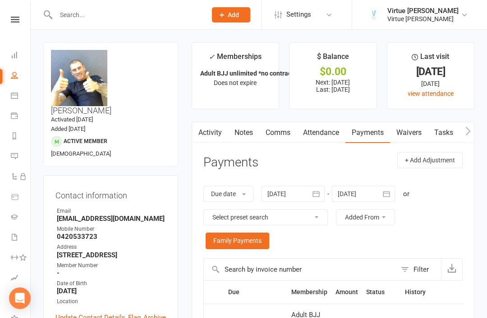
select select "true"
select select "100"
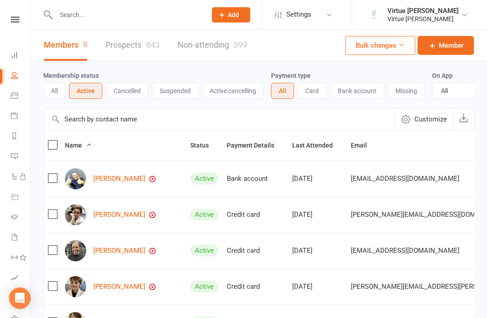
click at [126, 218] on link "Darcy Manthey" at bounding box center [119, 215] width 52 height 8
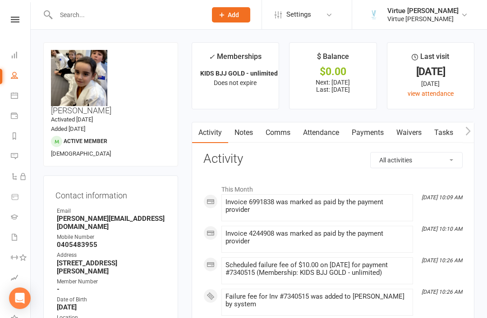
click at [372, 129] on link "Payments" at bounding box center [367, 133] width 45 height 21
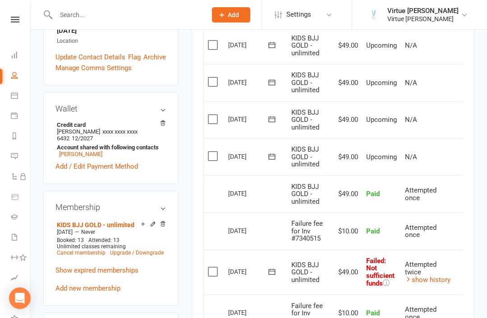
scroll to position [312, 0]
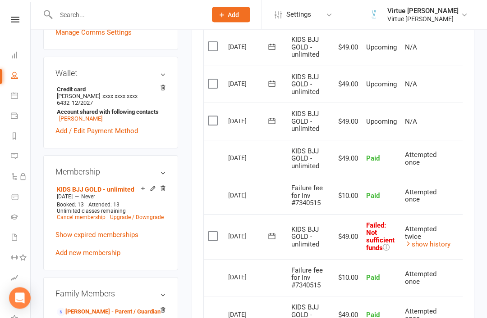
click at [432, 241] on link "show history" at bounding box center [427, 245] width 45 height 8
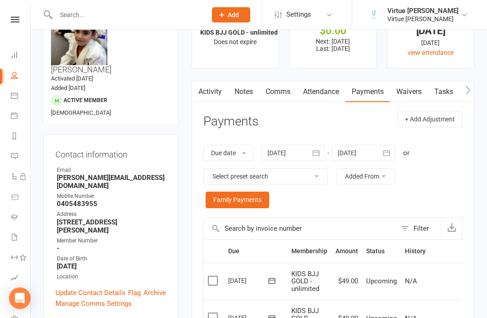
scroll to position [23, 0]
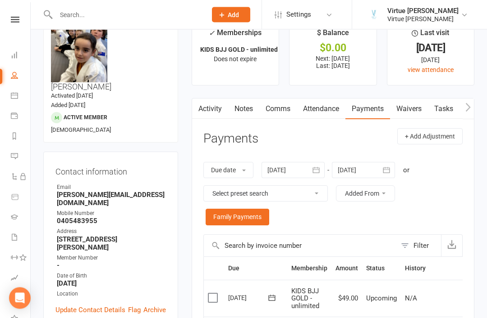
click at [16, 82] on link "People" at bounding box center [21, 76] width 20 height 20
select select "true"
select select "100"
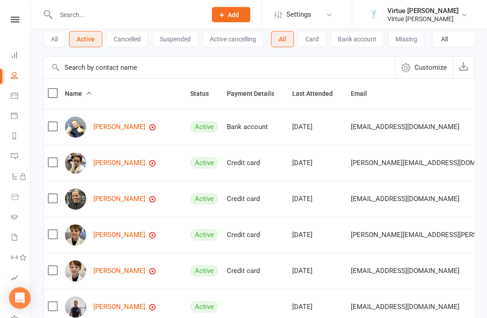
click at [106, 202] on link "Idan Gonen" at bounding box center [119, 200] width 52 height 8
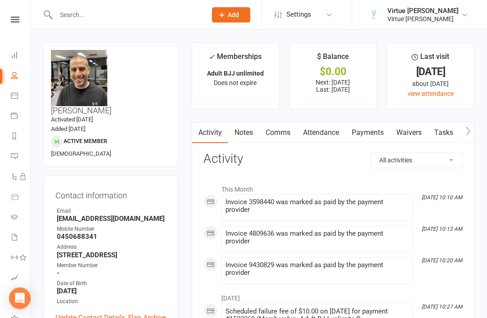
click at [372, 135] on link "Payments" at bounding box center [367, 133] width 45 height 21
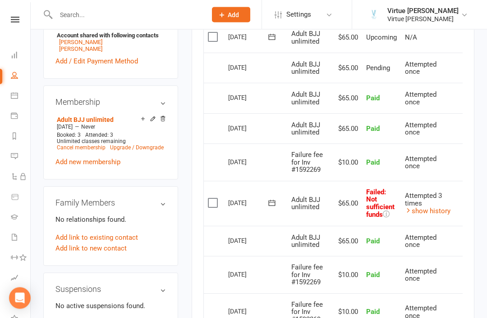
scroll to position [373, 0]
click at [438, 207] on link "show history" at bounding box center [427, 211] width 45 height 8
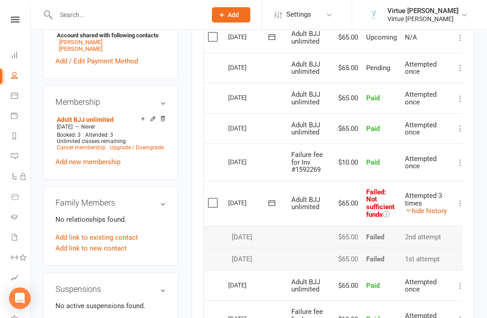
click at [19, 78] on link "People" at bounding box center [21, 76] width 20 height 20
select select "true"
select select "100"
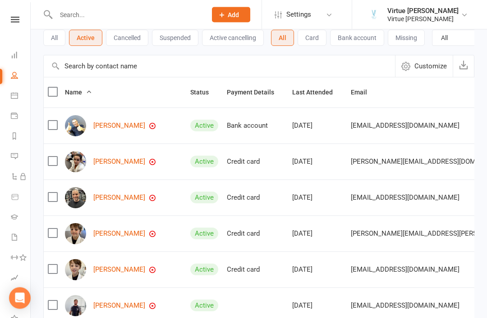
scroll to position [71, 0]
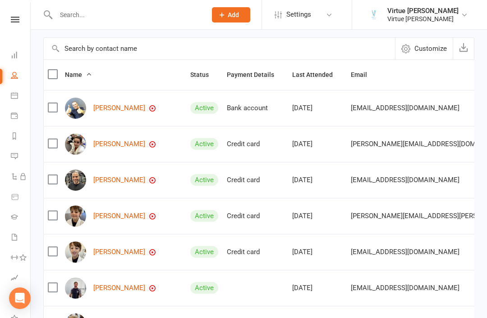
click at [114, 217] on link "[PERSON_NAME]" at bounding box center [119, 217] width 52 height 8
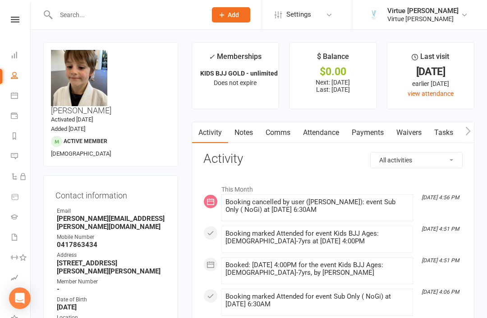
click at [363, 134] on link "Payments" at bounding box center [367, 133] width 45 height 21
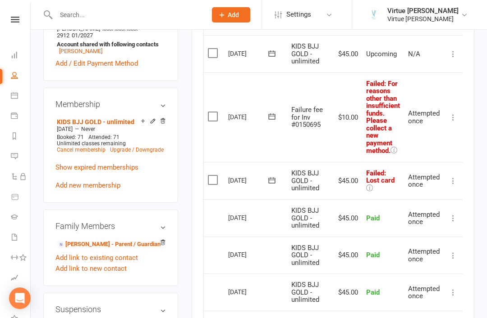
scroll to position [381, 0]
click at [15, 79] on link "People" at bounding box center [21, 76] width 20 height 20
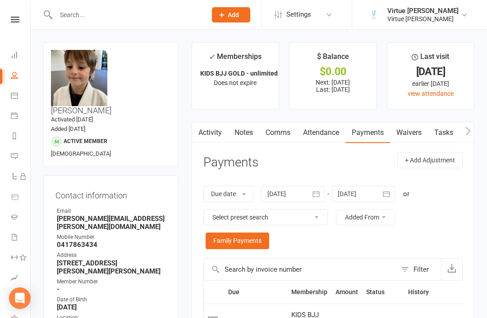
select select "true"
select select "100"
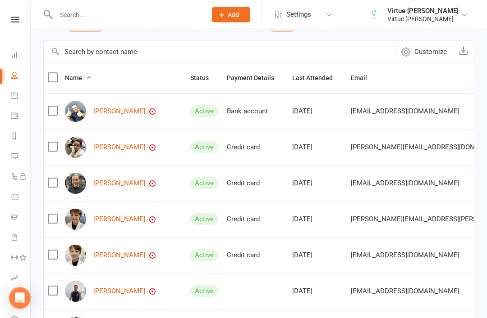
scroll to position [68, 0]
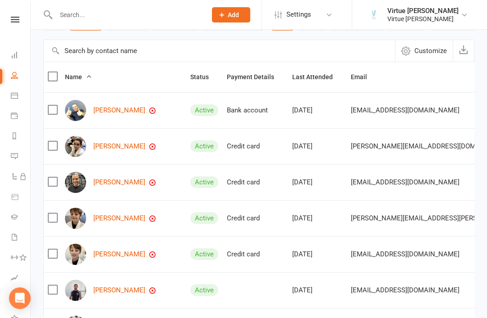
click at [114, 257] on link "Koah Garcia" at bounding box center [119, 255] width 52 height 8
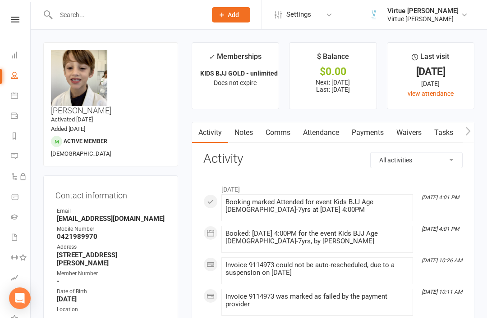
click at [377, 134] on link "Payments" at bounding box center [367, 133] width 45 height 21
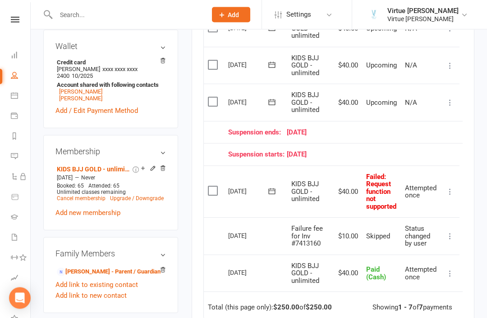
scroll to position [332, 0]
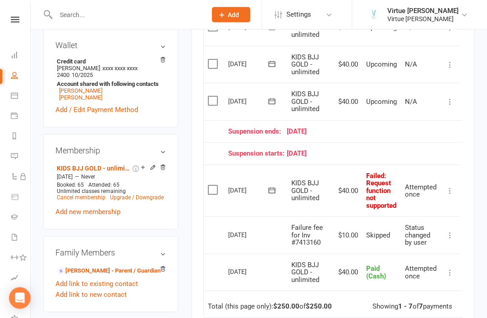
click at [448, 188] on icon at bounding box center [449, 191] width 9 height 9
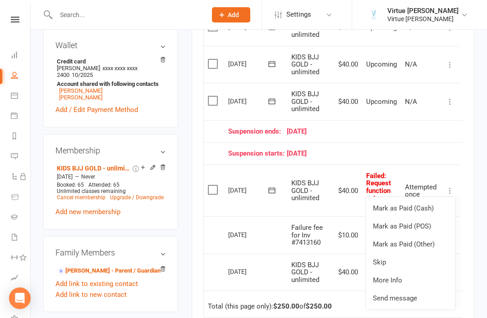
click at [429, 207] on link "Mark as Paid (Cash)" at bounding box center [409, 209] width 89 height 18
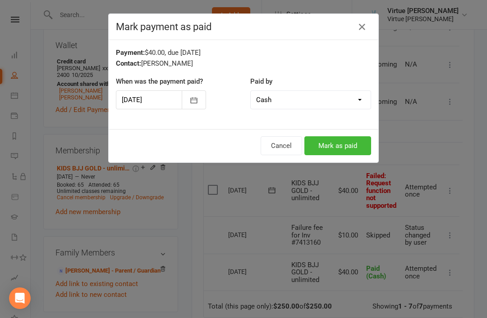
click at [355, 147] on button "Mark as paid" at bounding box center [337, 145] width 67 height 19
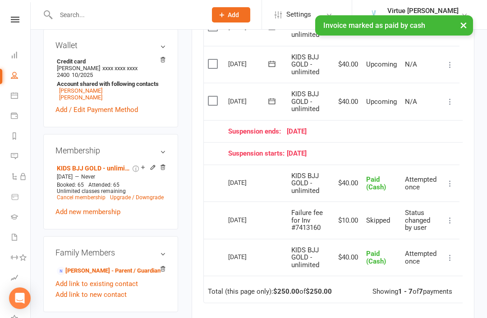
click at [11, 79] on link "People" at bounding box center [21, 76] width 20 height 20
select select "true"
select select "100"
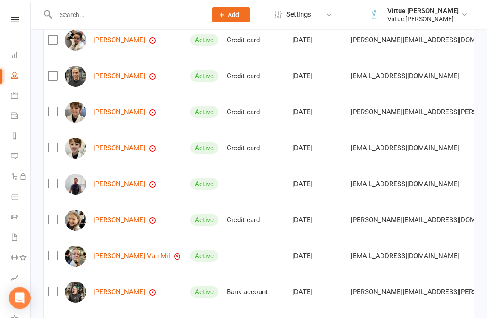
scroll to position [175, 0]
click at [114, 223] on link "Olive Lefel" at bounding box center [119, 221] width 52 height 8
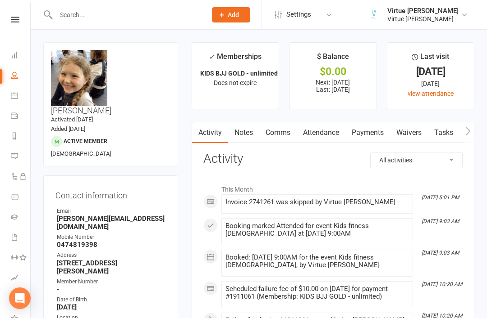
click at [373, 136] on link "Payments" at bounding box center [367, 133] width 45 height 21
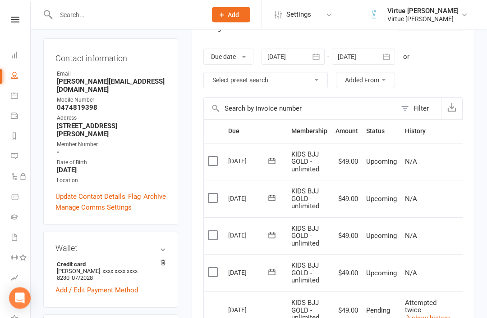
scroll to position [123, 0]
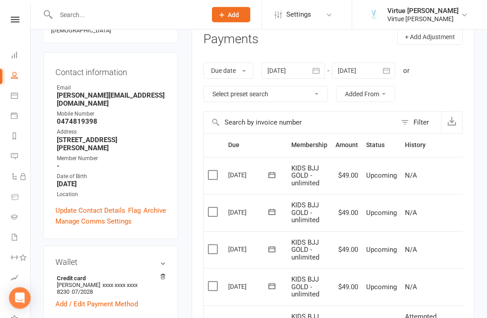
click at [320, 75] on button "button" at bounding box center [316, 71] width 16 height 16
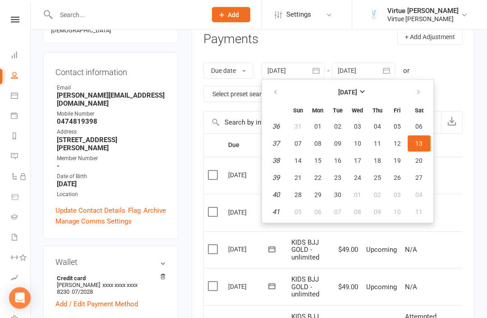
scroll to position [123, 0]
click at [320, 126] on span "01" at bounding box center [317, 126] width 7 height 7
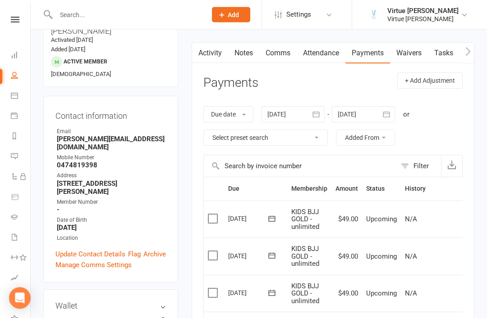
click at [317, 116] on icon "button" at bounding box center [316, 115] width 7 height 6
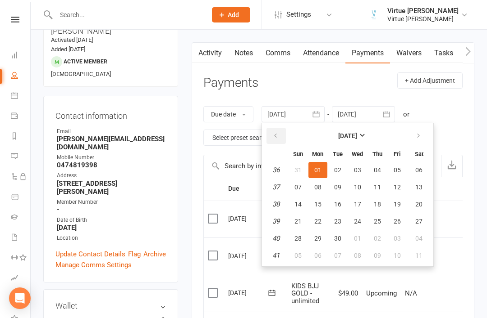
click at [275, 135] on icon "button" at bounding box center [275, 135] width 6 height 7
click at [396, 172] on span "01" at bounding box center [396, 170] width 7 height 7
type input "01 Aug 2025"
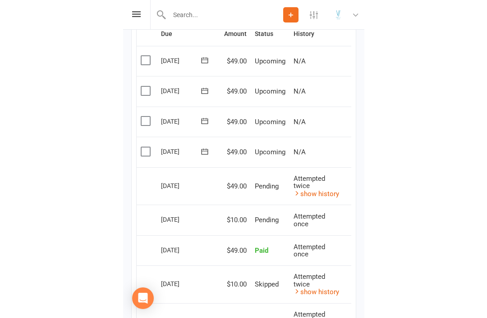
scroll to position [262, 0]
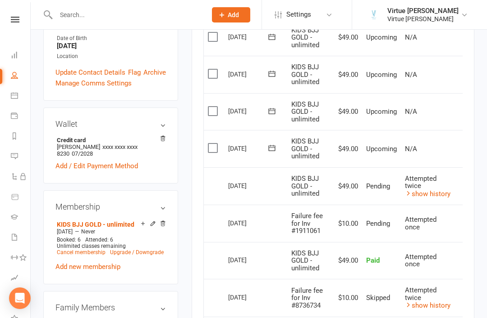
click at [14, 19] on icon at bounding box center [15, 20] width 9 height 6
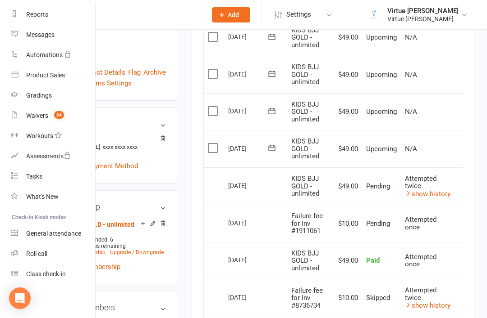
scroll to position [115, 0]
click at [47, 256] on div "Roll call" at bounding box center [36, 253] width 21 height 7
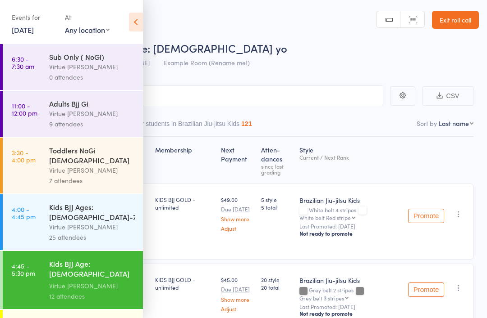
click at [136, 23] on icon at bounding box center [136, 22] width 14 height 19
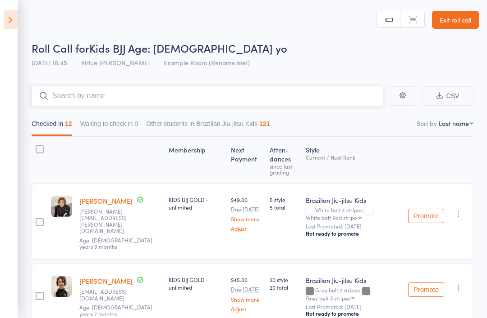
click at [194, 98] on input "search" at bounding box center [207, 96] width 351 height 21
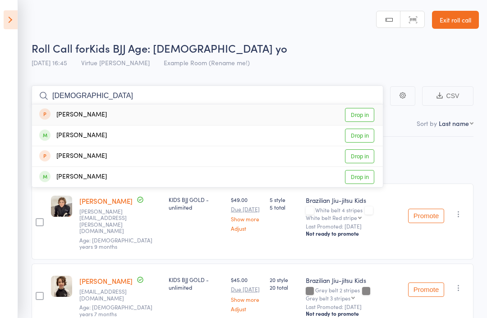
type input "[DEMOGRAPHIC_DATA]"
click at [362, 135] on link "Drop in" at bounding box center [359, 136] width 29 height 14
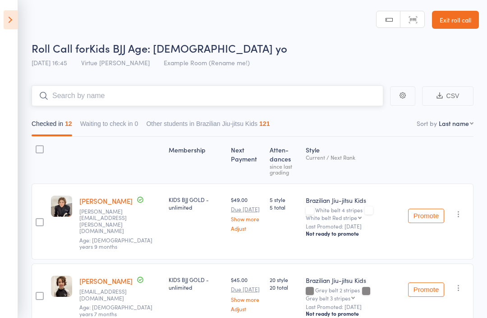
click at [312, 105] on input "search" at bounding box center [207, 96] width 351 height 21
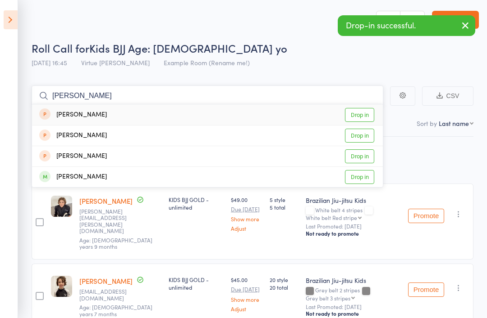
type input "[PERSON_NAME]"
click at [360, 182] on link "Drop in" at bounding box center [359, 177] width 29 height 14
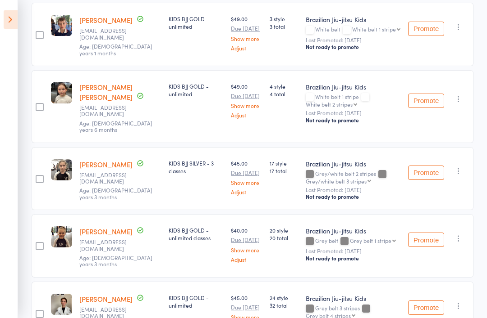
click at [454, 302] on icon "button" at bounding box center [458, 306] width 9 height 9
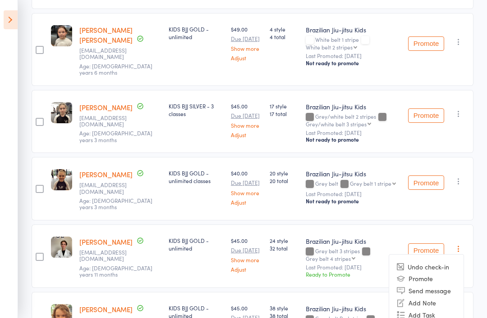
scroll to position [606, 0]
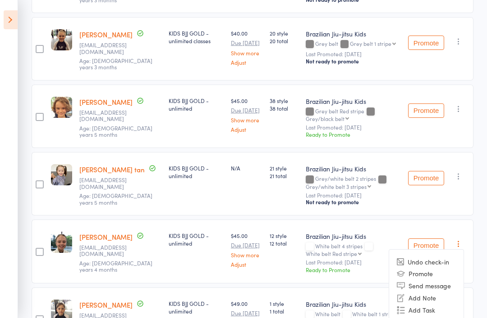
scroll to position [744, 0]
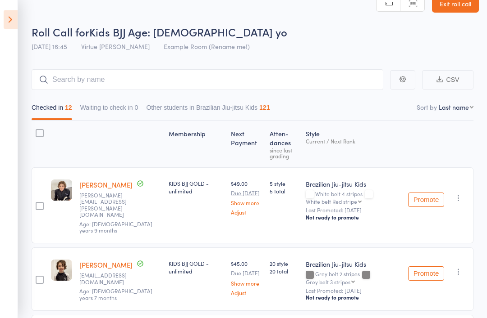
scroll to position [0, 0]
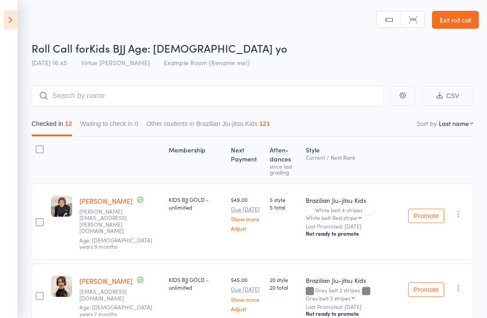
click at [14, 23] on icon at bounding box center [11, 19] width 14 height 19
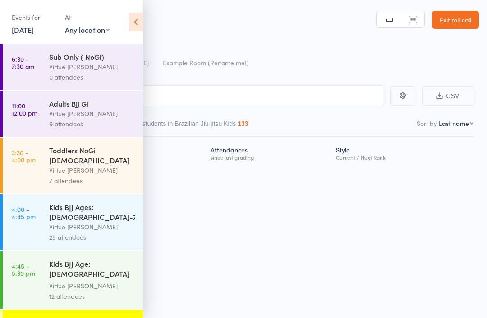
click at [135, 23] on icon at bounding box center [136, 22] width 14 height 19
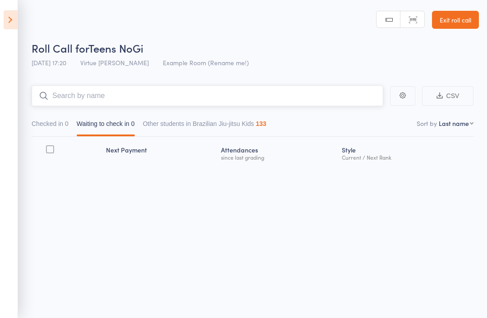
click at [249, 100] on input "search" at bounding box center [207, 96] width 351 height 21
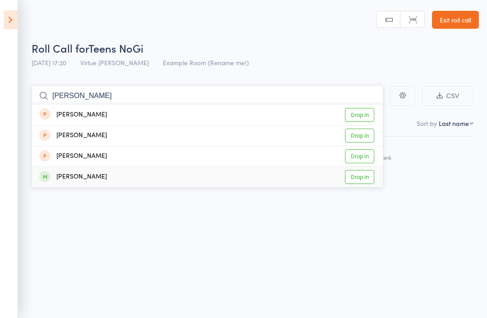
type input "[PERSON_NAME]"
click at [363, 181] on link "Drop in" at bounding box center [359, 177] width 29 height 14
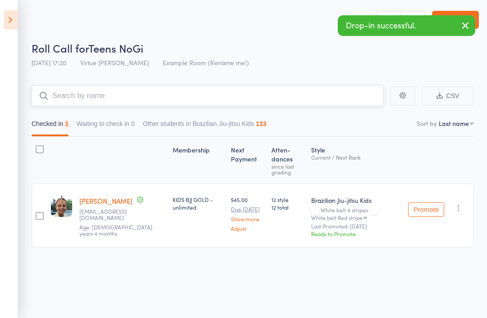
click at [262, 97] on input "search" at bounding box center [207, 96] width 351 height 21
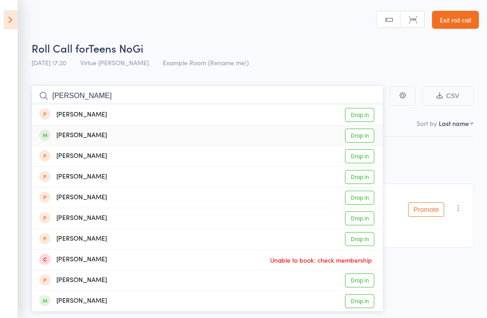
type input "[PERSON_NAME]"
click at [365, 141] on link "Drop in" at bounding box center [359, 136] width 29 height 14
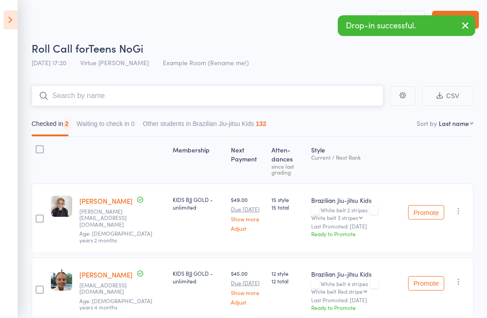
click at [284, 103] on input "search" at bounding box center [207, 96] width 351 height 21
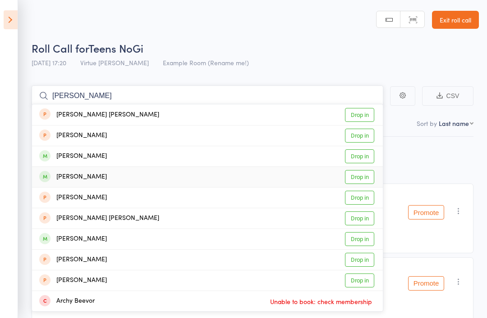
type input "[PERSON_NAME]"
click at [363, 179] on link "Drop in" at bounding box center [359, 177] width 29 height 14
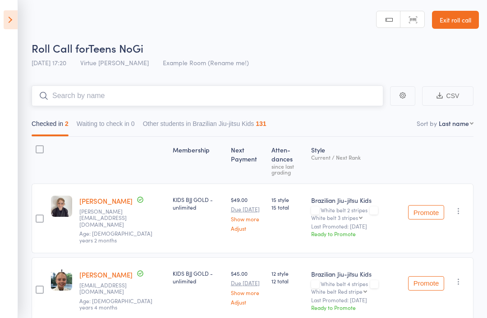
click at [283, 102] on input "search" at bounding box center [207, 96] width 351 height 21
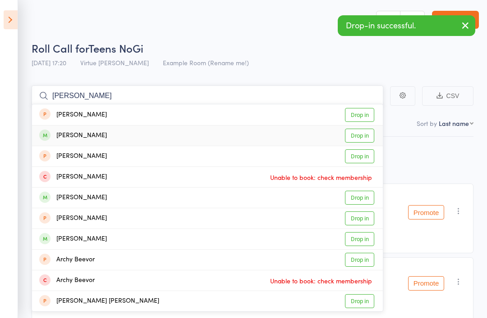
type input "[PERSON_NAME]"
click at [362, 141] on link "Drop in" at bounding box center [359, 136] width 29 height 14
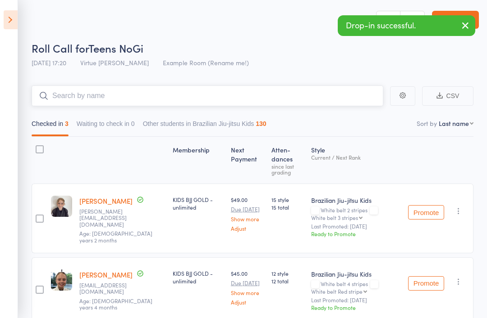
click at [300, 102] on input "search" at bounding box center [207, 96] width 351 height 21
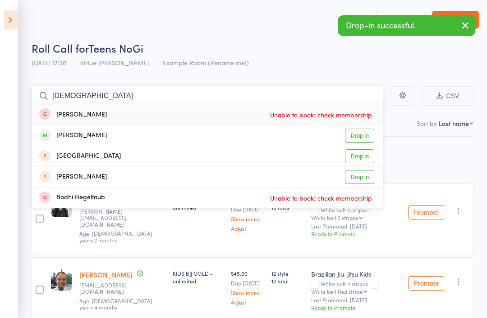
type input "[DEMOGRAPHIC_DATA]"
click at [363, 139] on link "Drop in" at bounding box center [359, 136] width 29 height 14
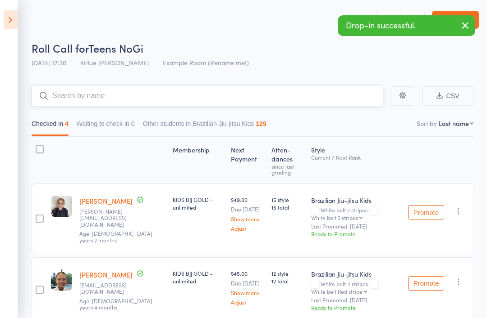
click at [314, 102] on input "search" at bounding box center [207, 96] width 351 height 21
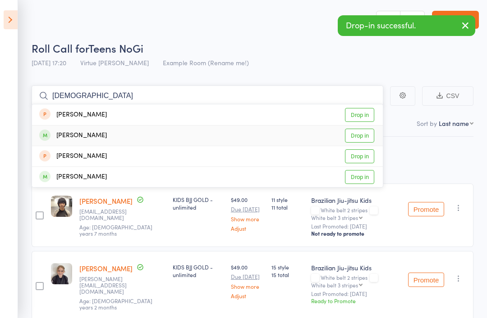
type input "[DEMOGRAPHIC_DATA]"
click at [361, 133] on link "Drop in" at bounding box center [359, 136] width 29 height 14
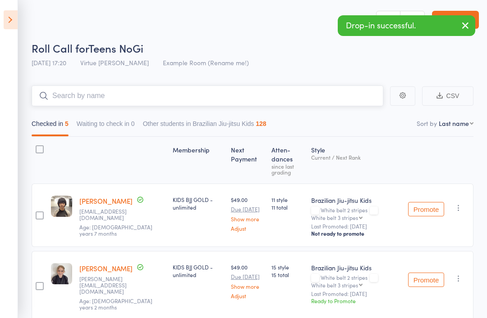
click at [312, 100] on input "search" at bounding box center [207, 96] width 351 height 21
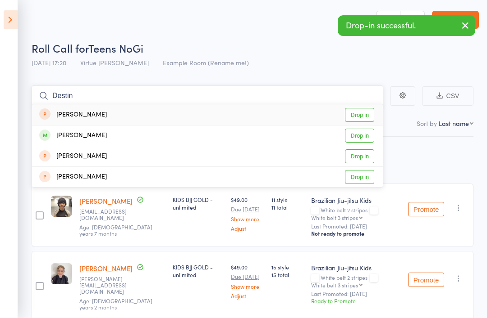
type input "Destin"
click at [364, 136] on link "Drop in" at bounding box center [359, 136] width 29 height 14
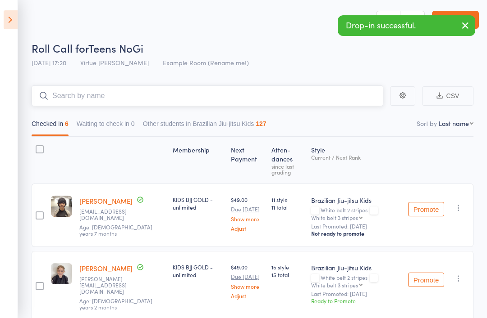
click at [317, 105] on input "search" at bounding box center [207, 96] width 351 height 21
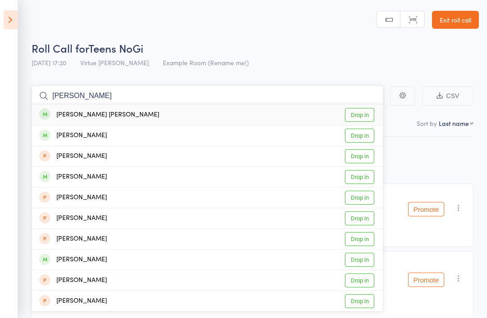
type input "[PERSON_NAME]"
click at [362, 114] on link "Drop in" at bounding box center [359, 115] width 29 height 14
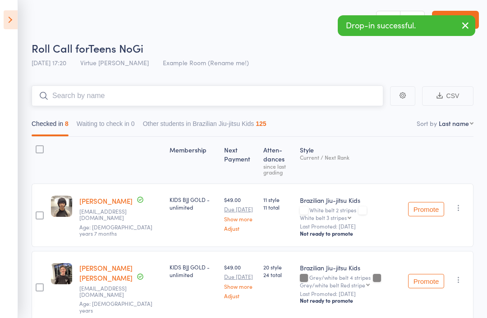
click at [280, 96] on input "search" at bounding box center [207, 96] width 351 height 21
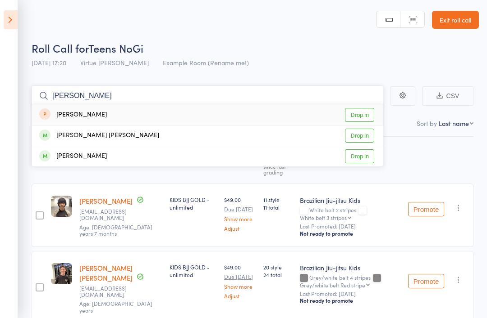
type input "[PERSON_NAME]"
click at [362, 159] on link "Drop in" at bounding box center [359, 157] width 29 height 14
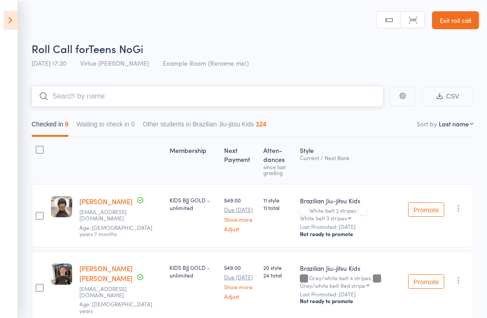
click at [208, 103] on input "search" at bounding box center [207, 96] width 351 height 21
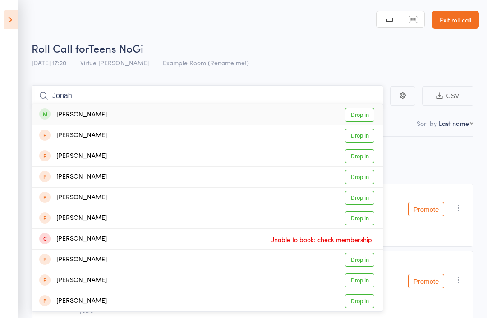
type input "Jonah"
click at [366, 112] on link "Drop in" at bounding box center [359, 115] width 29 height 14
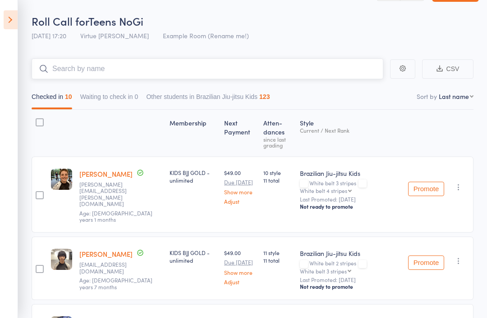
scroll to position [29, 0]
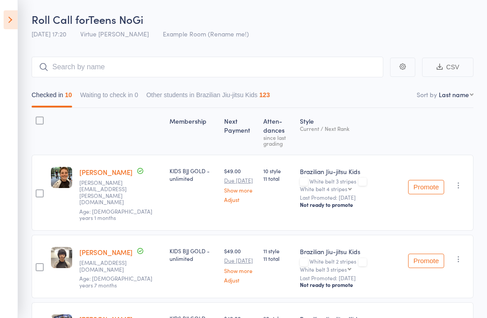
click at [1, 26] on aside "Events for [DATE] [DATE] [DATE] Sun Mon Tue Wed Thu Fri Sat 40 28 29 30 01 02 0…" at bounding box center [9, 159] width 18 height 318
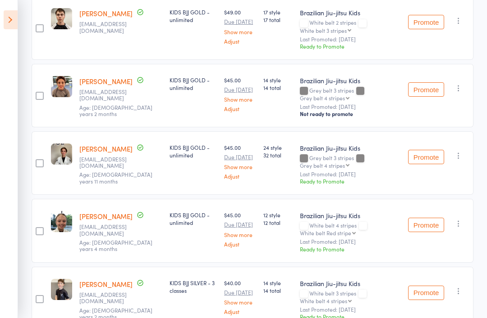
scroll to position [536, 0]
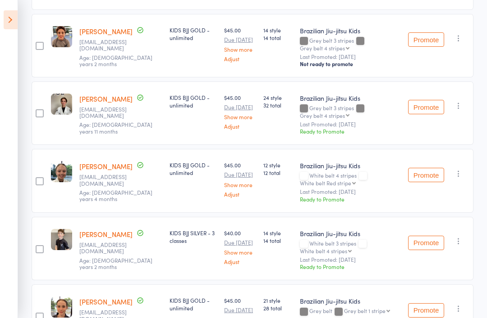
click at [7, 11] on icon at bounding box center [11, 19] width 14 height 19
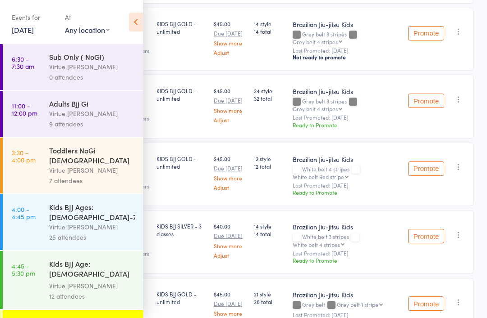
scroll to position [509, 0]
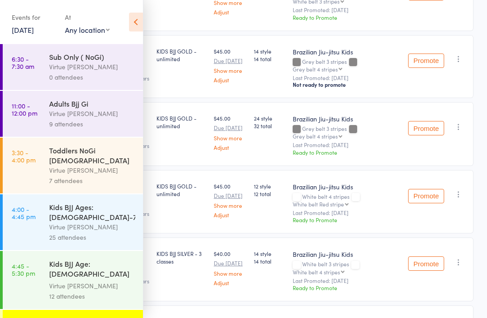
click at [126, 16] on div "Events for [DATE] [DATE] [DATE] Sun Mon Tue Wed Thu Fri Sat 40 28 29 30 01 02 0…" at bounding box center [71, 22] width 143 height 45
click at [136, 19] on icon at bounding box center [136, 22] width 14 height 19
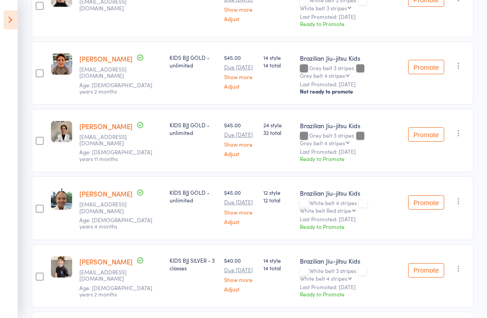
click at [11, 24] on icon at bounding box center [11, 19] width 14 height 19
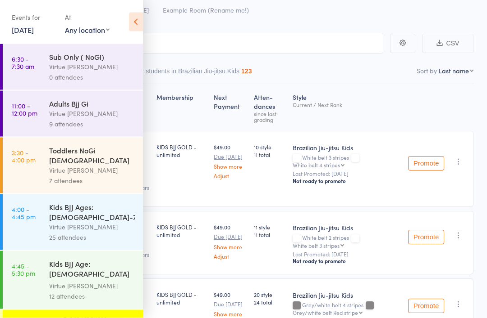
scroll to position [0, 0]
